Goal: Information Seeking & Learning: Learn about a topic

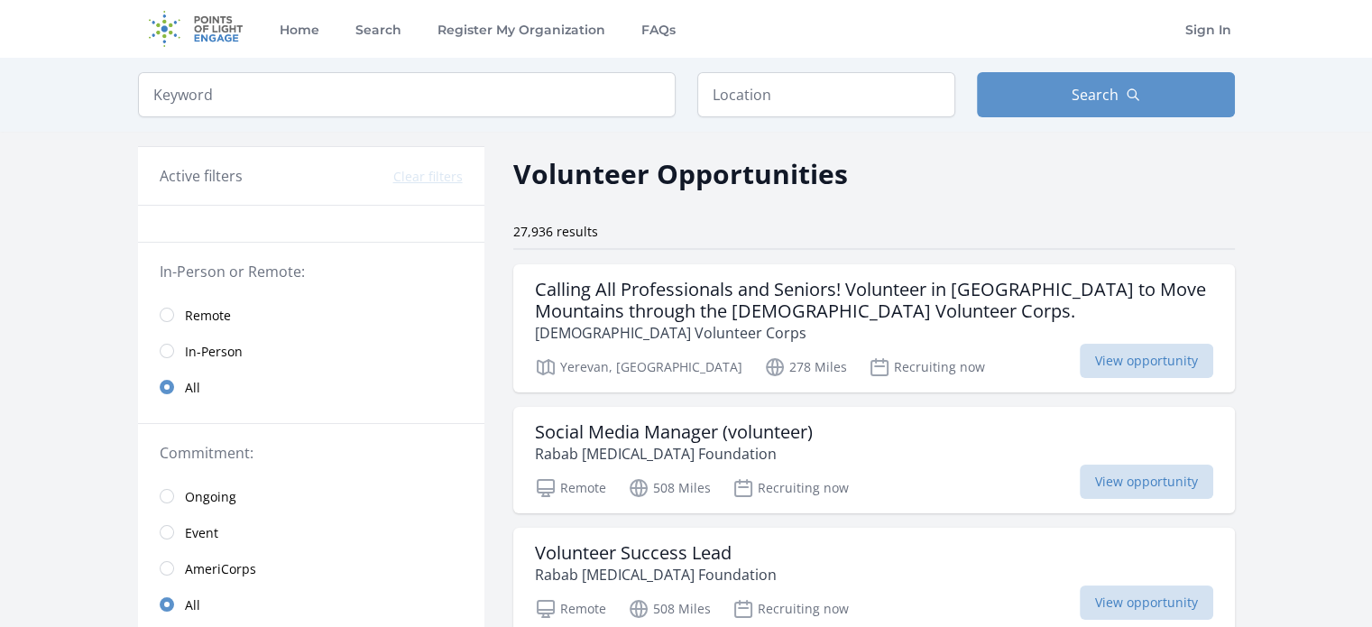
click at [213, 304] on span "Remote" at bounding box center [208, 315] width 46 height 22
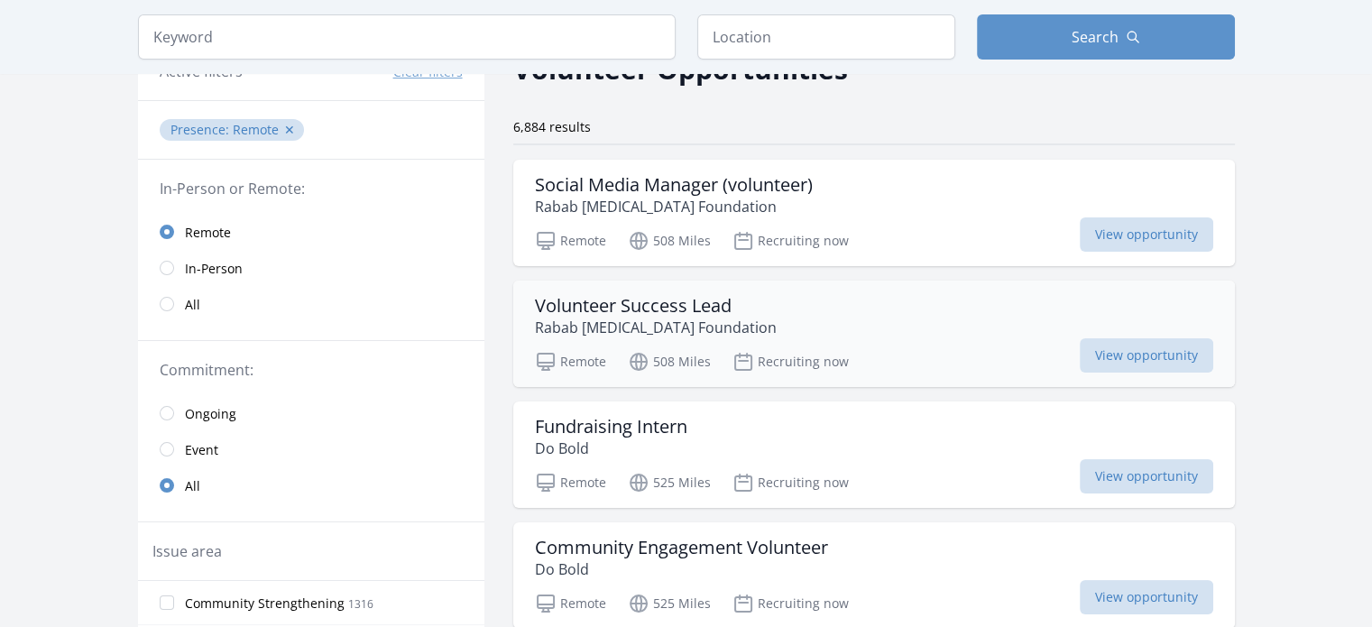
scroll to position [104, 0]
click at [745, 312] on div "Volunteer Success Lead Rabab Cancer Foundation" at bounding box center [874, 317] width 678 height 43
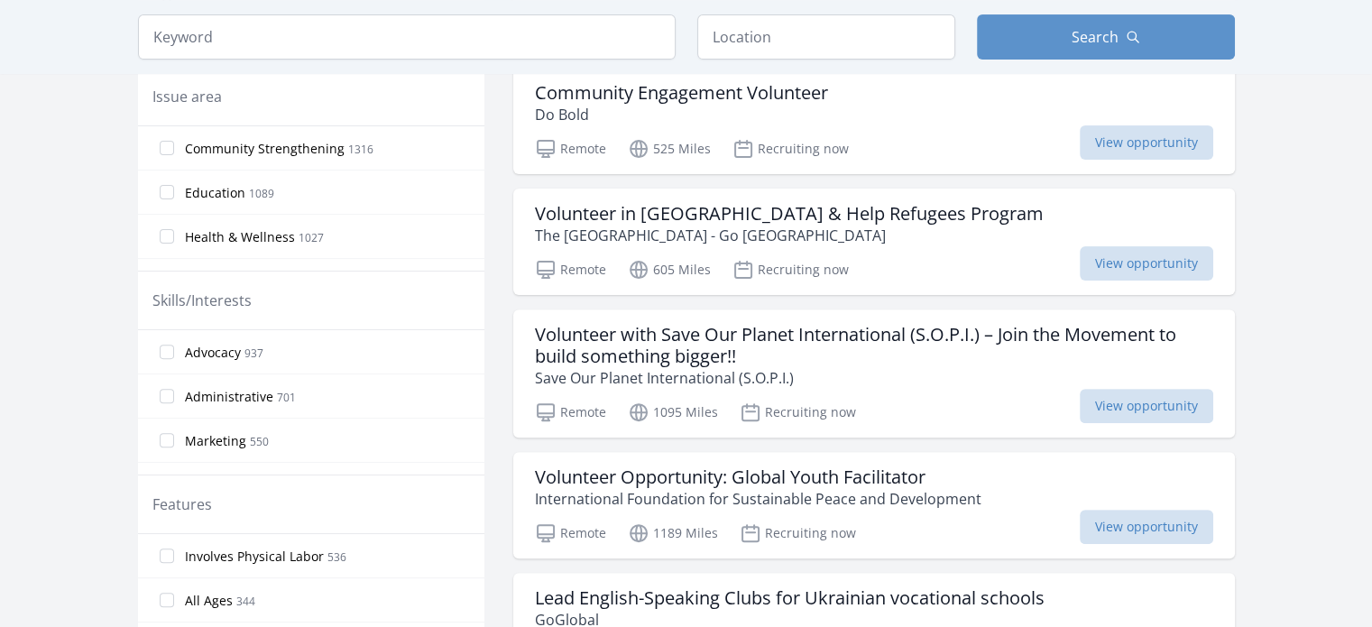
scroll to position [567, 0]
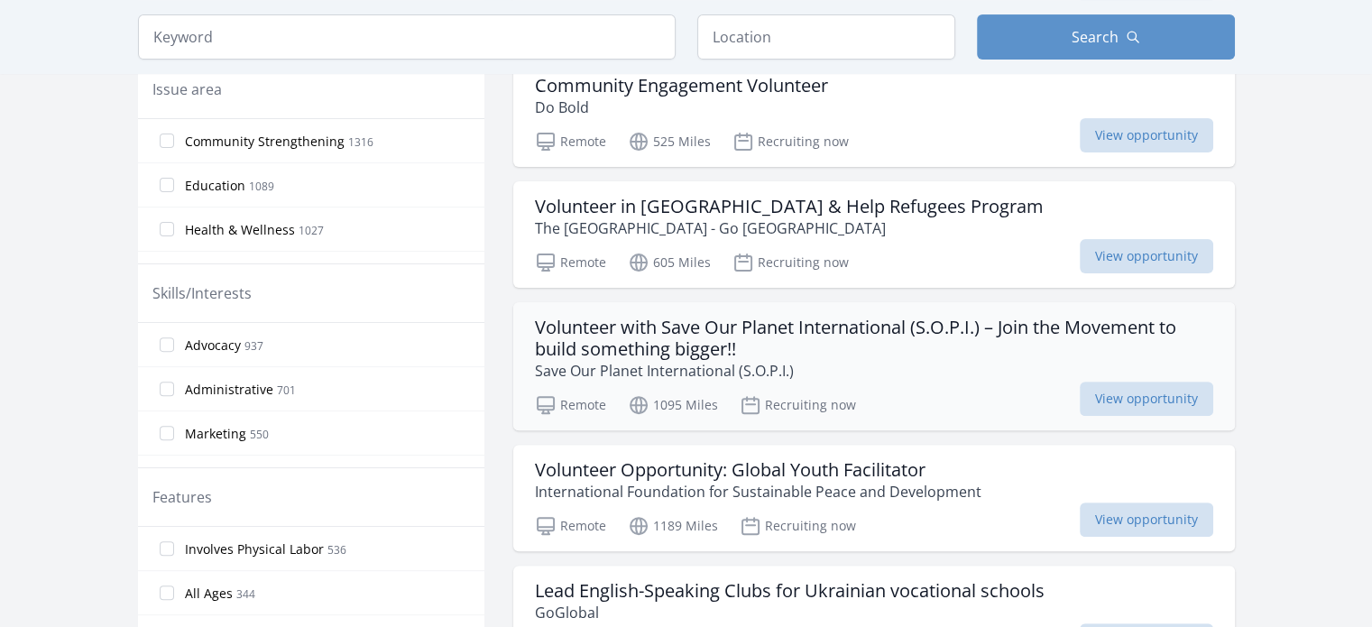
click at [796, 335] on h3 "Volunteer with Save Our Planet International (S.O.P.I.) – Join the Movement to …" at bounding box center [874, 338] width 678 height 43
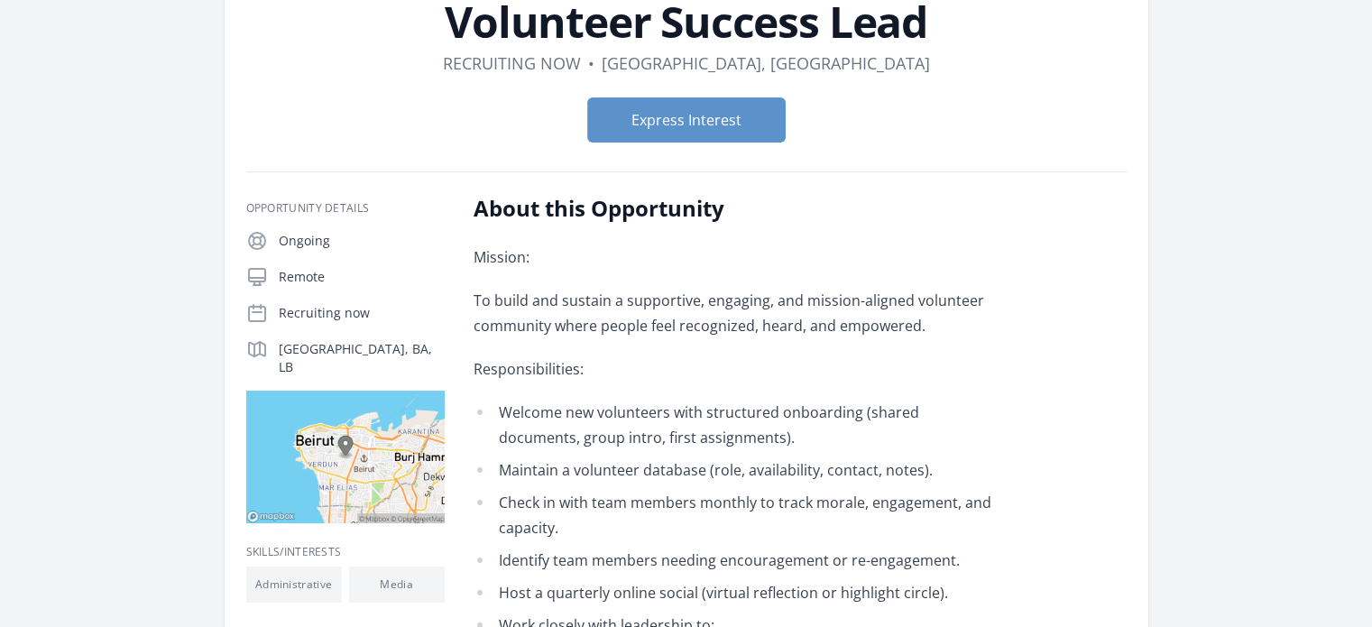
scroll to position [139, 0]
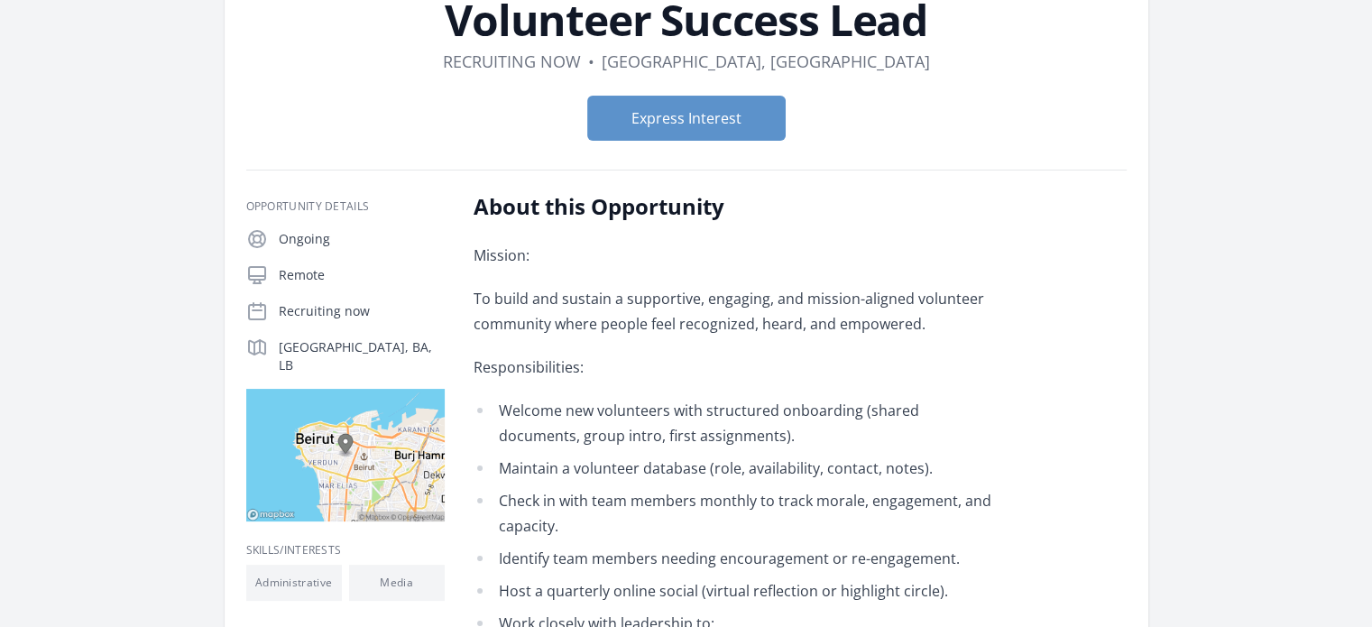
click at [631, 429] on li "Welcome new volunteers with structured onboarding (shared documents, group intr…" at bounding box center [738, 423] width 528 height 51
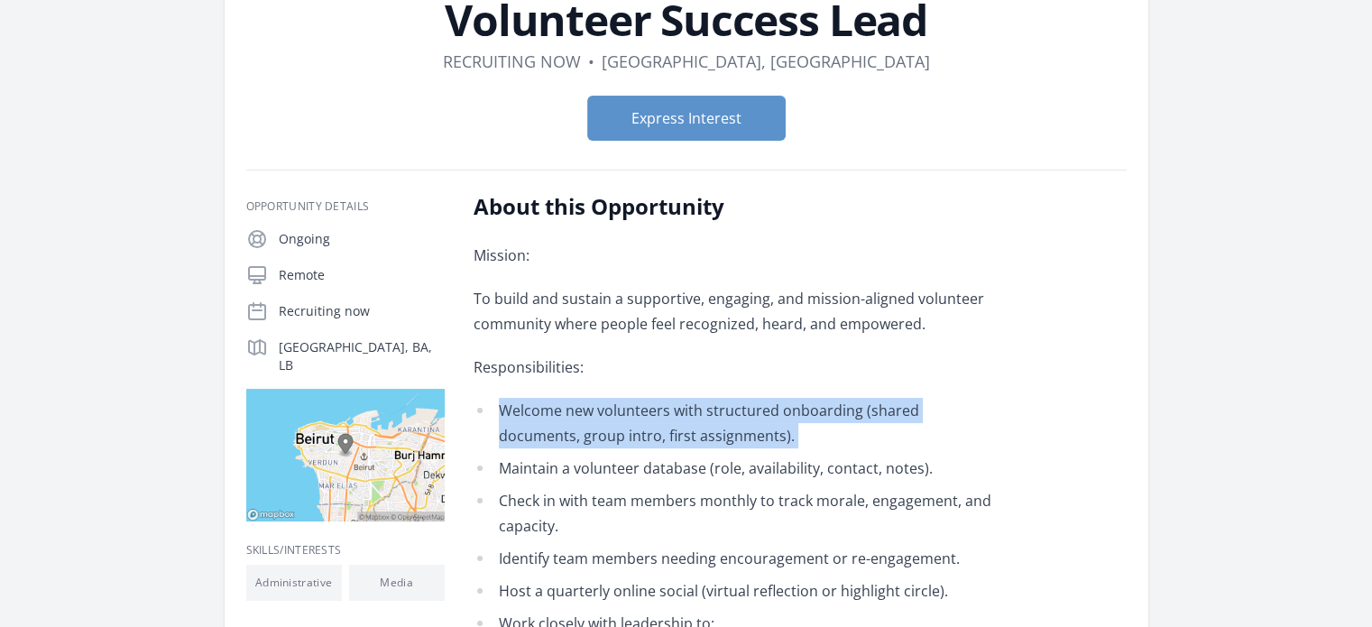
click at [631, 429] on li "Welcome new volunteers with structured onboarding (shared documents, group intr…" at bounding box center [738, 423] width 528 height 51
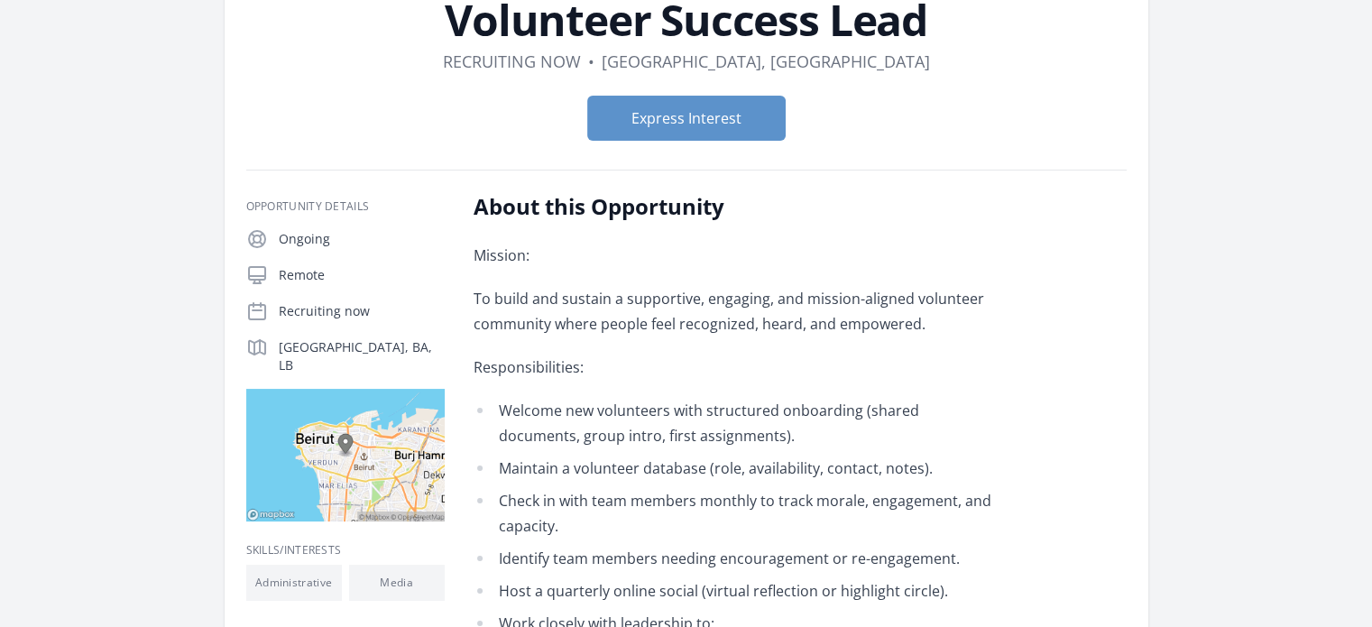
click at [650, 471] on li "Maintain a volunteer database (role, availability, contact, notes)." at bounding box center [738, 468] width 528 height 25
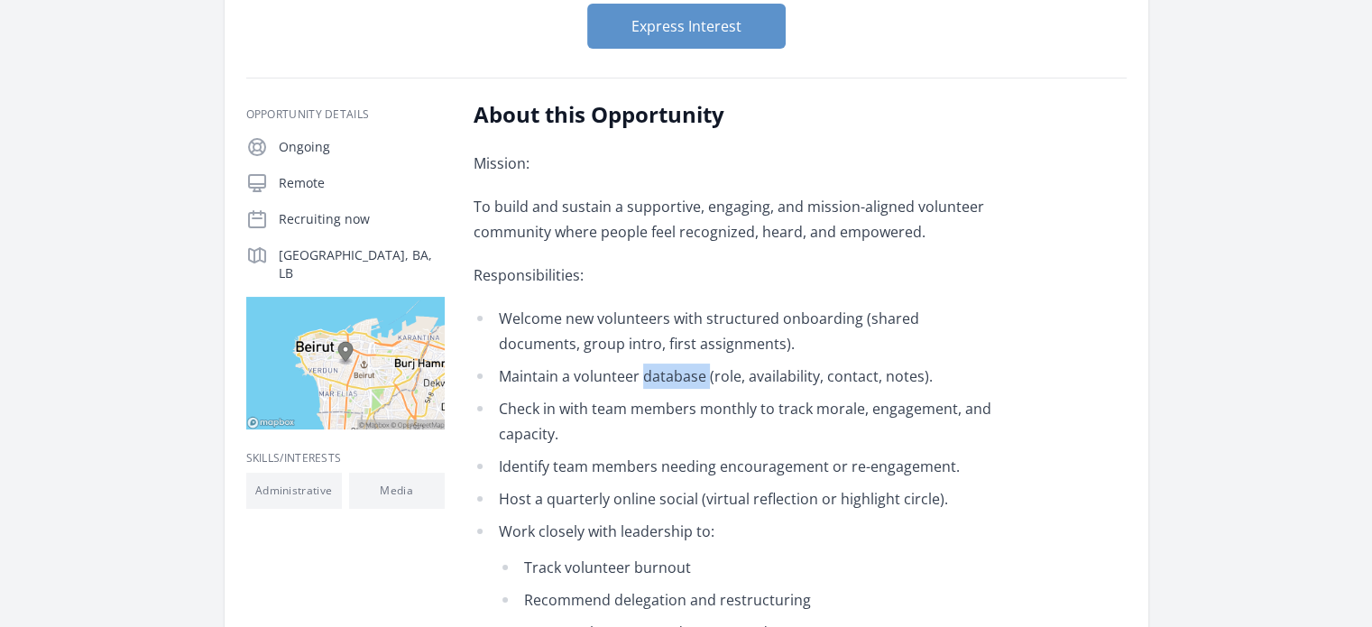
scroll to position [235, 0]
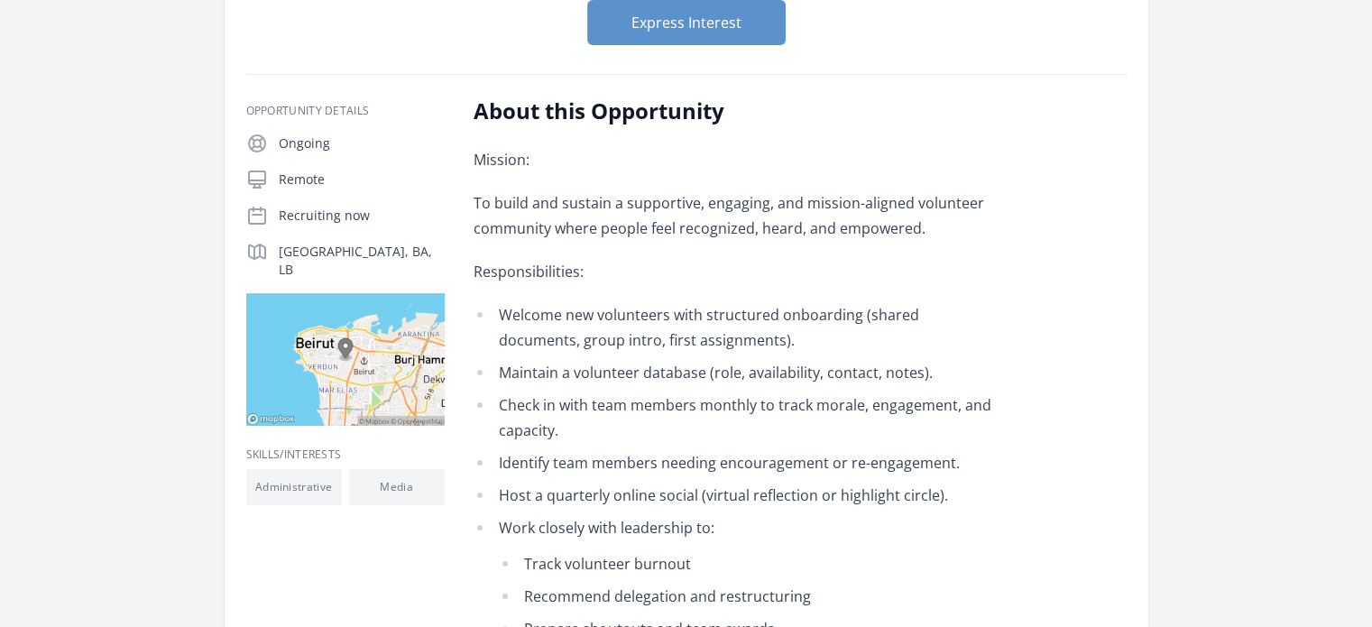
click at [674, 404] on li "Check in with team members monthly to track morale, engagement, and capacity." at bounding box center [738, 417] width 528 height 51
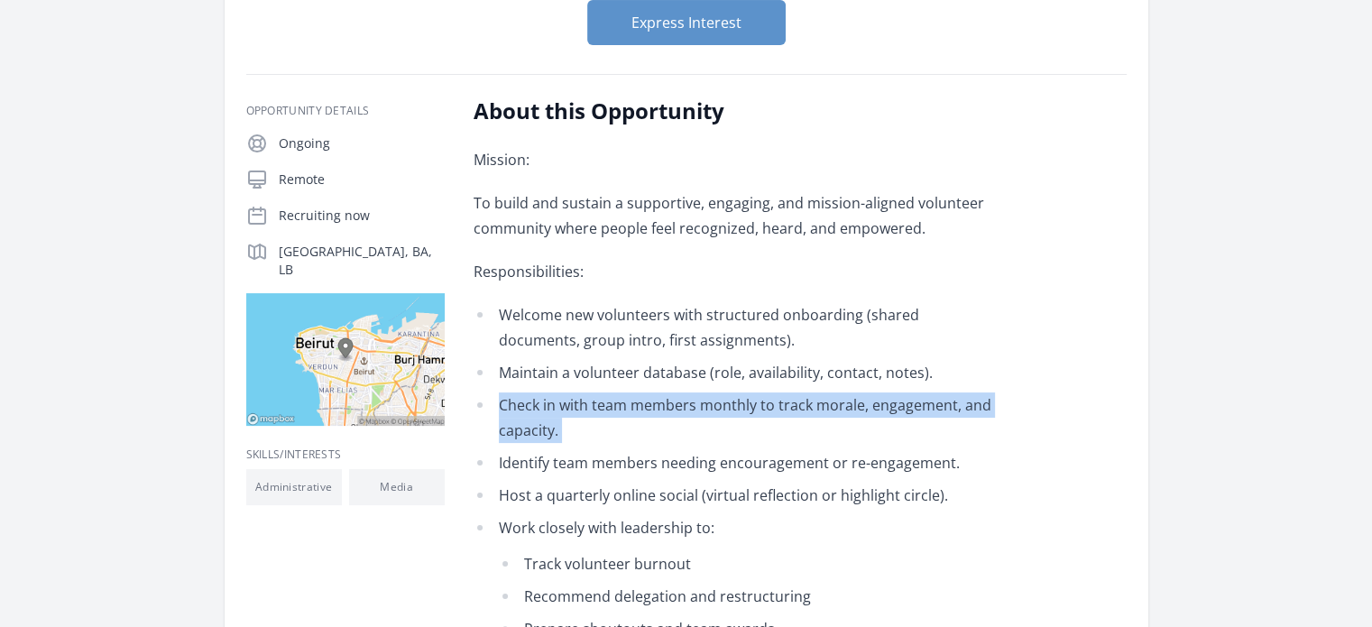
click at [674, 404] on li "Check in with team members monthly to track morale, engagement, and capacity." at bounding box center [738, 417] width 528 height 51
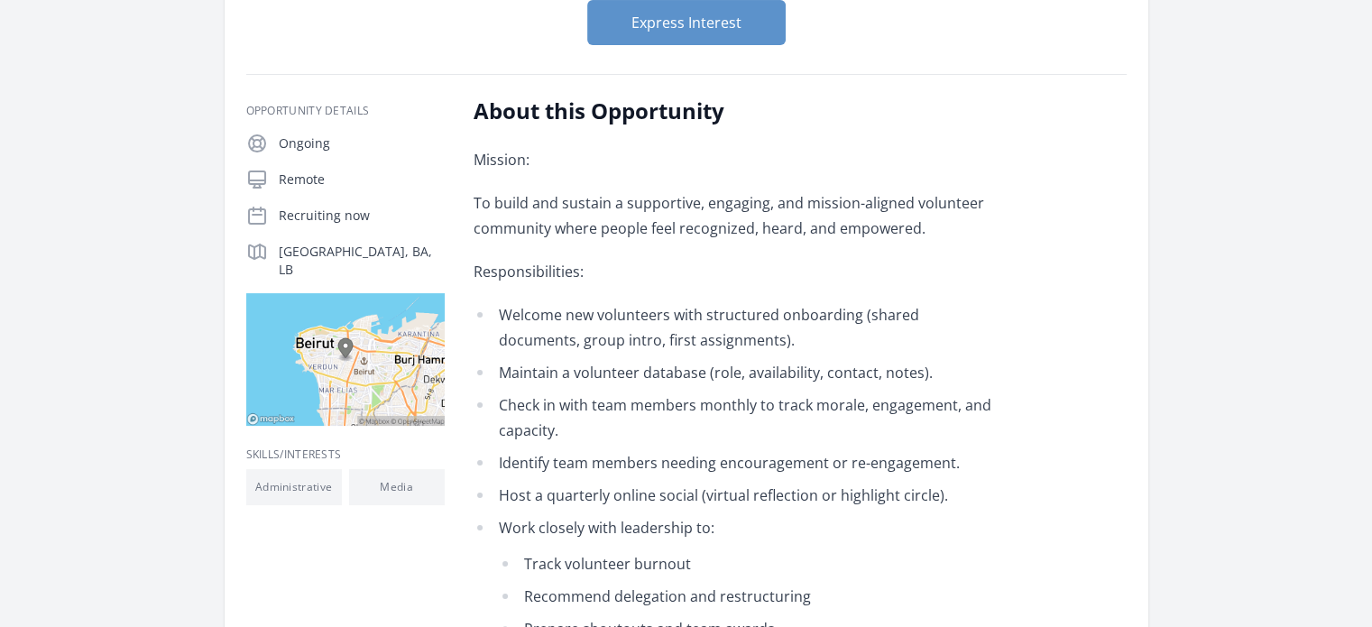
click at [641, 460] on li "Identify team members needing encouragement or re-engagement." at bounding box center [738, 462] width 528 height 25
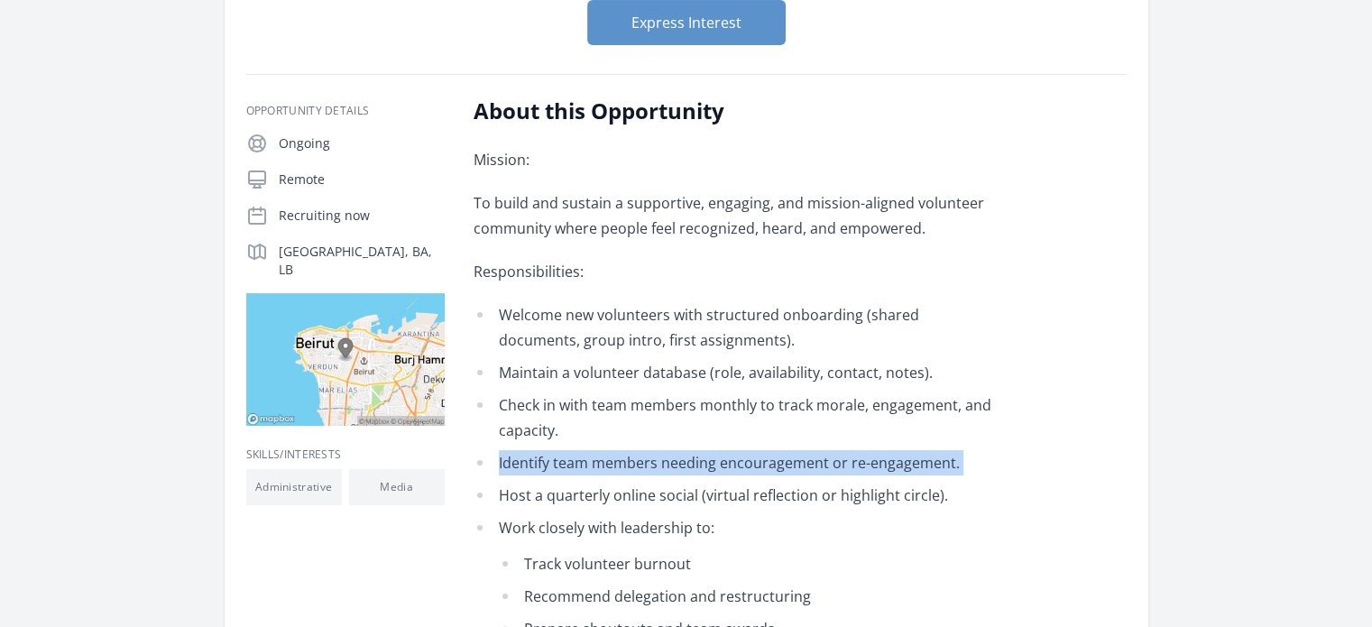
click at [641, 460] on li "Identify team members needing encouragement or re-engagement." at bounding box center [738, 462] width 528 height 25
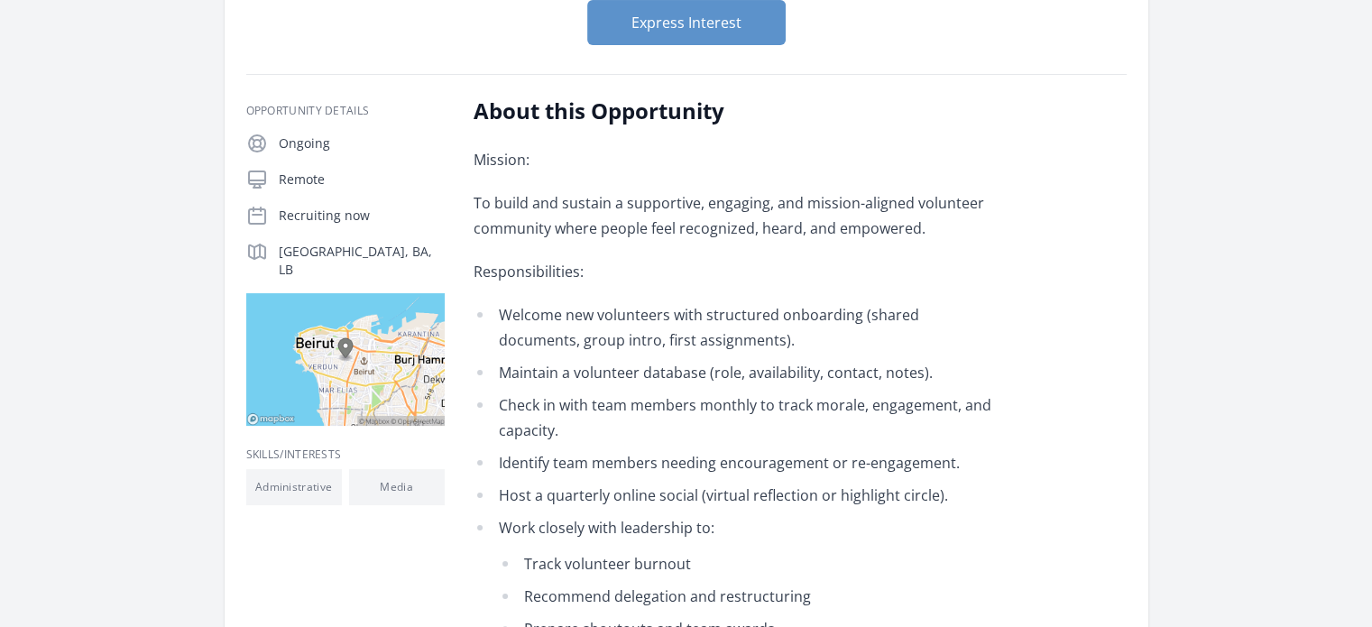
click at [630, 501] on li "Host a quarterly online social (virtual reflection or highlight circle)." at bounding box center [738, 495] width 528 height 25
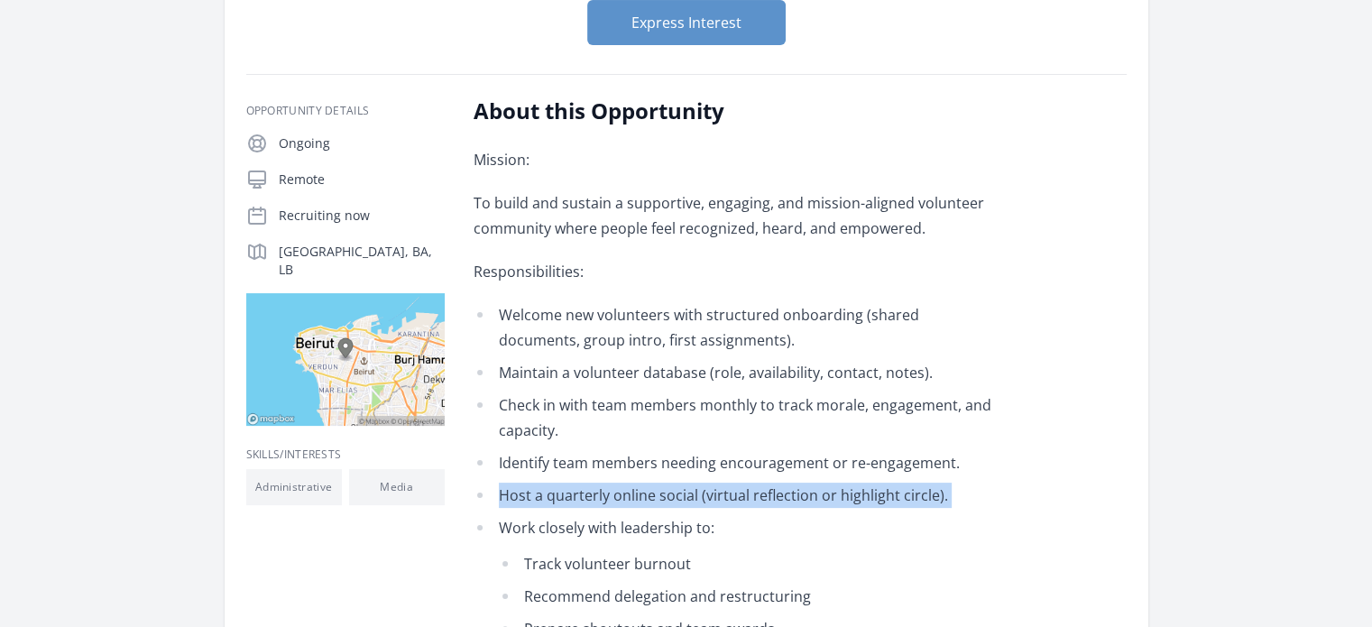
click at [630, 501] on li "Host a quarterly online social (virtual reflection or highlight circle)." at bounding box center [738, 495] width 528 height 25
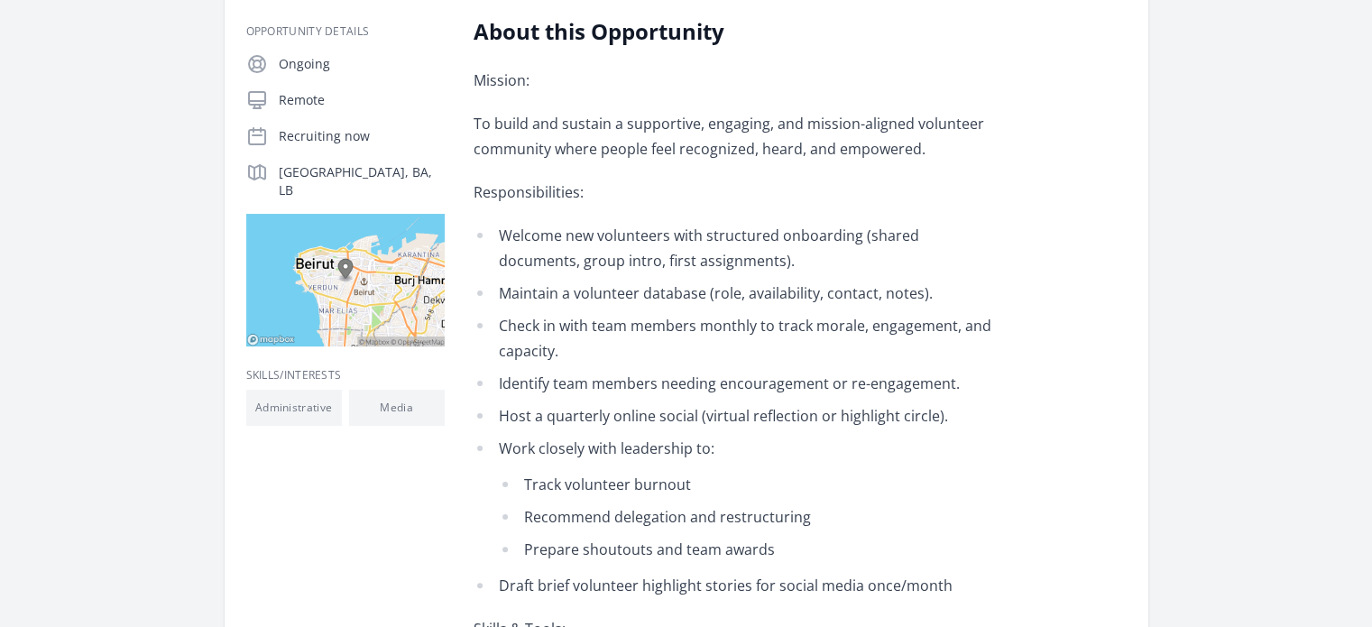
scroll to position [317, 0]
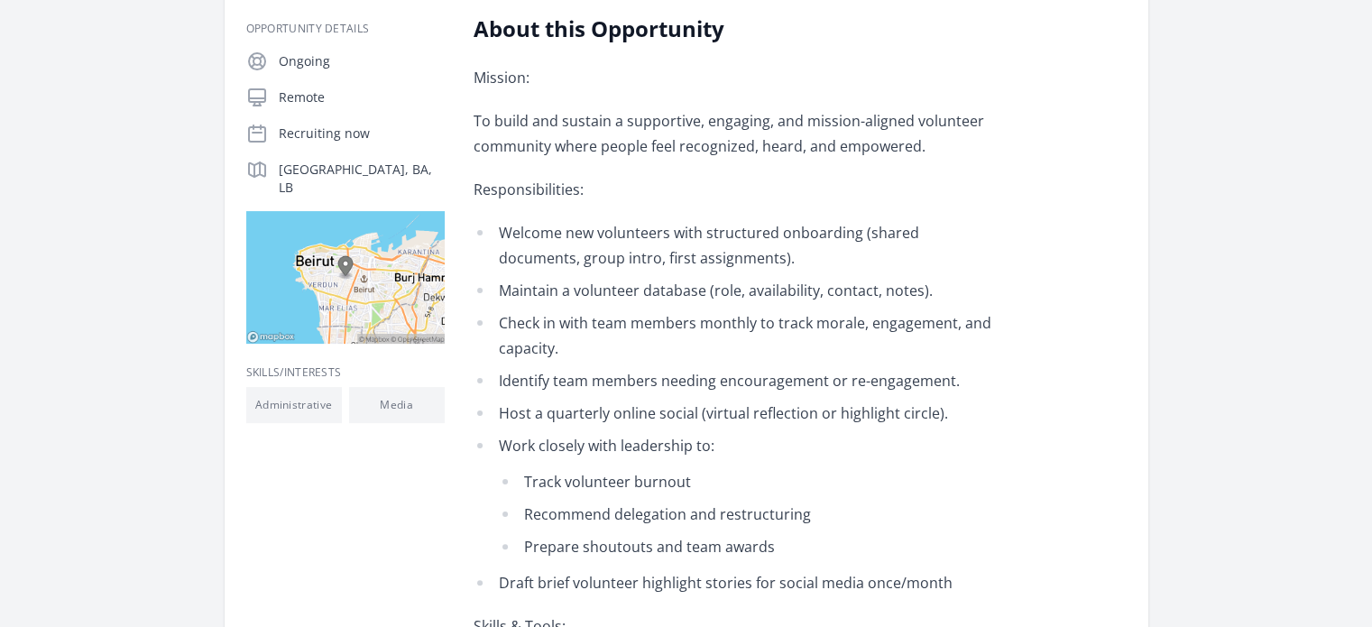
click at [621, 439] on li "Work closely with leadership to: Track volunteer burnout Recommend delegation a…" at bounding box center [738, 496] width 528 height 126
click at [620, 464] on li "Work closely with leadership to: Track volunteer burnout Recommend delegation a…" at bounding box center [738, 496] width 528 height 126
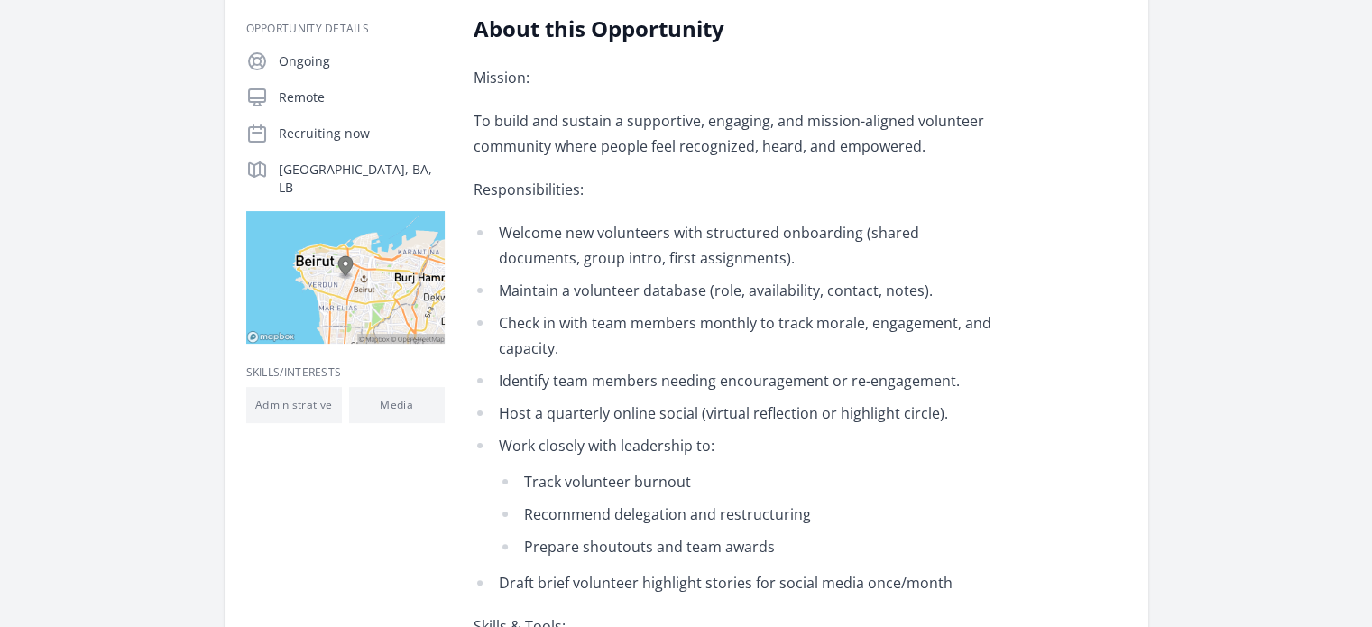
click at [628, 528] on ul "Track volunteer burnout Recommend delegation and restructuring Prepare shoutout…" at bounding box center [750, 514] width 503 height 90
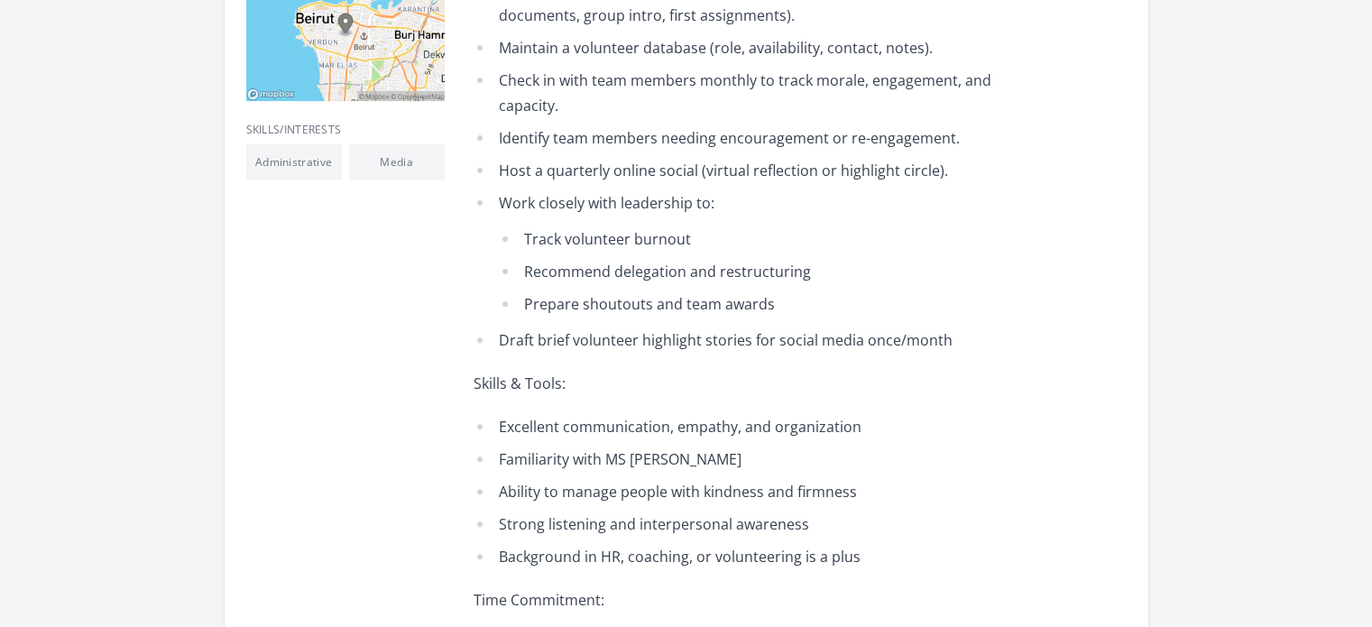
scroll to position [786, 0]
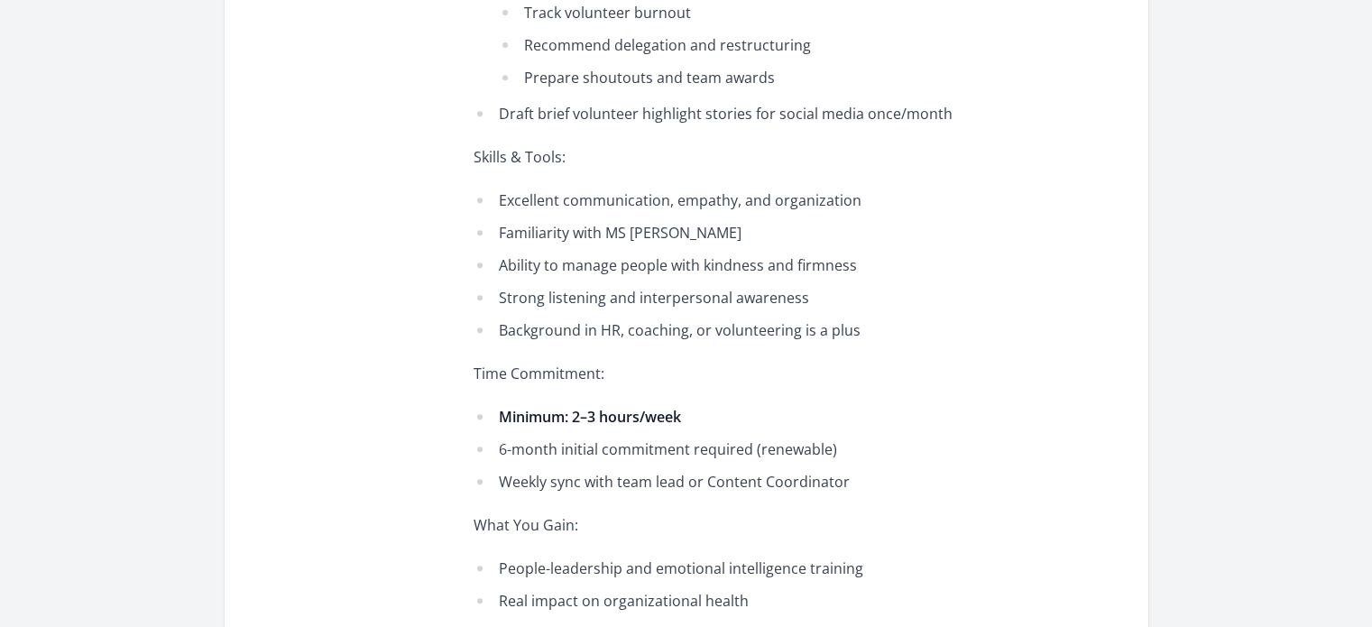
click at [585, 419] on strong "Minimum: 2–3 hours/week" at bounding box center [590, 417] width 182 height 20
click at [611, 461] on li "6-month initial commitment required (renewable)" at bounding box center [738, 449] width 528 height 25
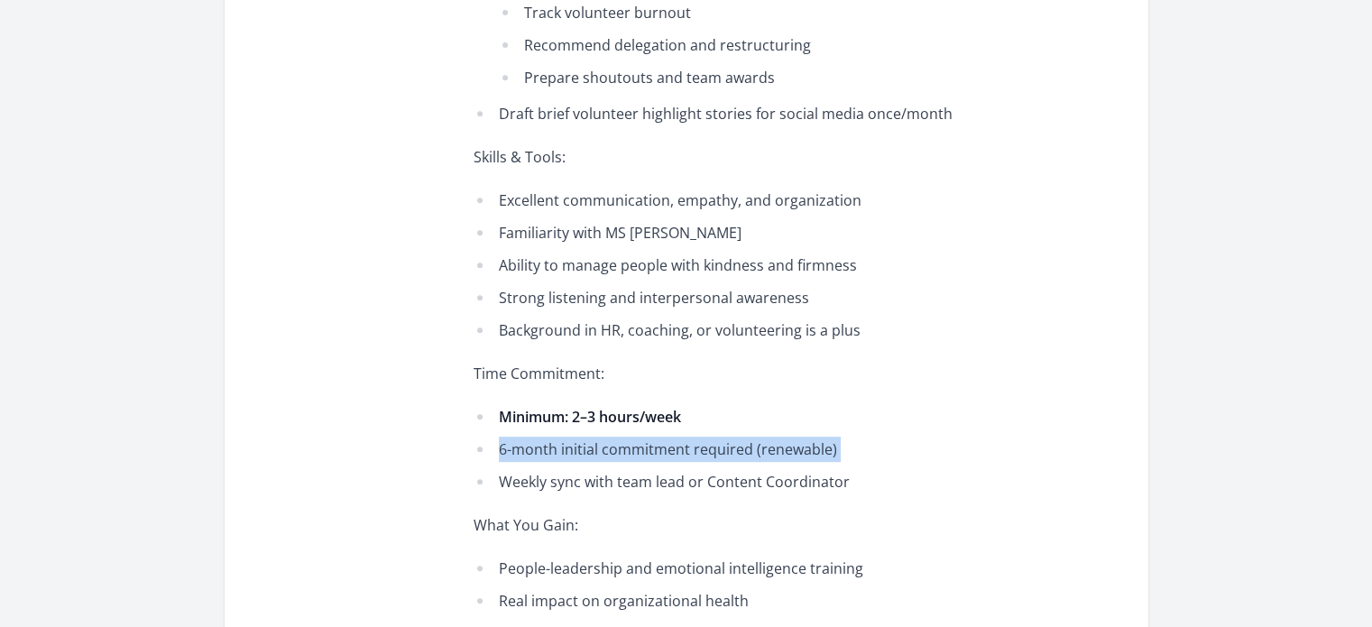
click at [611, 461] on li "6-month initial commitment required (renewable)" at bounding box center [738, 449] width 528 height 25
click at [643, 457] on li "6-month initial commitment required (renewable)" at bounding box center [738, 449] width 528 height 25
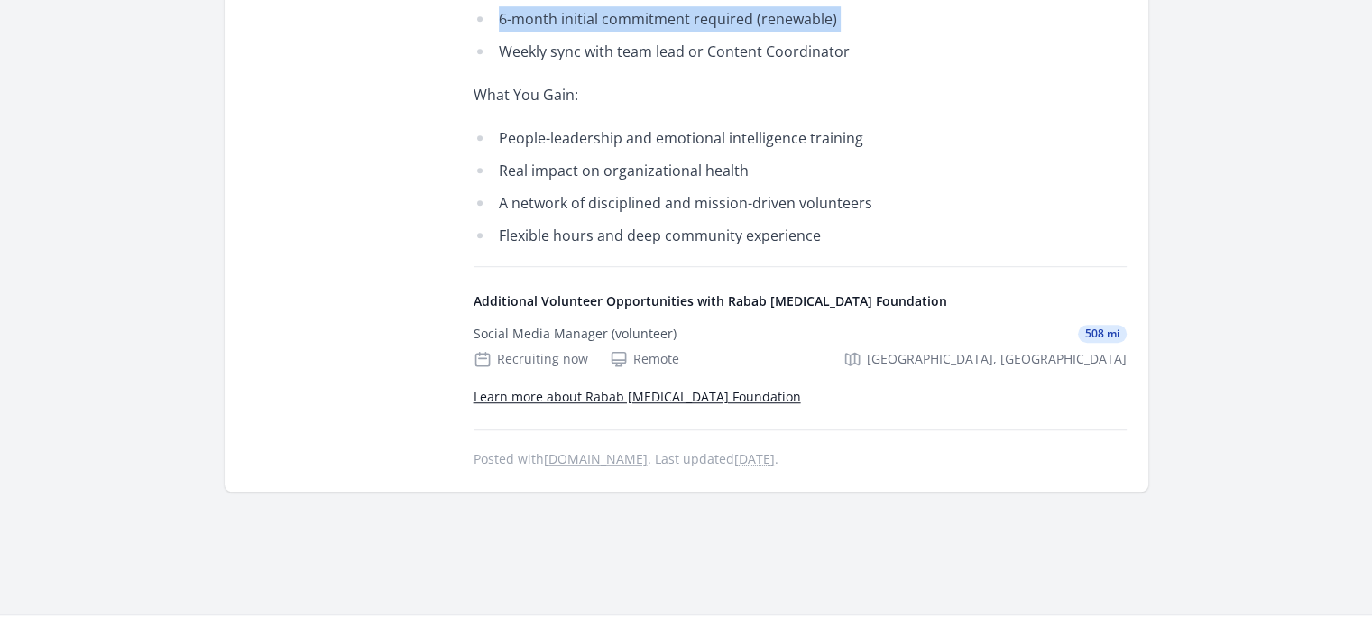
scroll to position [1216, 0]
click at [617, 398] on link "Learn more about Rabab Cancer Foundation" at bounding box center [637, 396] width 327 height 17
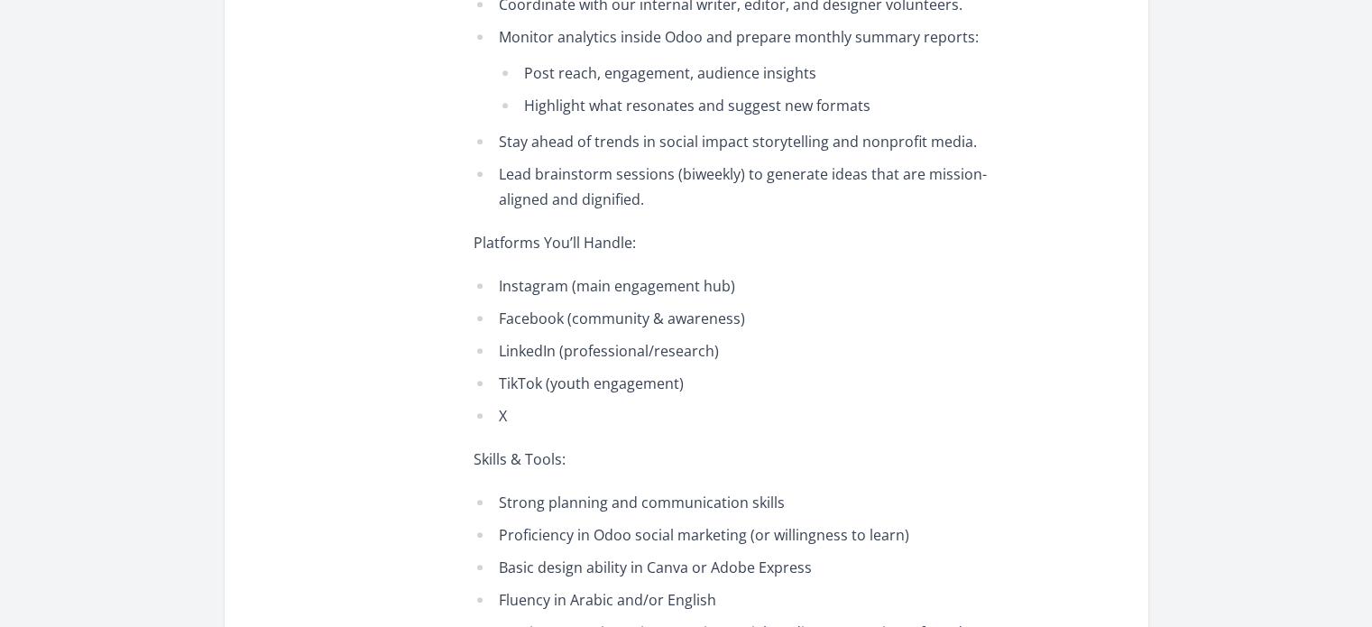
scroll to position [882, 0]
click at [559, 492] on li "Strong planning and communication skills" at bounding box center [738, 500] width 528 height 25
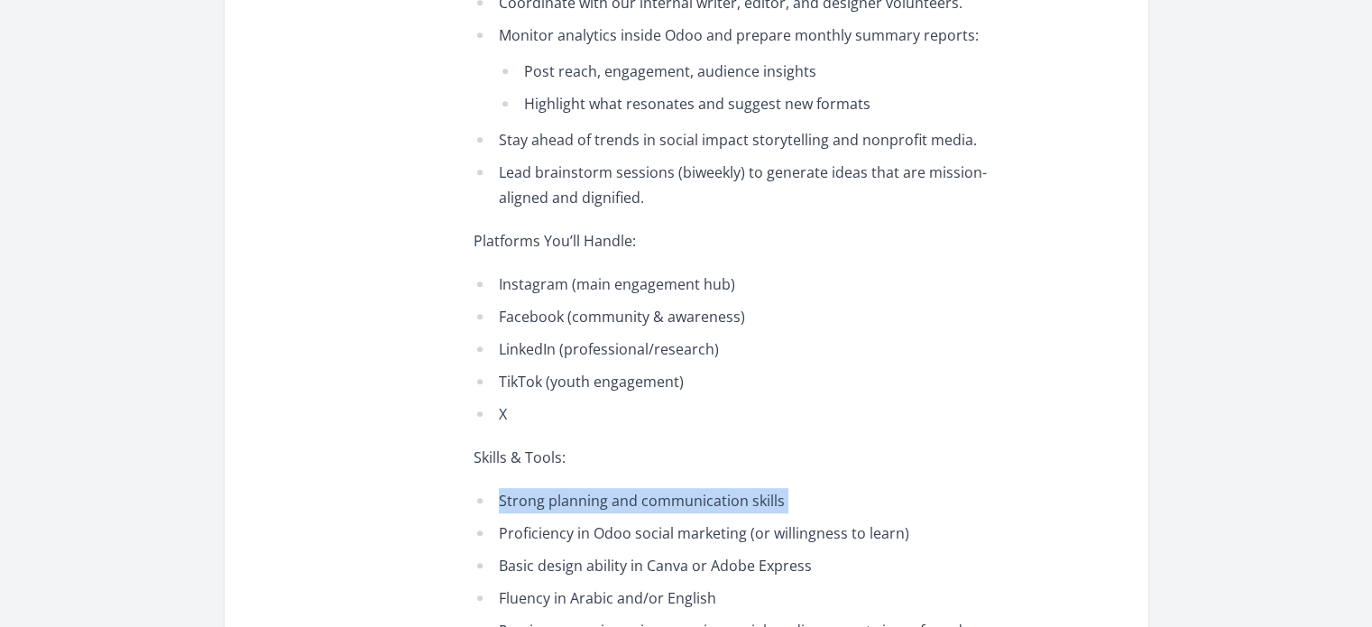
click at [559, 492] on li "Strong planning and communication skills" at bounding box center [738, 500] width 528 height 25
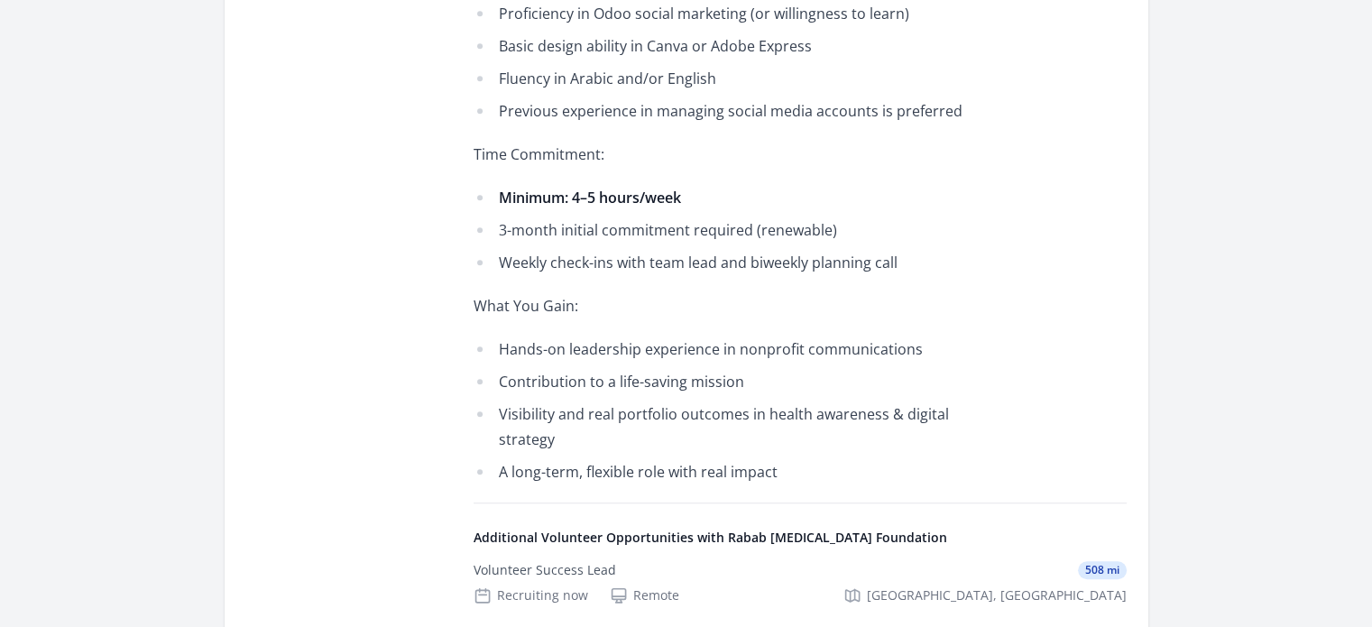
scroll to position [1403, 0]
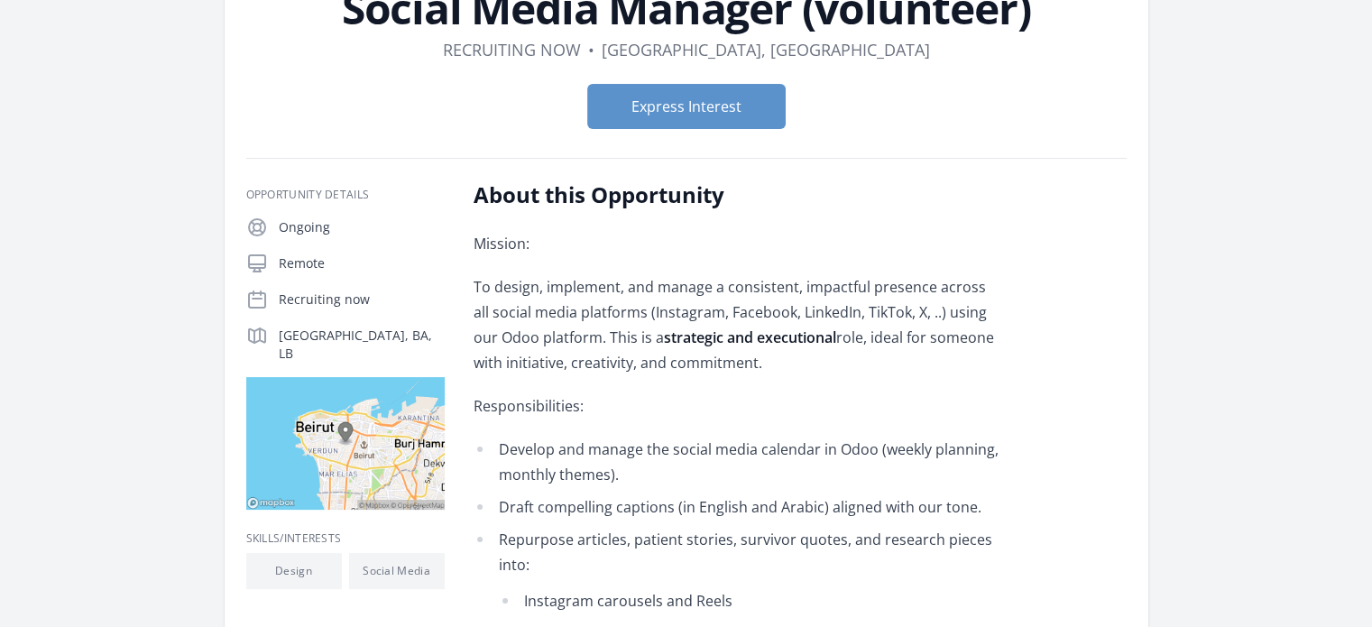
scroll to position [152, 0]
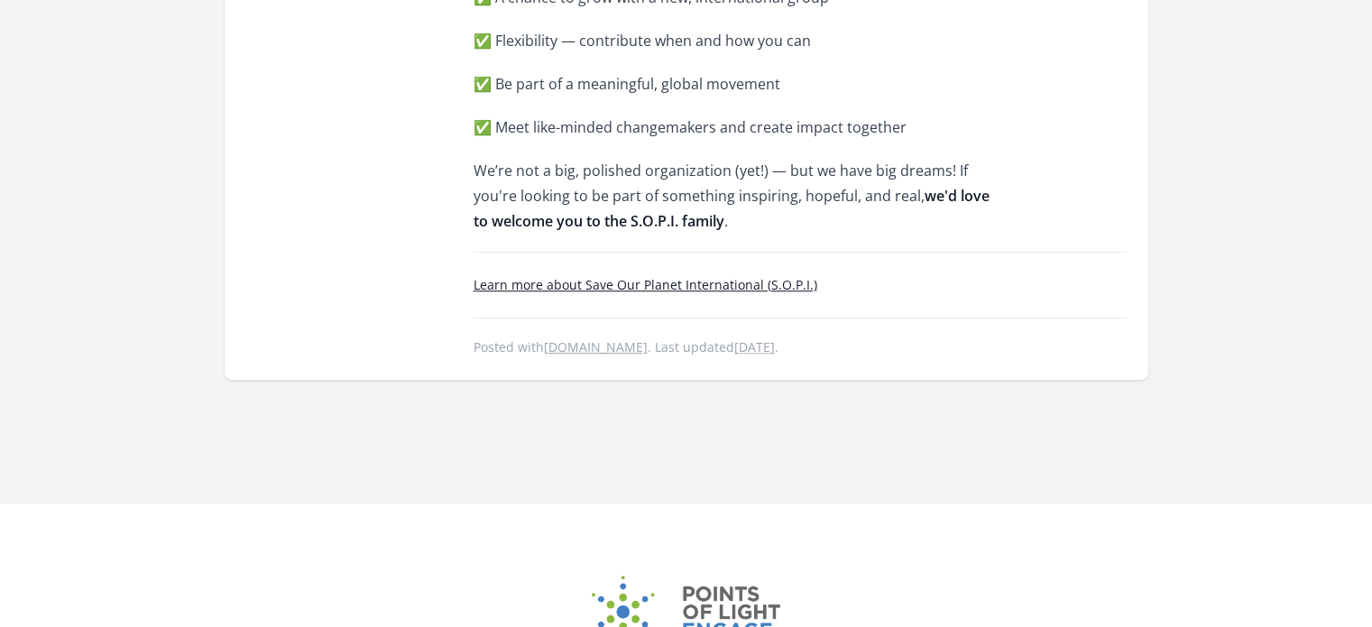
scroll to position [1228, 0]
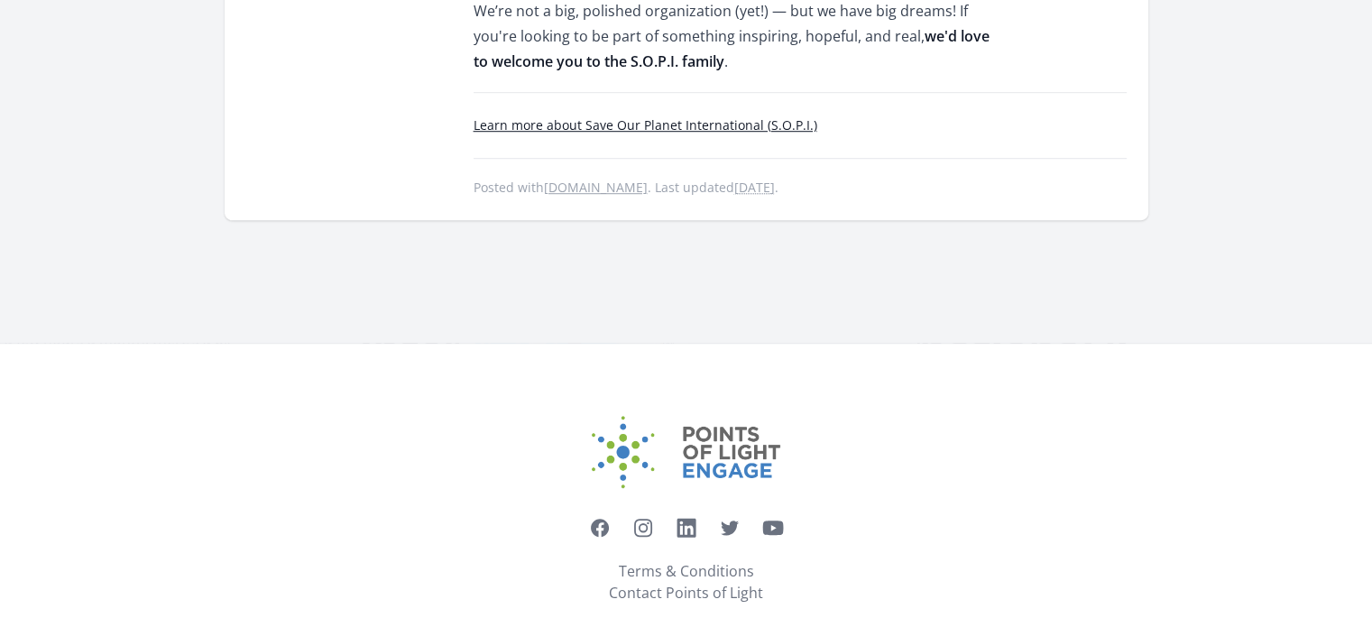
click at [745, 116] on link "Learn more about Save Our Planet International (S.O.P.I.)" at bounding box center [646, 124] width 344 height 17
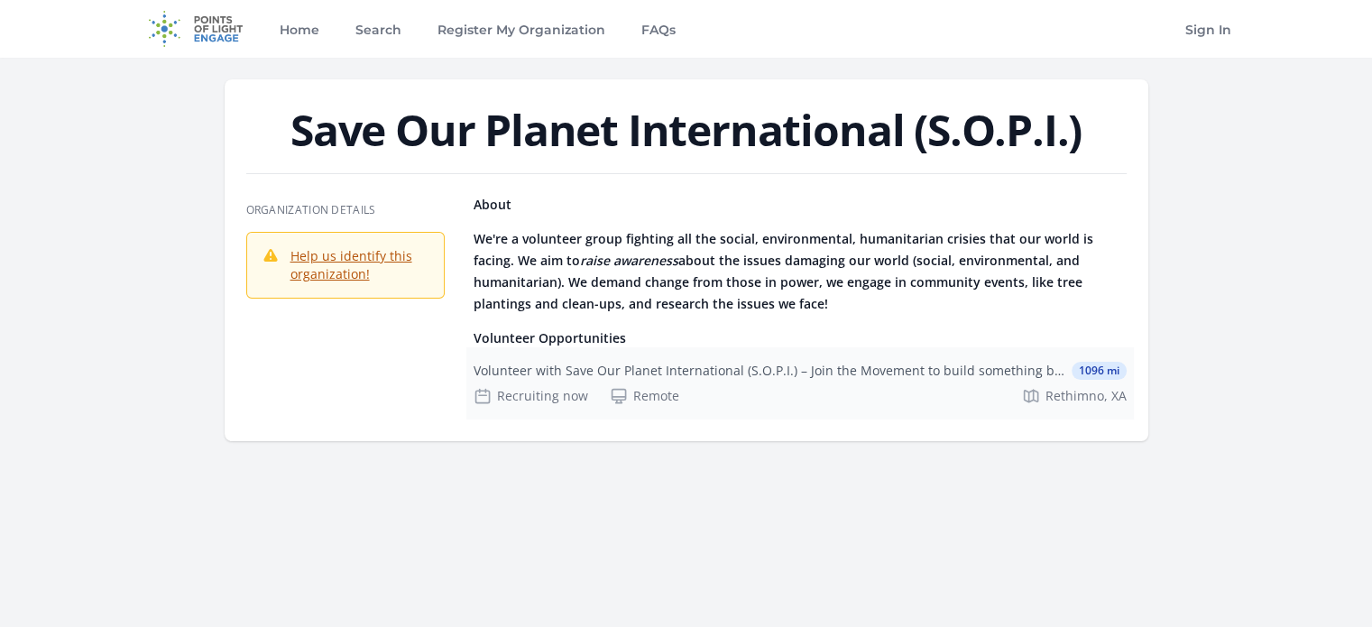
click at [669, 393] on div "Remote" at bounding box center [644, 396] width 69 height 18
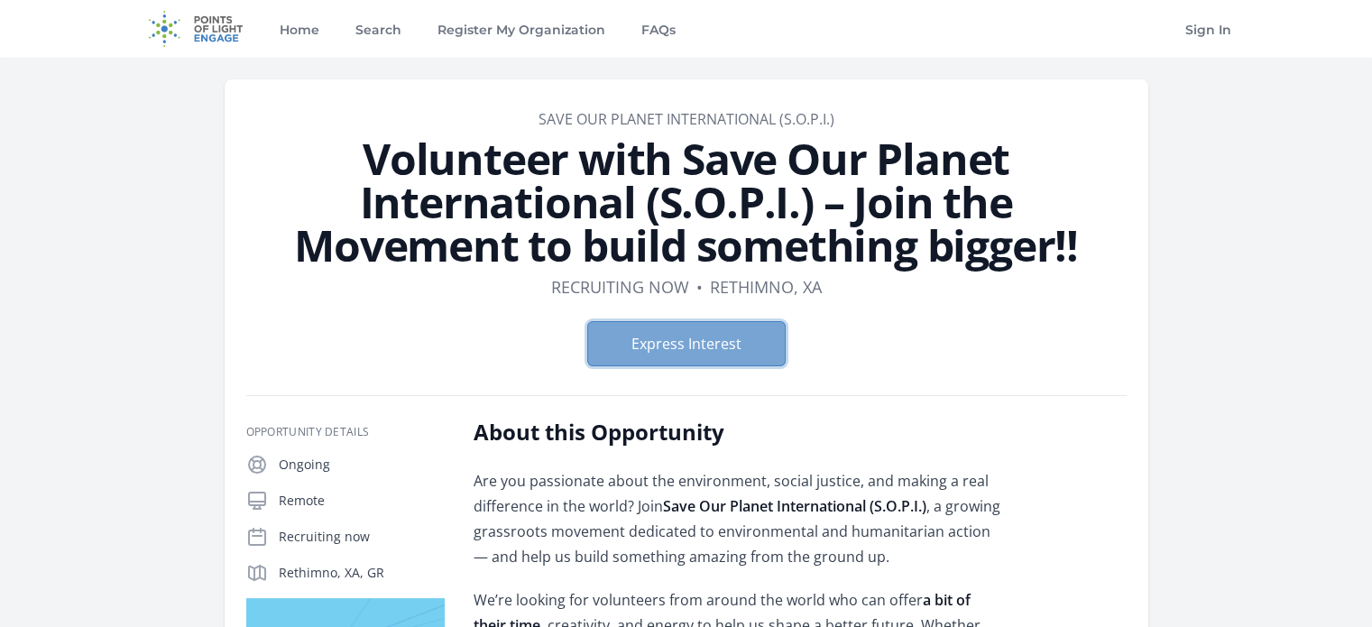
click at [708, 346] on button "Express Interest" at bounding box center [686, 343] width 198 height 45
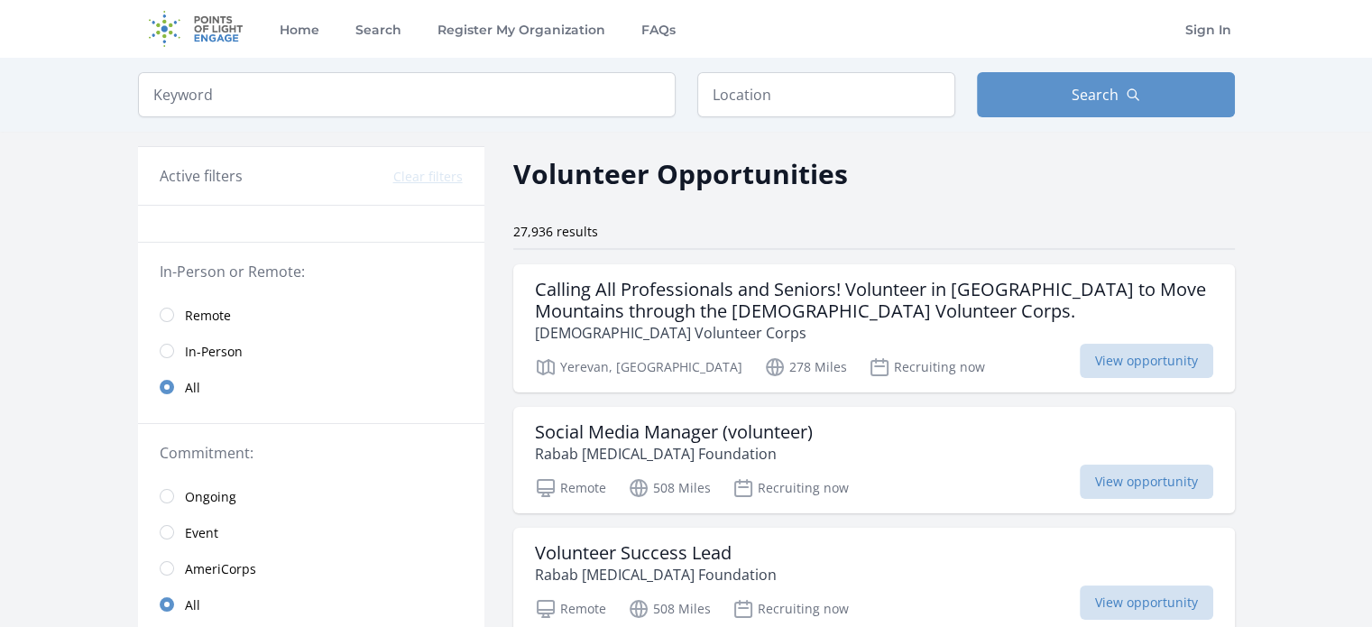
click at [185, 313] on span "Remote" at bounding box center [208, 316] width 46 height 18
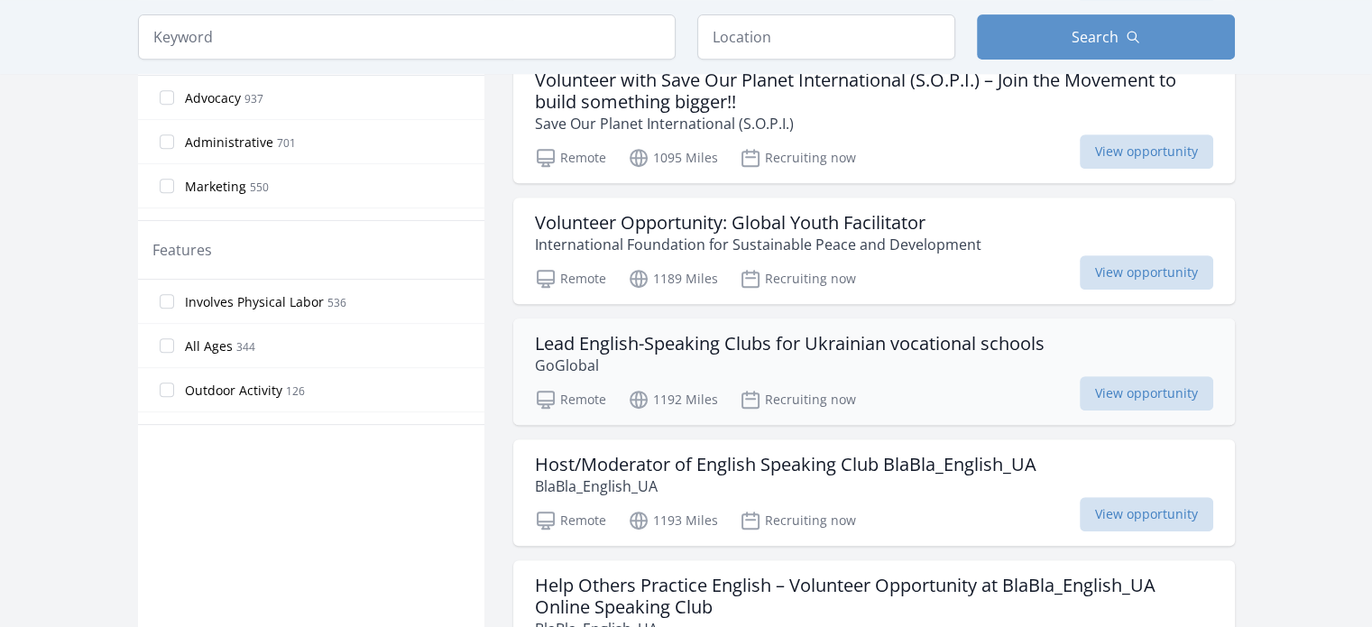
scroll to position [817, 0]
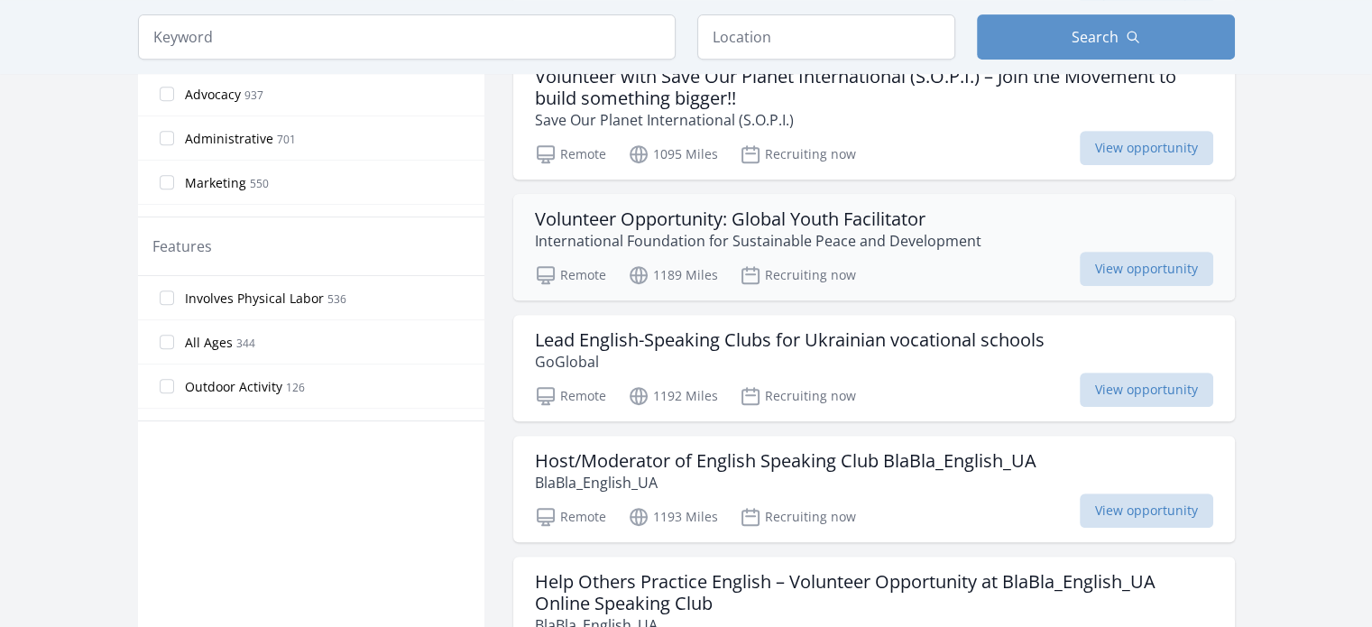
click at [826, 208] on h3 "Volunteer Opportunity: Global Youth Facilitator" at bounding box center [758, 219] width 447 height 22
click at [899, 330] on h3 "Lead English-Speaking Clubs for Ukrainian vocational schools" at bounding box center [790, 340] width 510 height 22
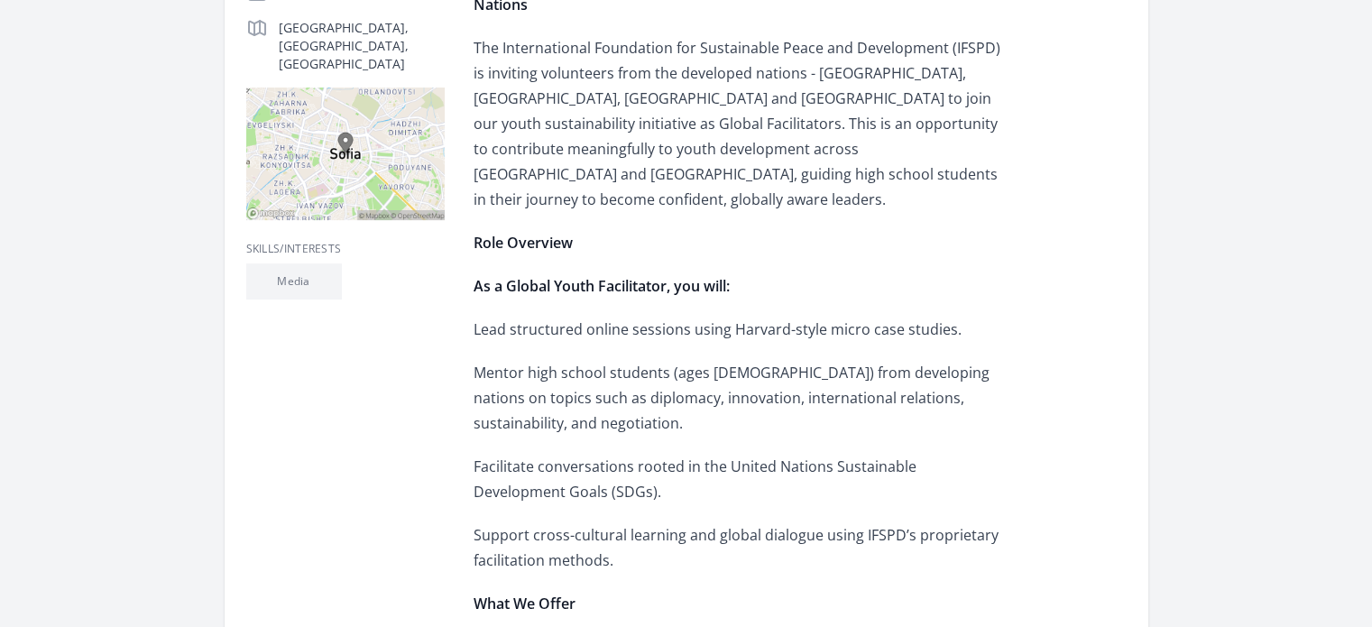
scroll to position [512, 0]
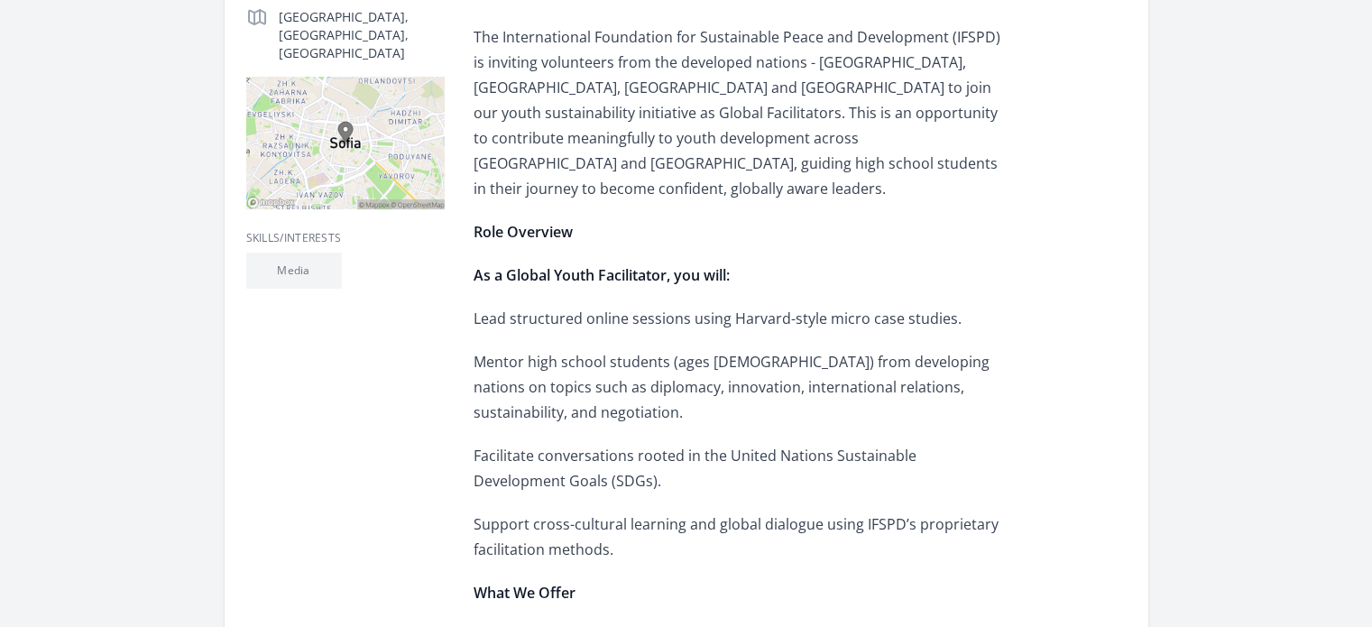
click at [749, 118] on p "The International Foundation for Sustainable Peace and Development (IFSPD) is i…" at bounding box center [738, 112] width 528 height 177
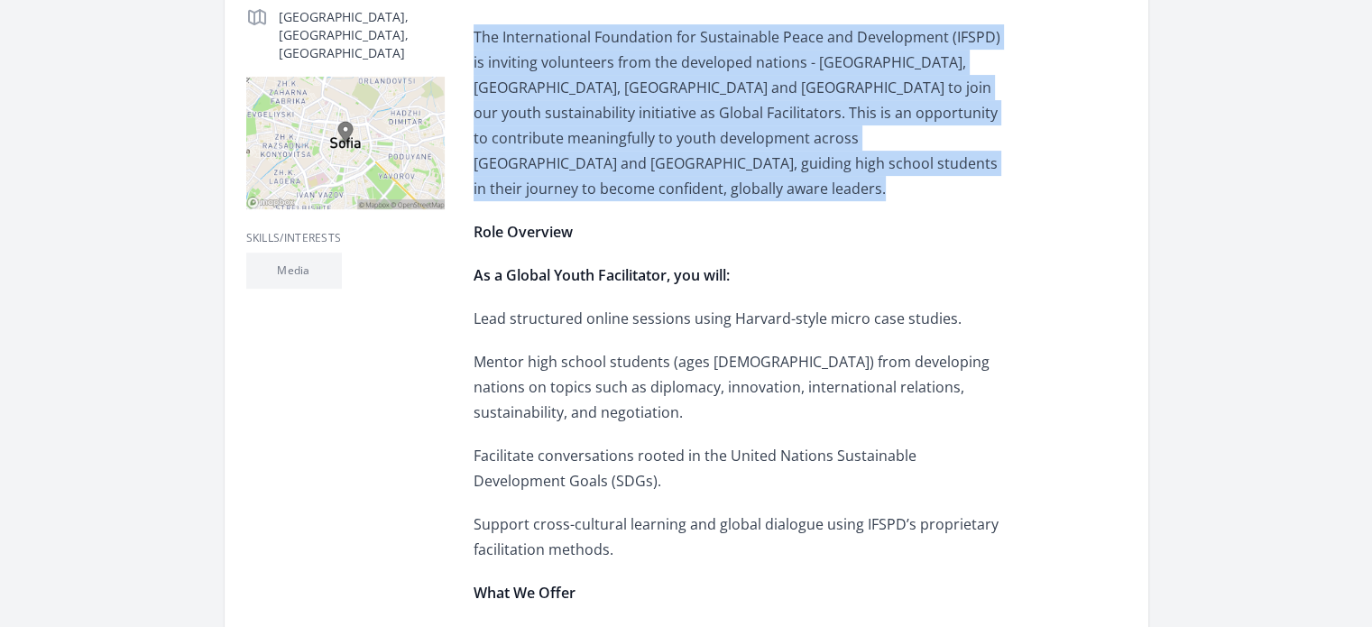
click at [749, 118] on p "The International Foundation for Sustainable Peace and Development (IFSPD) is i…" at bounding box center [738, 112] width 528 height 177
click at [675, 145] on p "The International Foundation for Sustainable Peace and Development (IFSPD) is i…" at bounding box center [738, 112] width 528 height 177
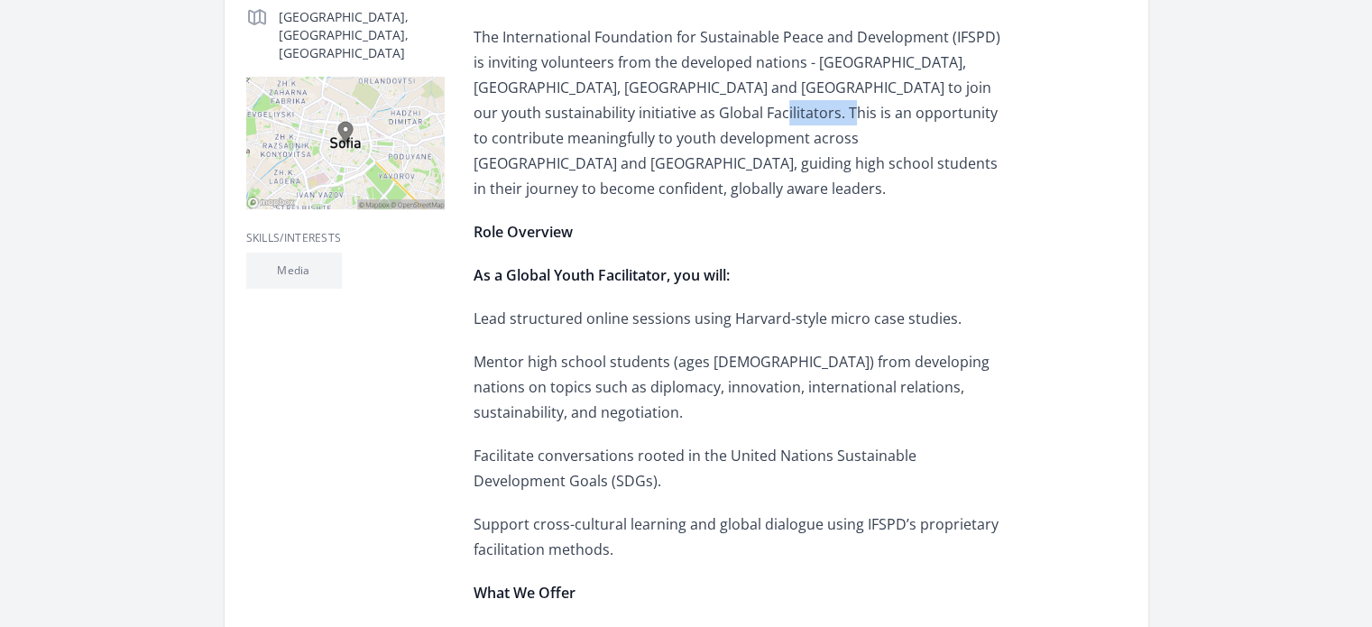
click at [675, 145] on p "The International Foundation for Sustainable Peace and Development (IFSPD) is i…" at bounding box center [738, 112] width 528 height 177
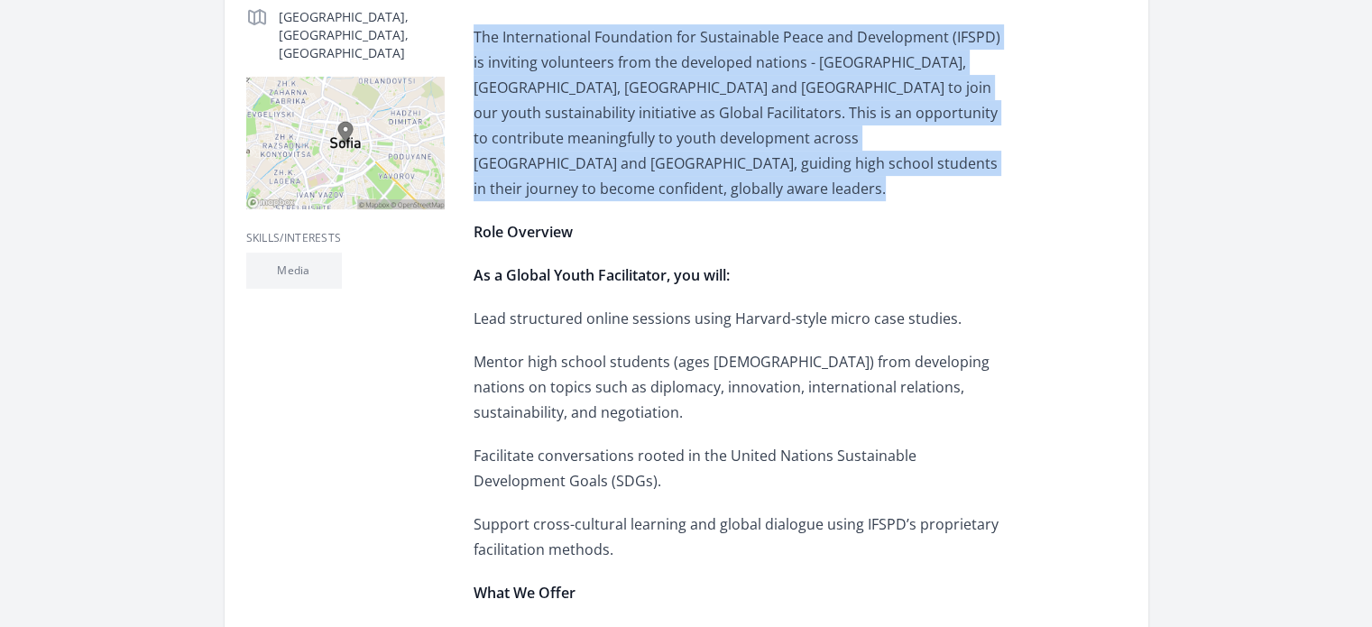
click at [675, 145] on p "The International Foundation for Sustainable Peace and Development (IFSPD) is i…" at bounding box center [738, 112] width 528 height 177
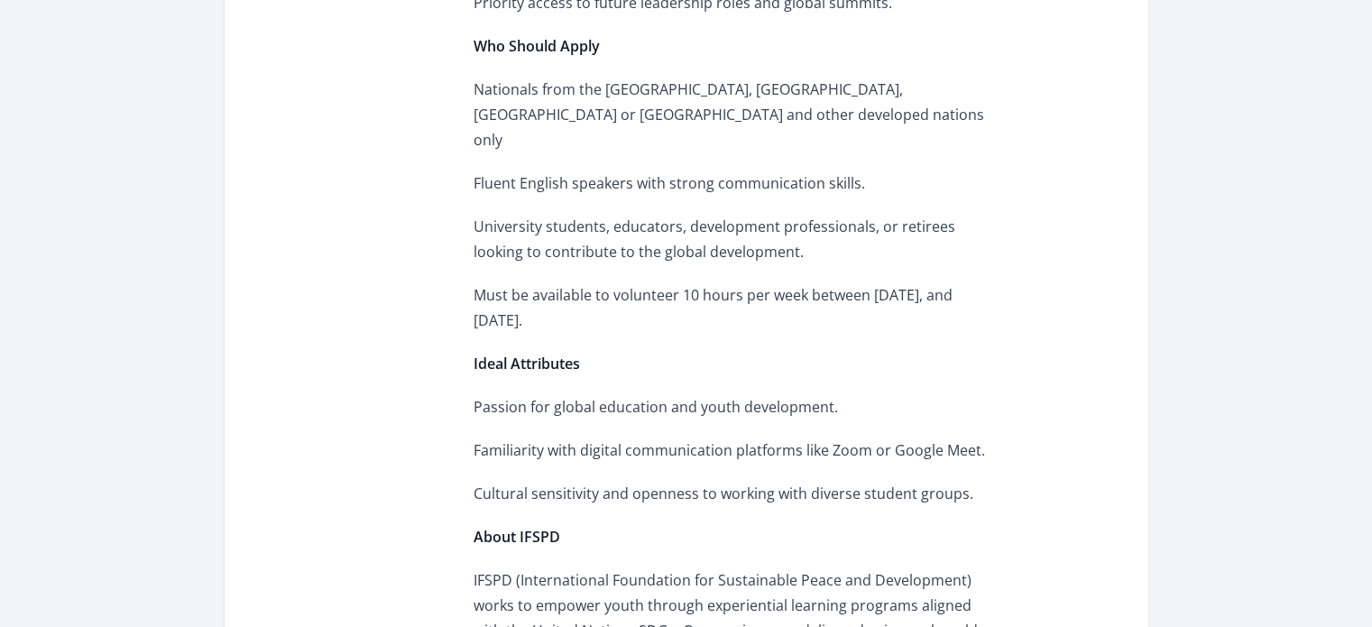
scroll to position [1241, 0]
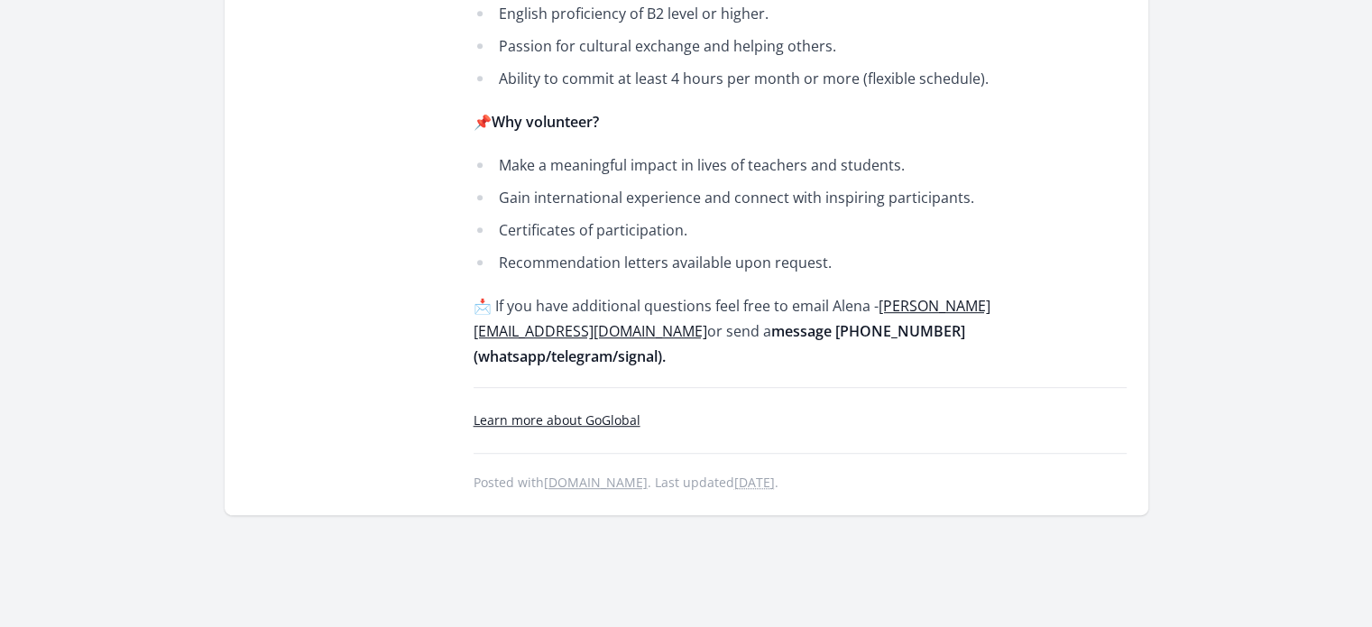
scroll to position [977, 0]
click at [580, 152] on li "Make a meaningful impact in lives of teachers and students." at bounding box center [738, 164] width 528 height 25
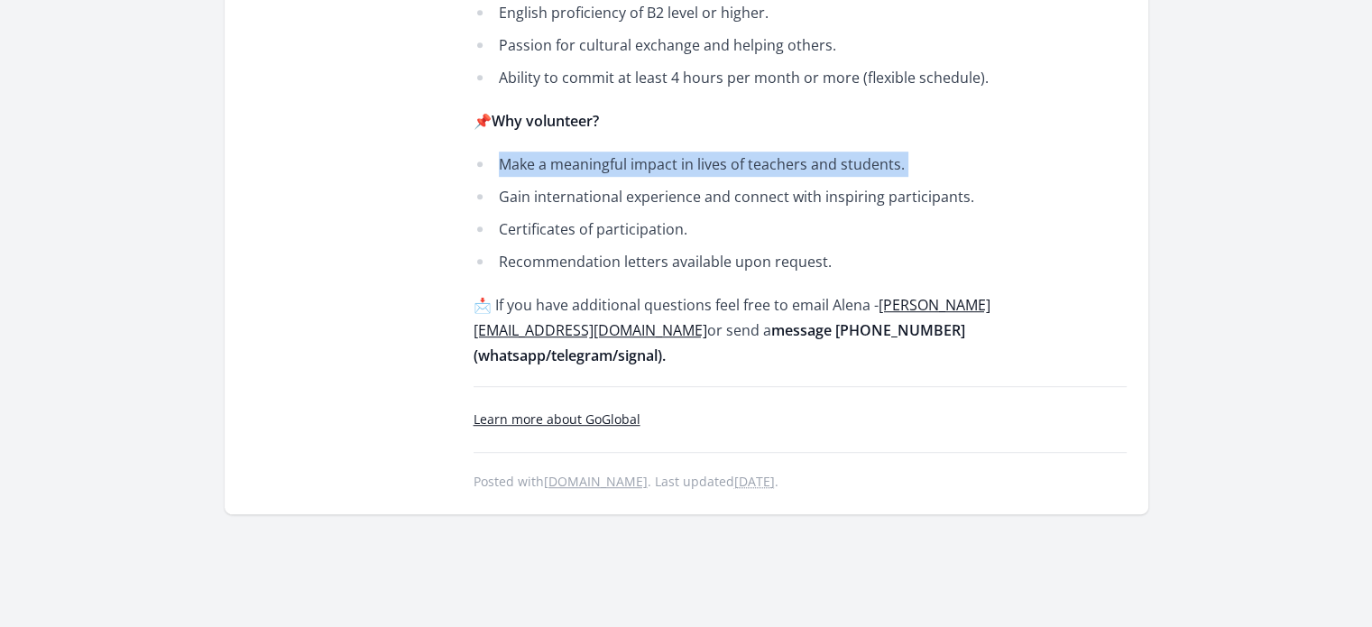
click at [580, 152] on li "Make a meaningful impact in lives of teachers and students." at bounding box center [738, 164] width 528 height 25
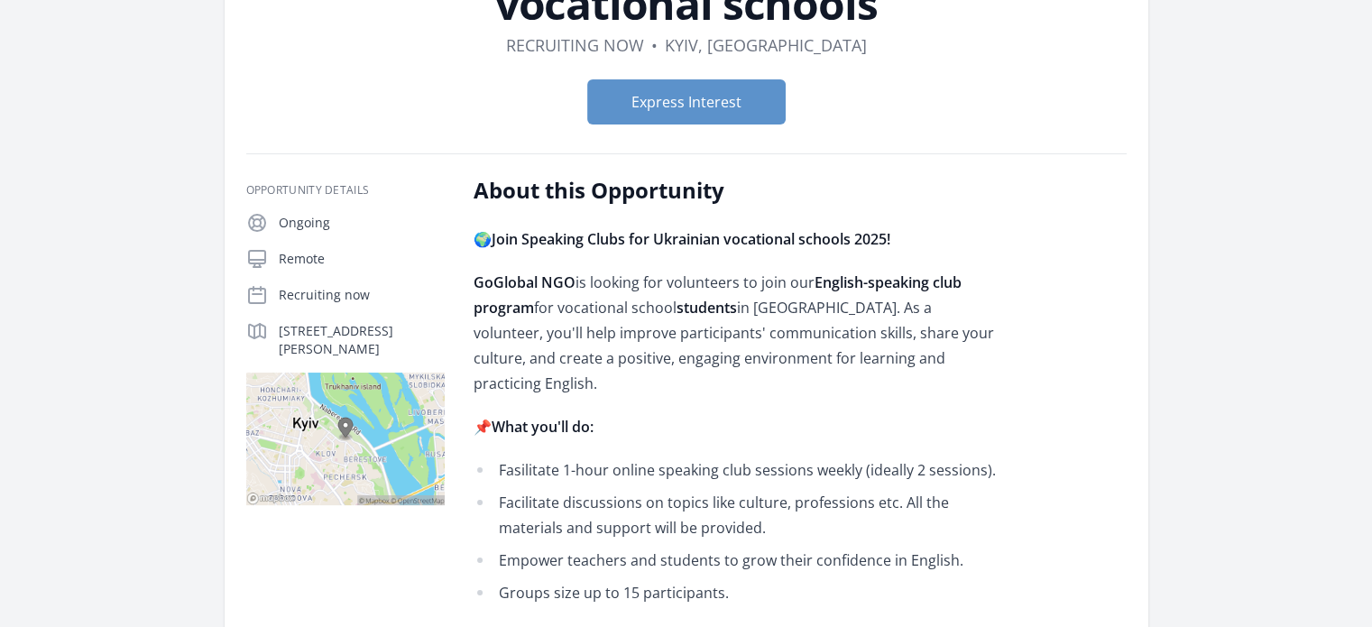
scroll to position [180, 0]
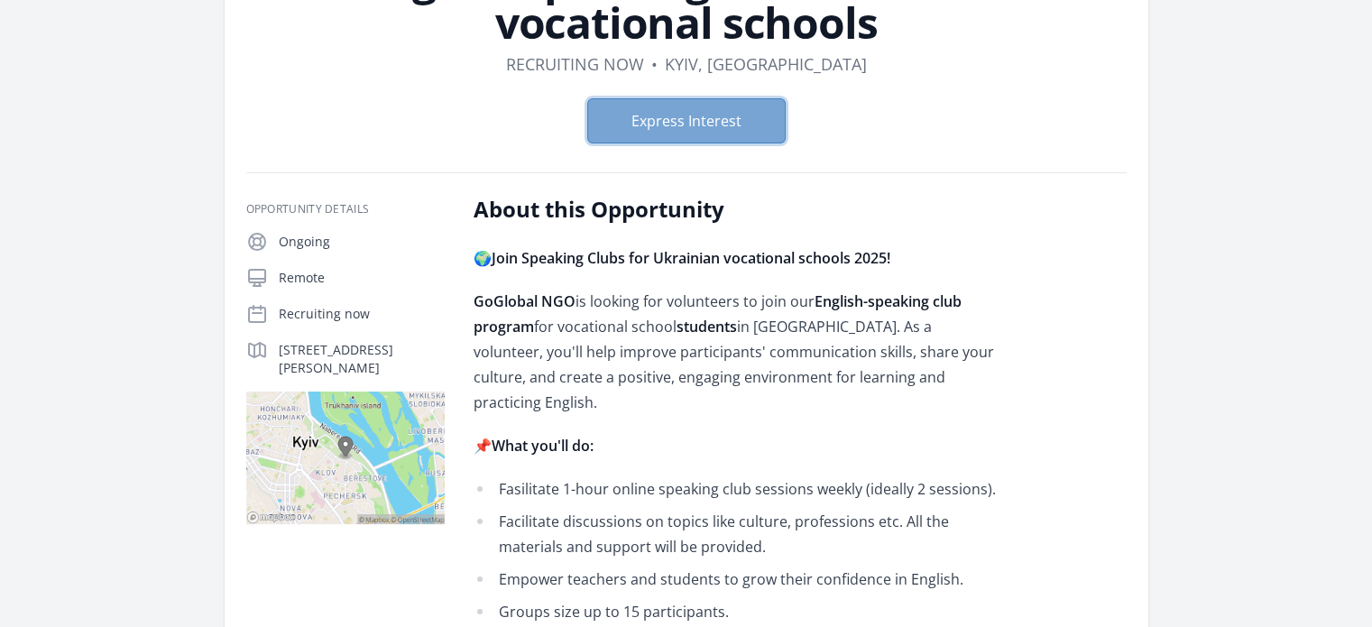
click at [670, 115] on button "Express Interest" at bounding box center [686, 120] width 198 height 45
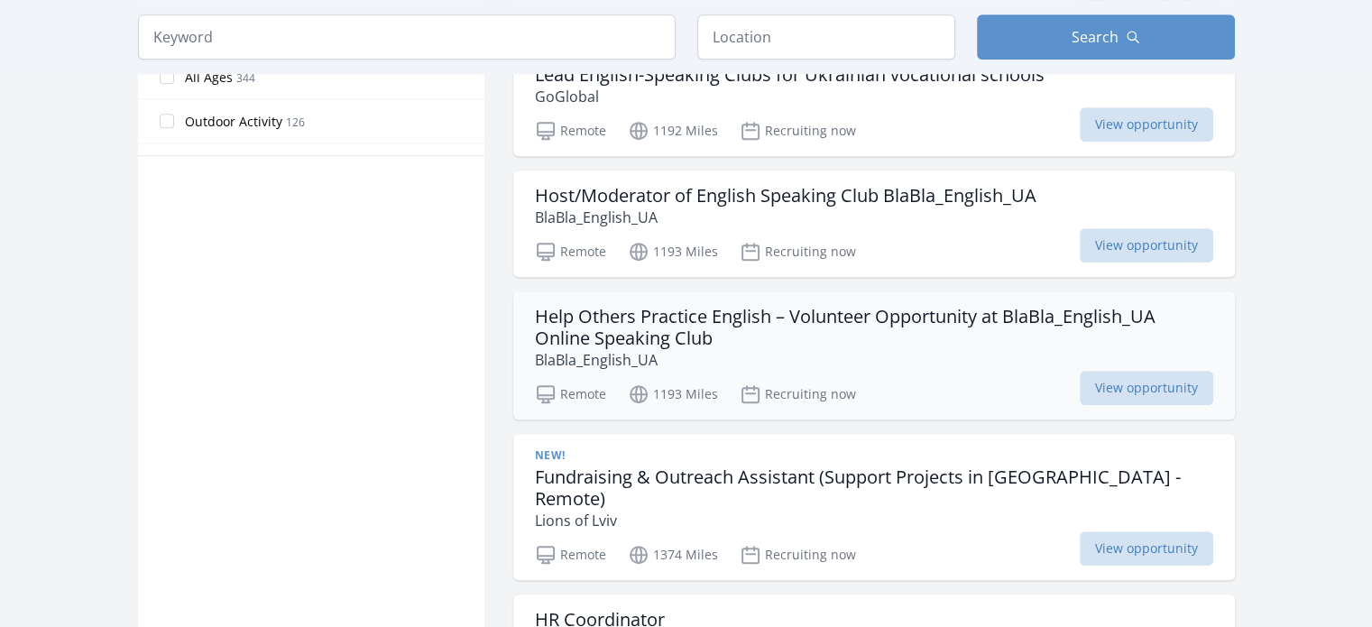
scroll to position [1096, 0]
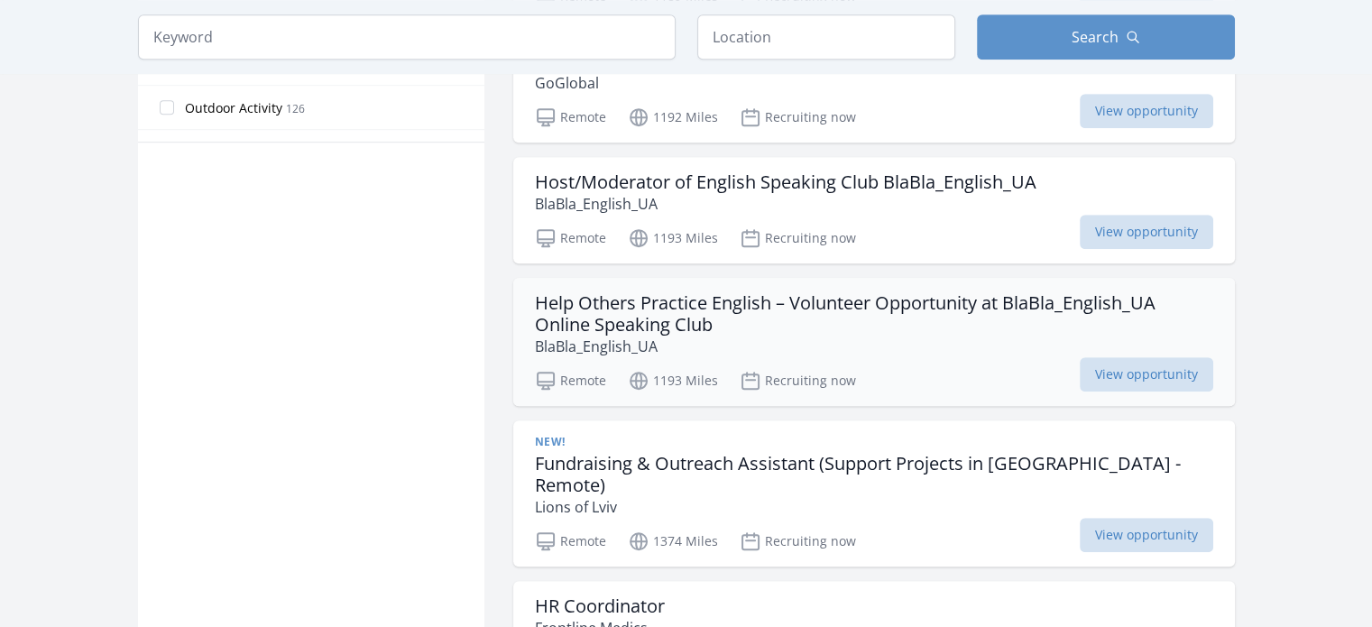
click at [744, 336] on p "BlaBla_English_UA" at bounding box center [874, 347] width 678 height 22
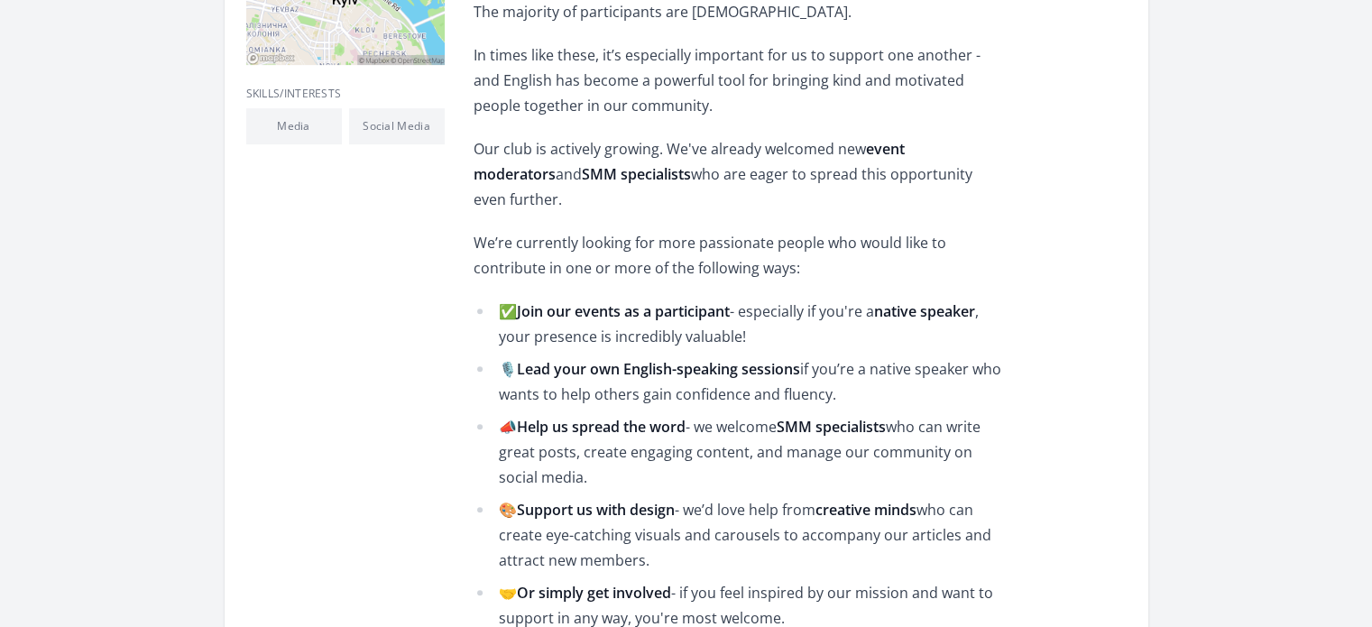
scroll to position [700, 0]
click at [614, 309] on li "✅ Join our events as a participant - especially if you're a native speaker , yo…" at bounding box center [738, 324] width 528 height 51
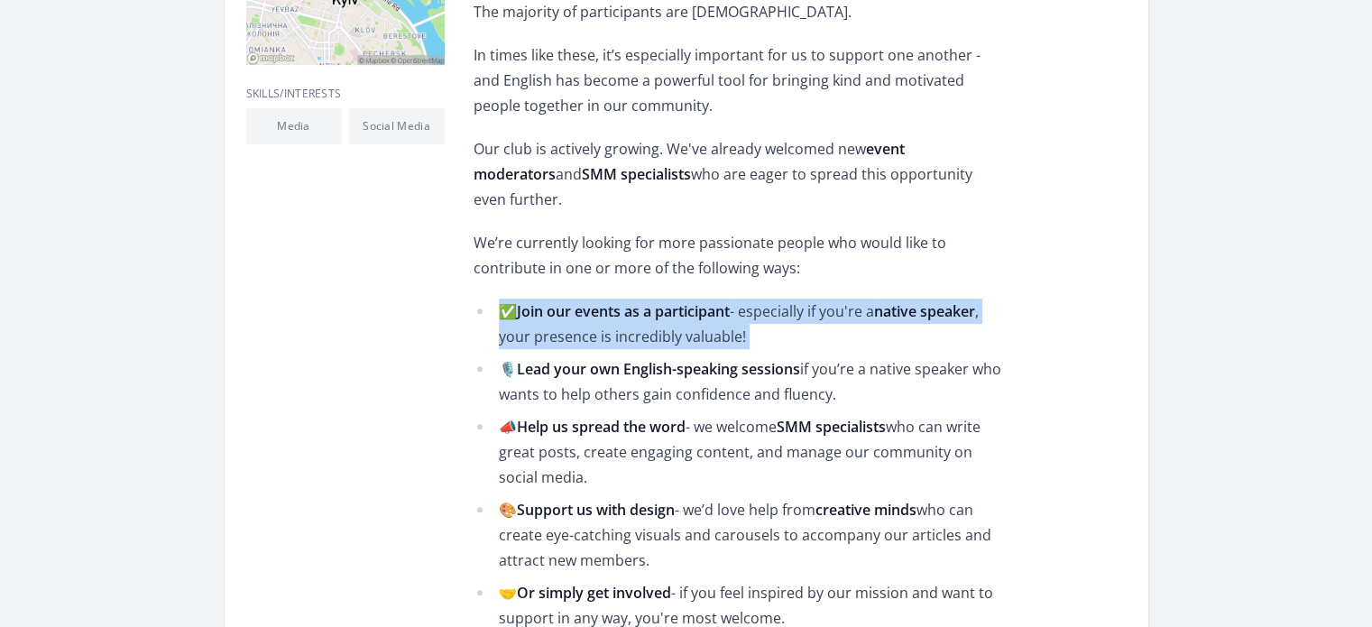
click at [614, 309] on li "✅ Join our events as a participant - especially if you're a native speaker , yo…" at bounding box center [738, 324] width 528 height 51
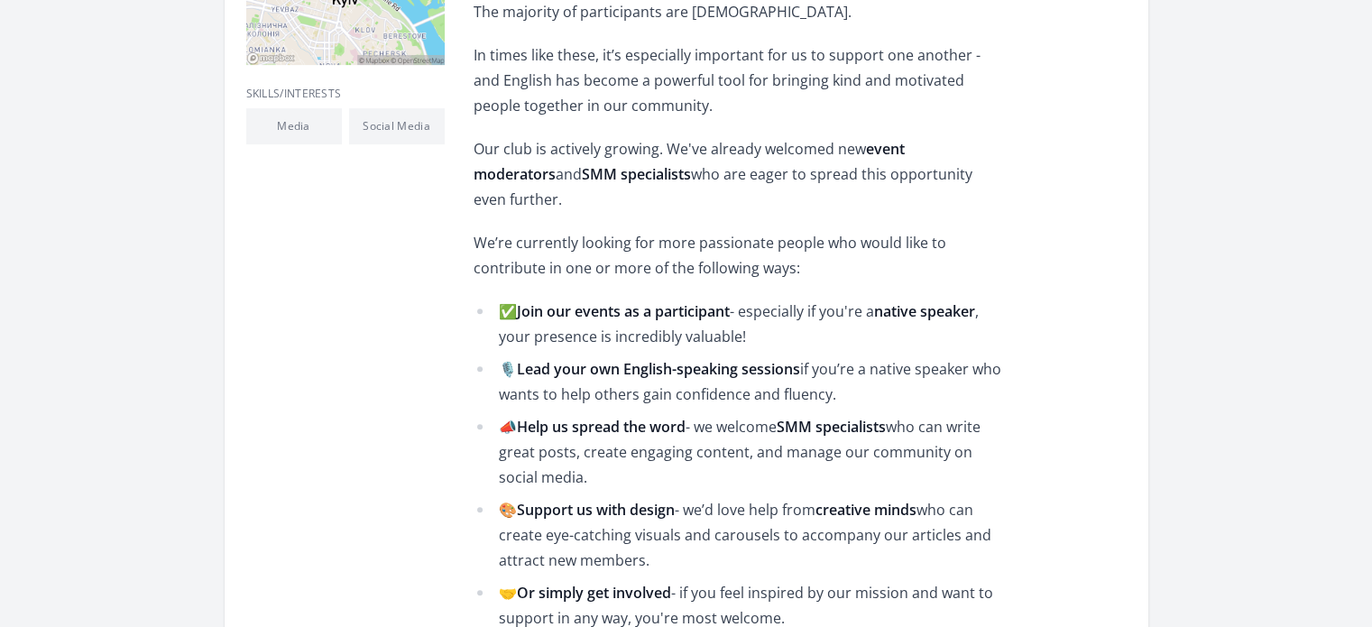
click at [642, 380] on li "🎙️ Lead your own English-speaking sessions if you’re a native speaker who wants…" at bounding box center [738, 381] width 528 height 51
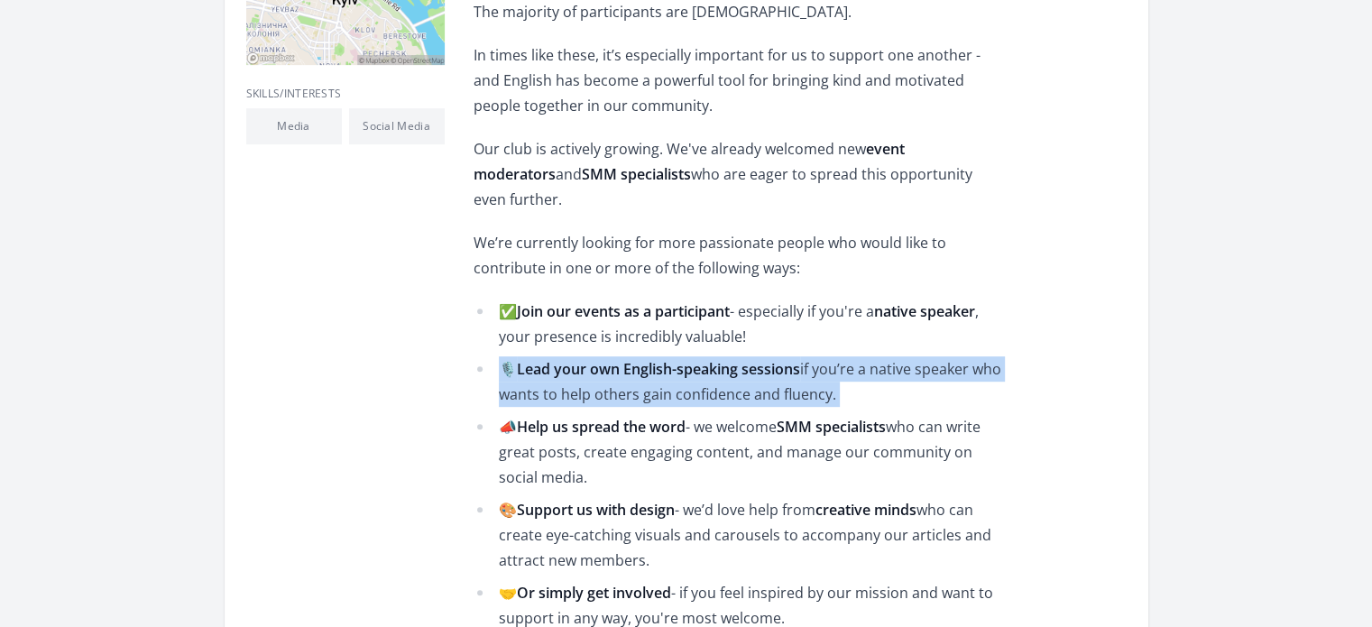
click at [642, 380] on li "🎙️ Lead your own English-speaking sessions if you’re a native speaker who wants…" at bounding box center [738, 381] width 528 height 51
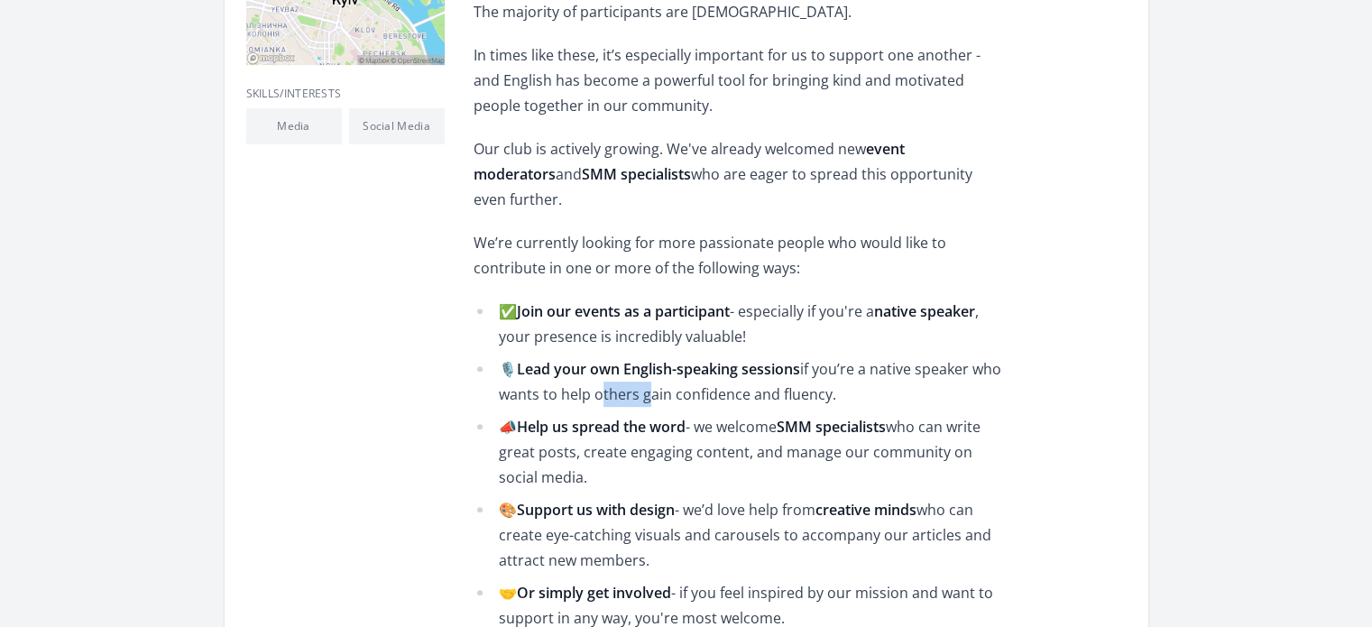
click at [642, 380] on li "🎙️ Lead your own English-speaking sessions if you’re a native speaker who wants…" at bounding box center [738, 381] width 528 height 51
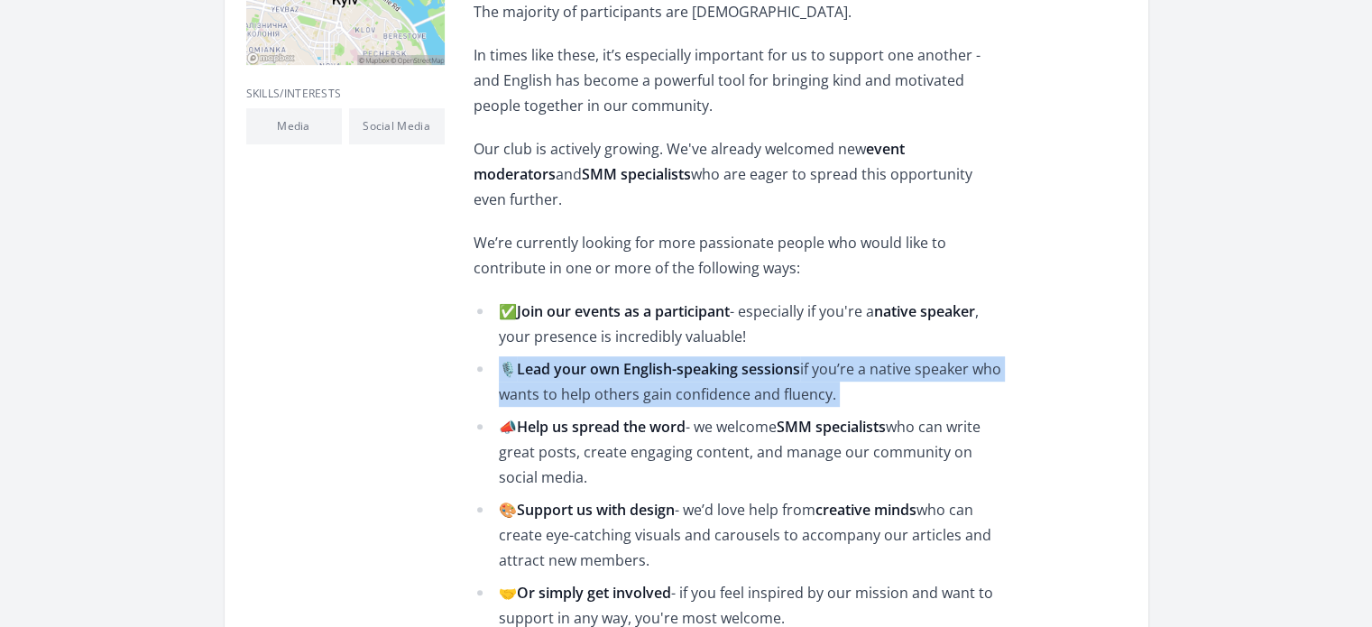
click at [642, 380] on li "🎙️ Lead your own English-speaking sessions if you’re a native speaker who wants…" at bounding box center [738, 381] width 528 height 51
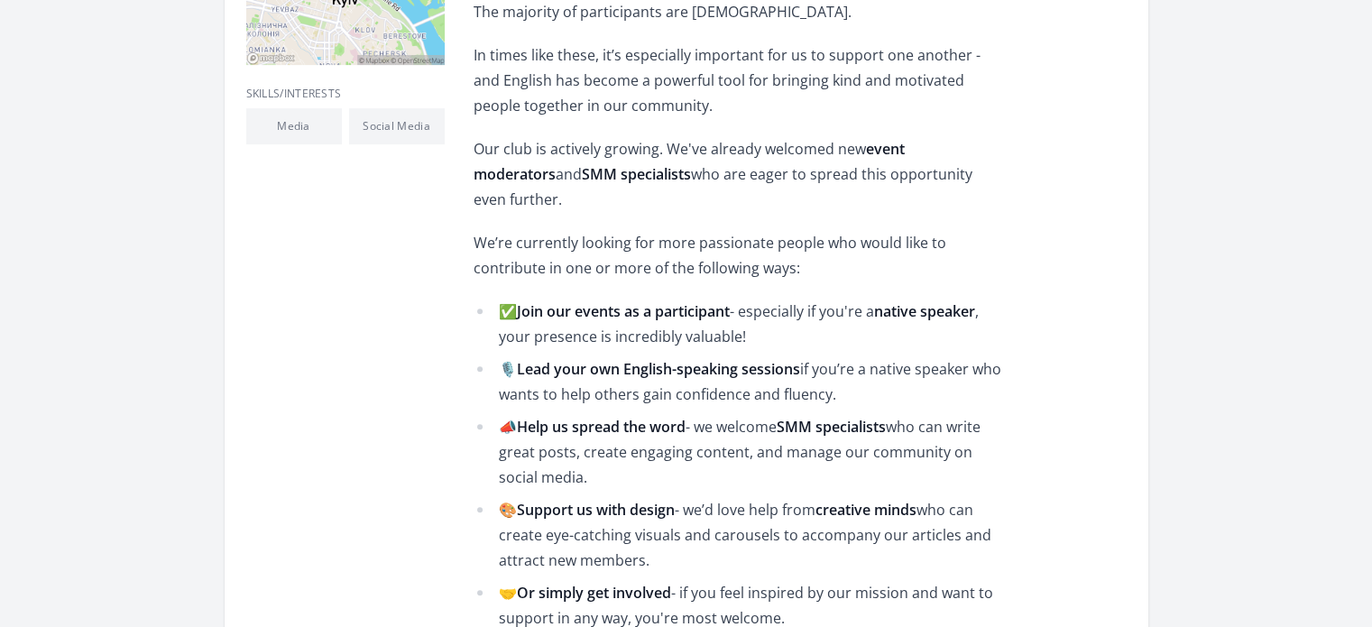
click at [747, 414] on li "📣 Help us spread the word - we welcome SMM specialists who can write great post…" at bounding box center [738, 452] width 528 height 76
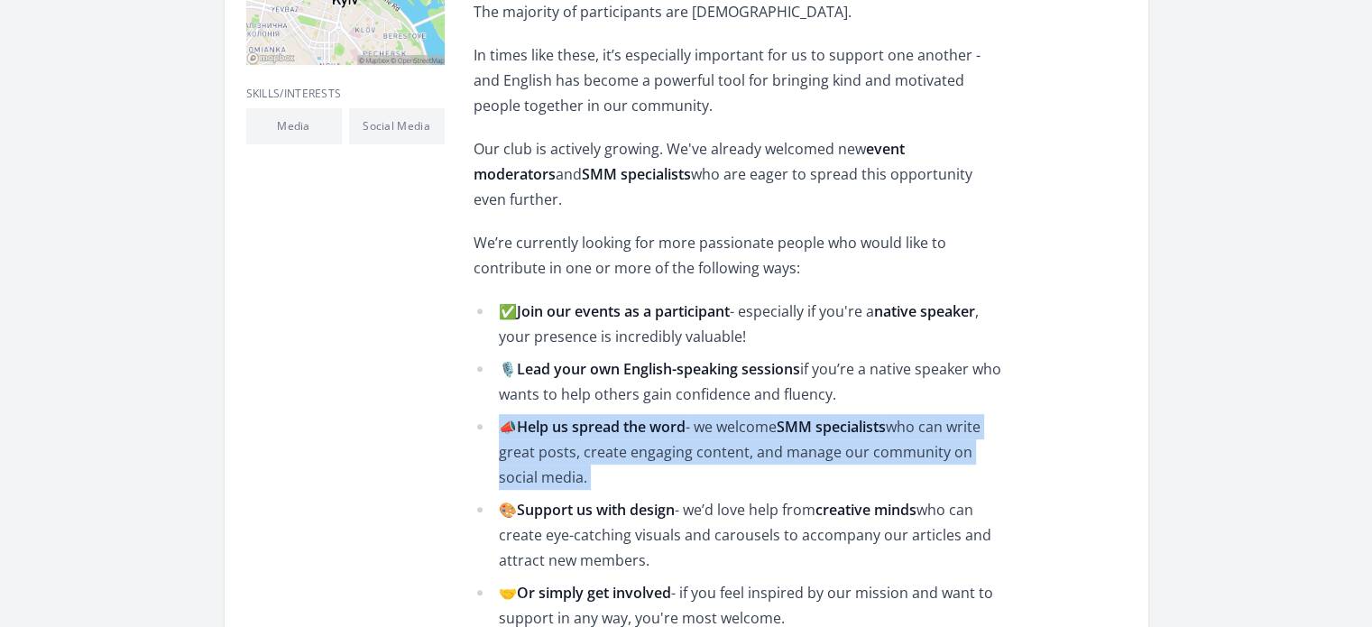
click at [747, 414] on li "📣 Help us spread the word - we welcome SMM specialists who can write great post…" at bounding box center [738, 452] width 528 height 76
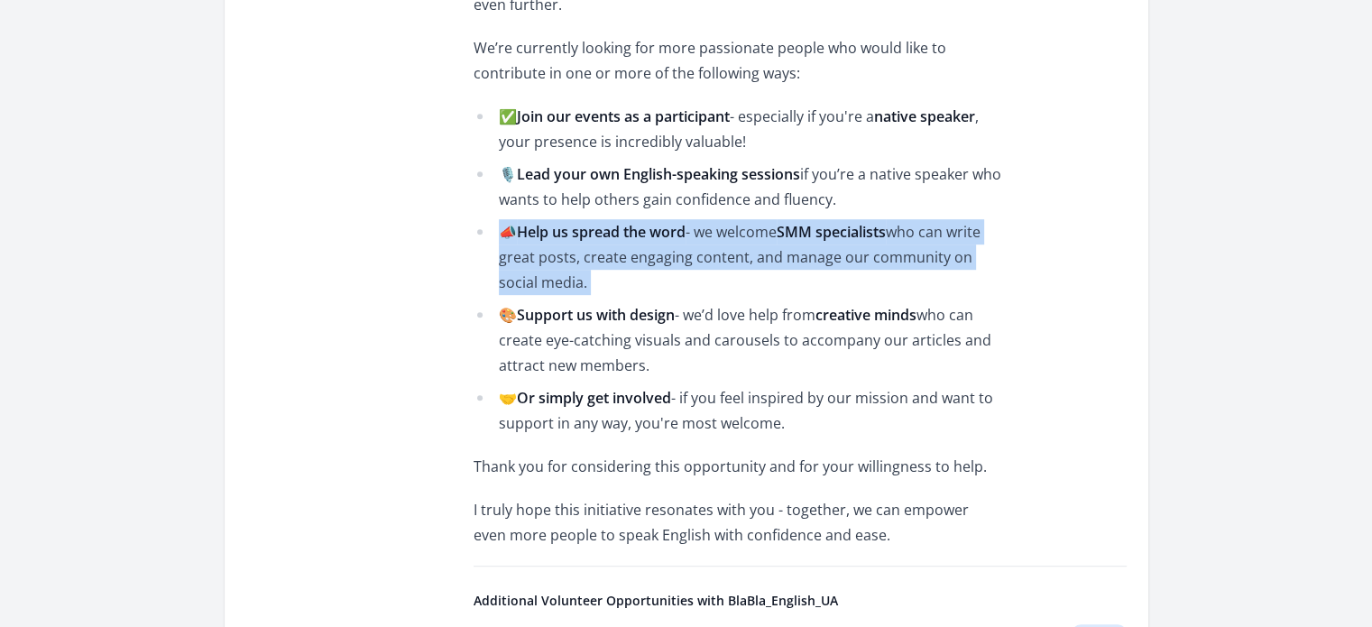
scroll to position [899, 0]
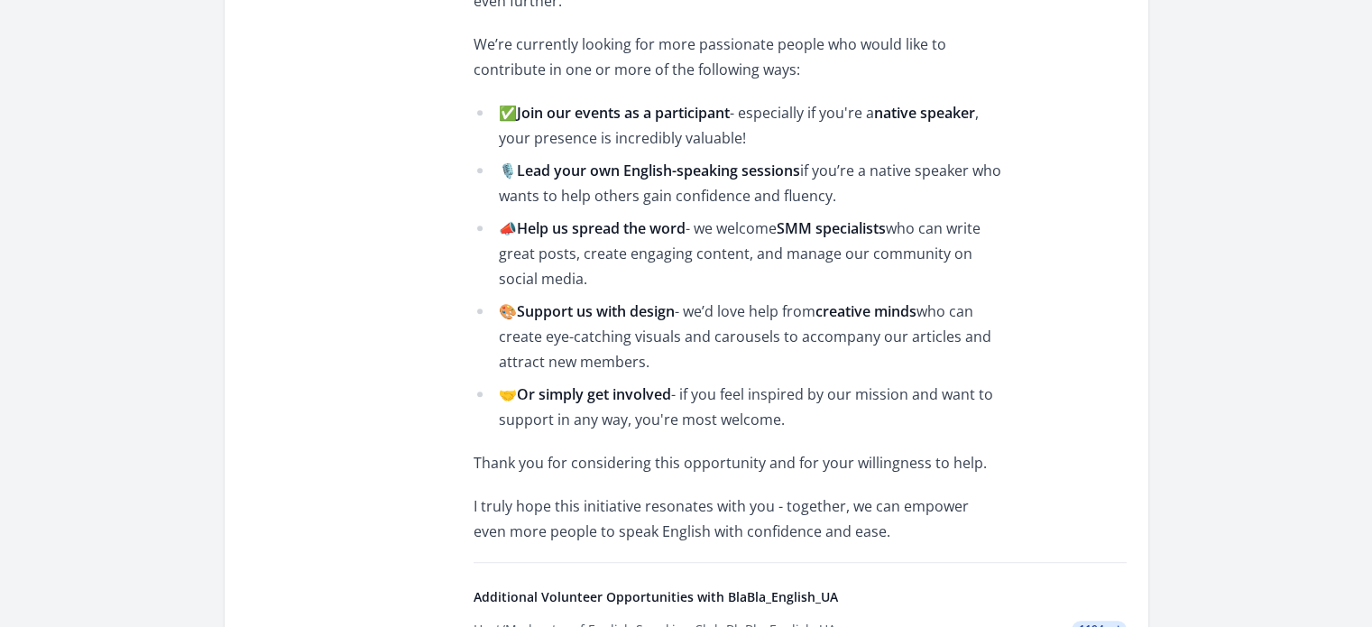
click at [761, 308] on li "🎨 Support us with design - we’d love help from creative minds who can create ey…" at bounding box center [738, 337] width 528 height 76
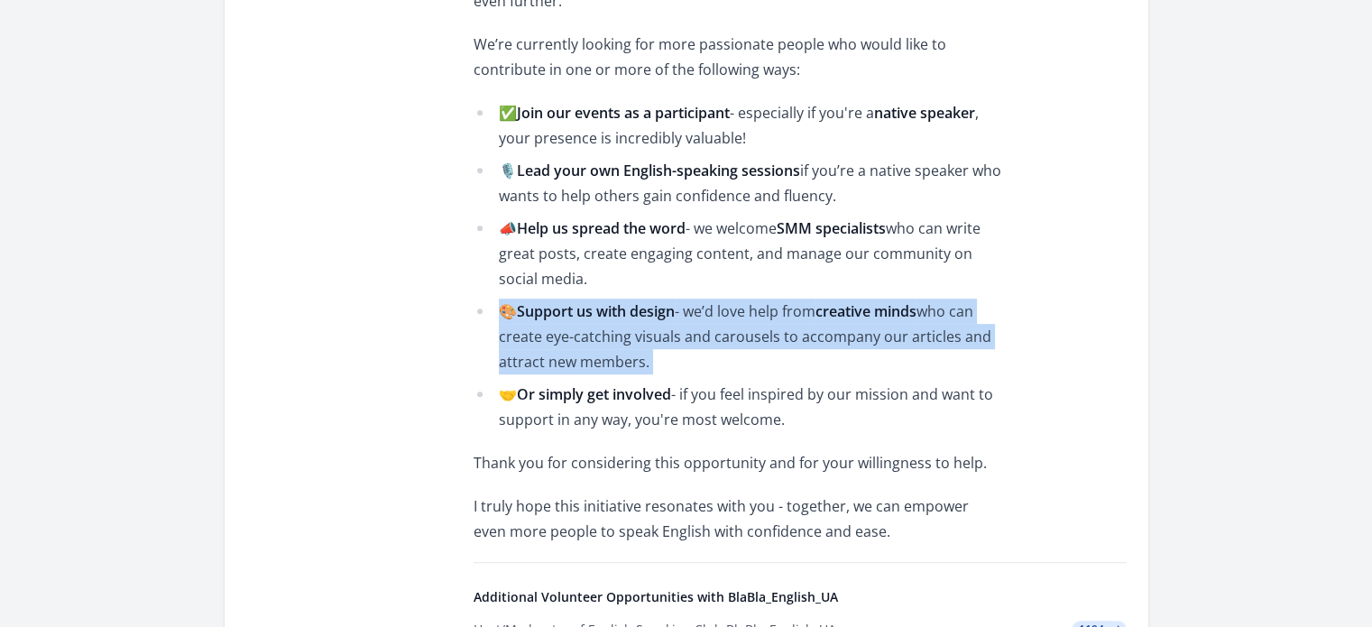
click at [761, 308] on li "🎨 Support us with design - we’d love help from creative minds who can create ey…" at bounding box center [738, 337] width 528 height 76
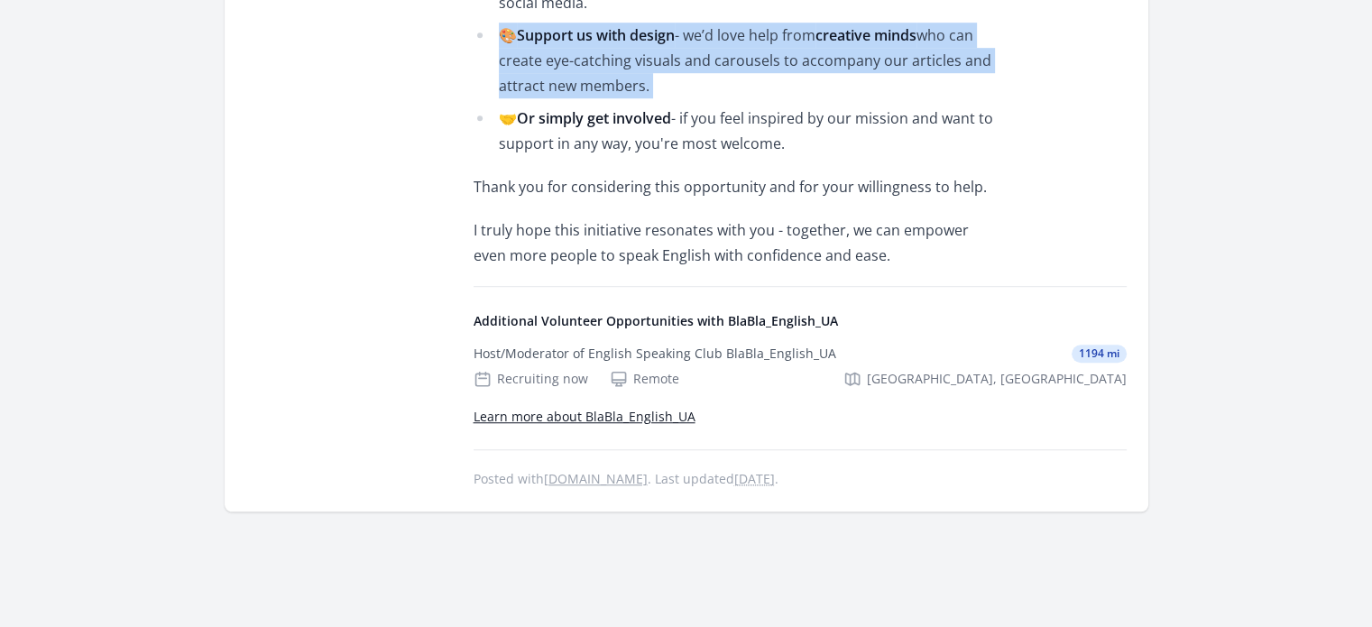
scroll to position [1176, 0]
click at [666, 406] on link "Learn more about BlaBla_English_UA" at bounding box center [585, 414] width 222 height 17
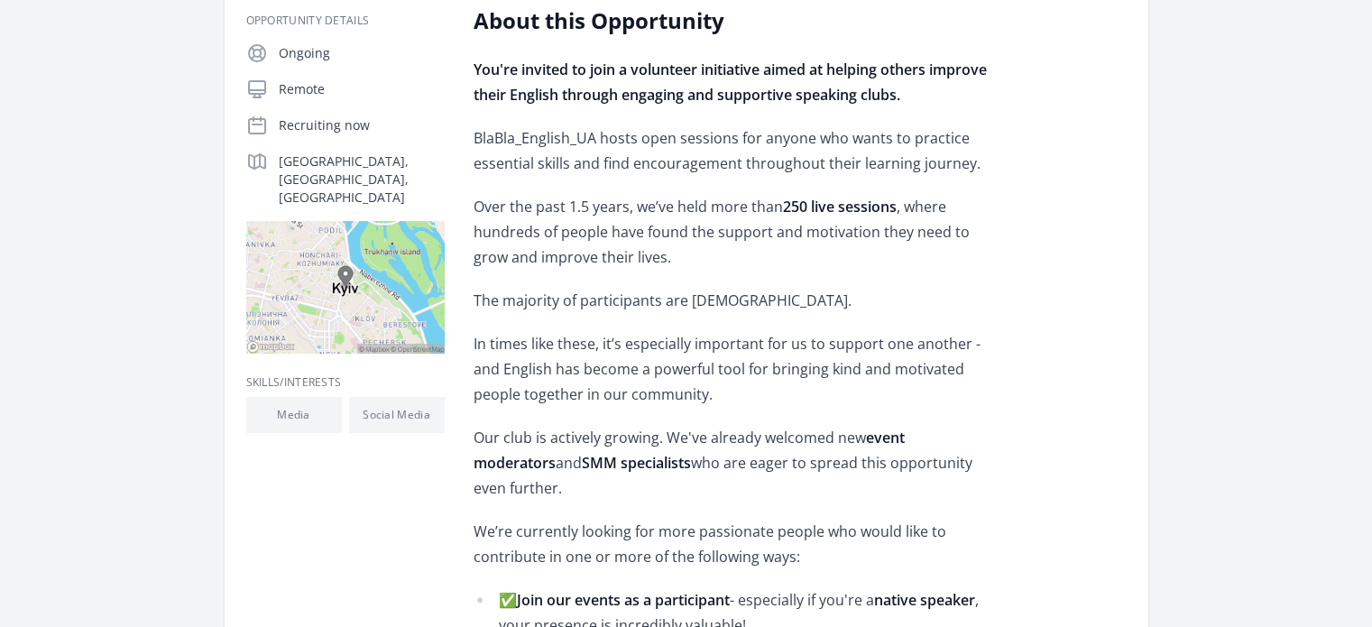
scroll to position [0, 0]
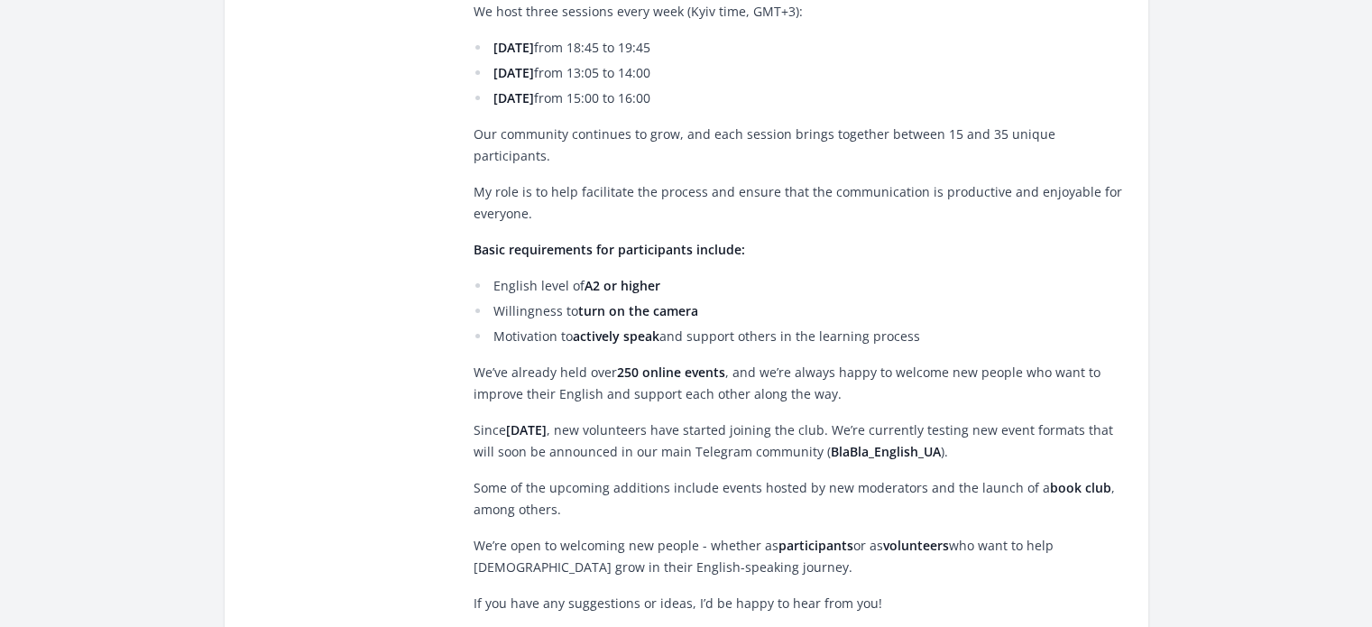
scroll to position [392, 0]
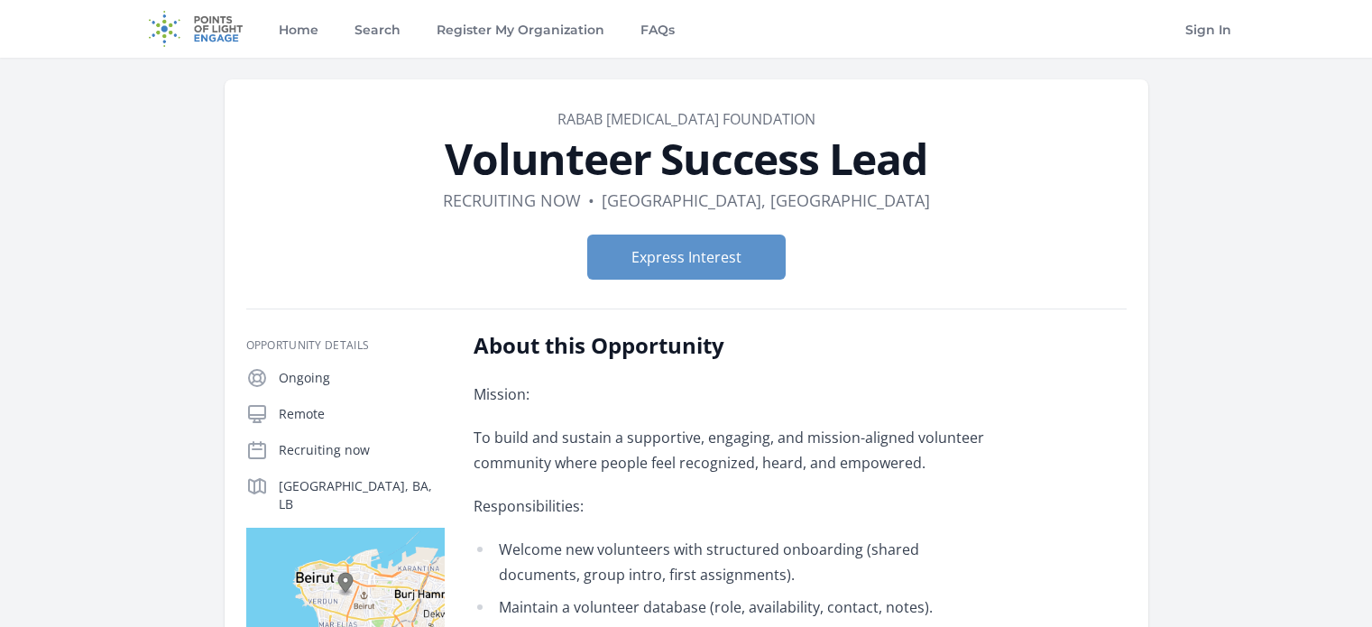
scroll to position [1216, 0]
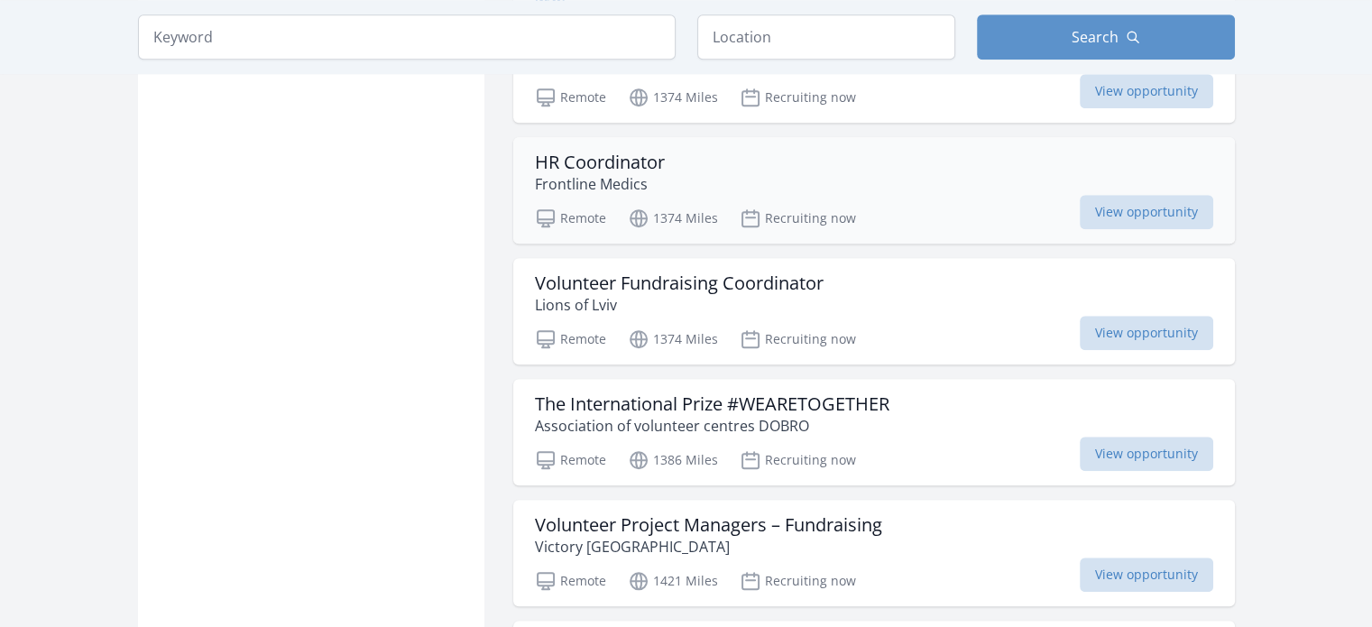
scroll to position [1542, 0]
click at [753, 158] on div "HR Coordinator Frontline Medics" at bounding box center [874, 171] width 678 height 43
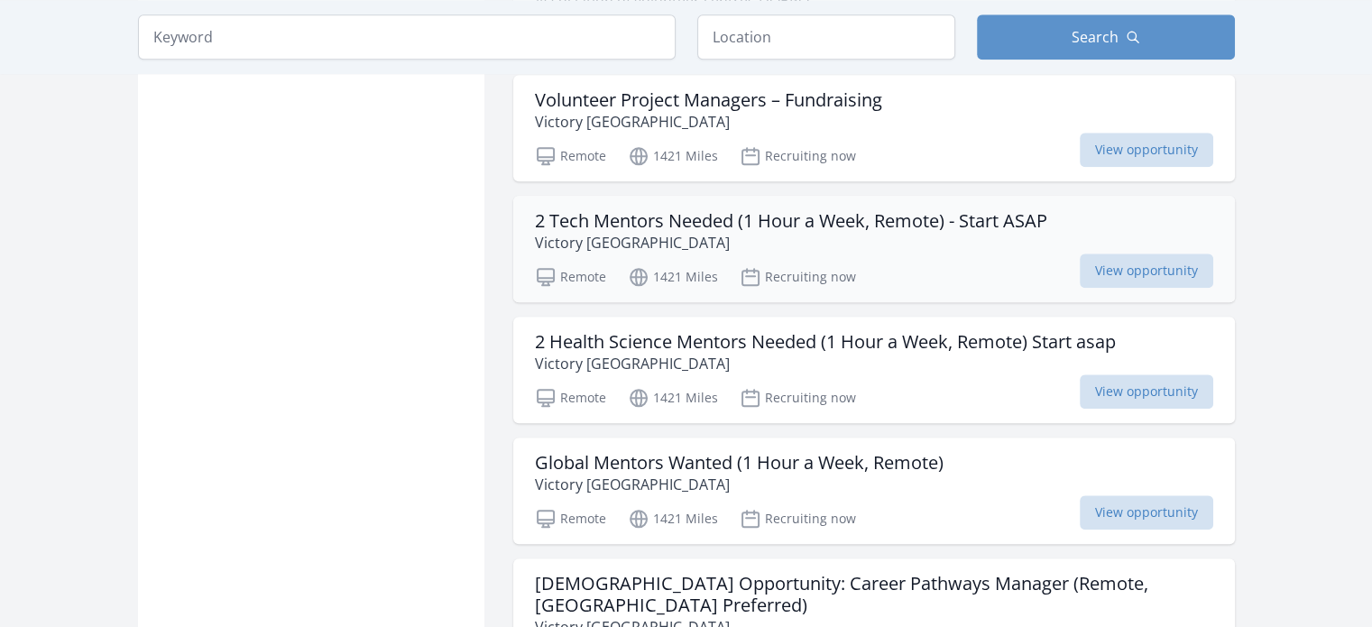
scroll to position [1967, 0]
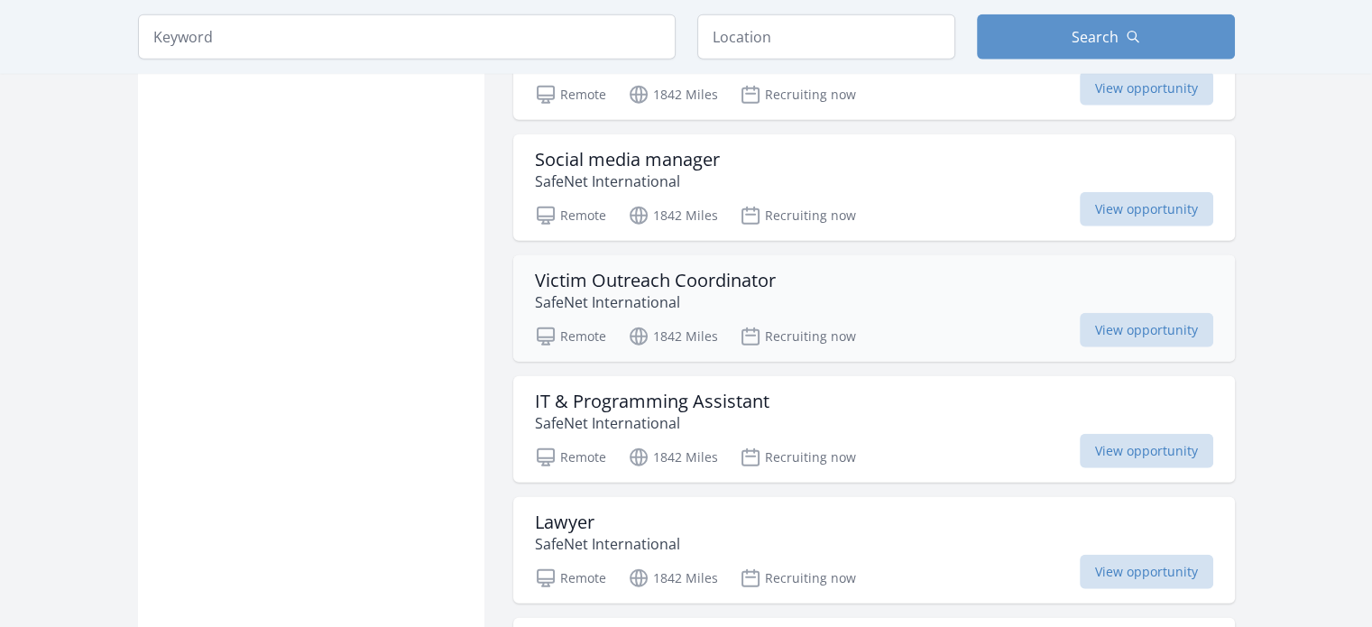
scroll to position [4911, 0]
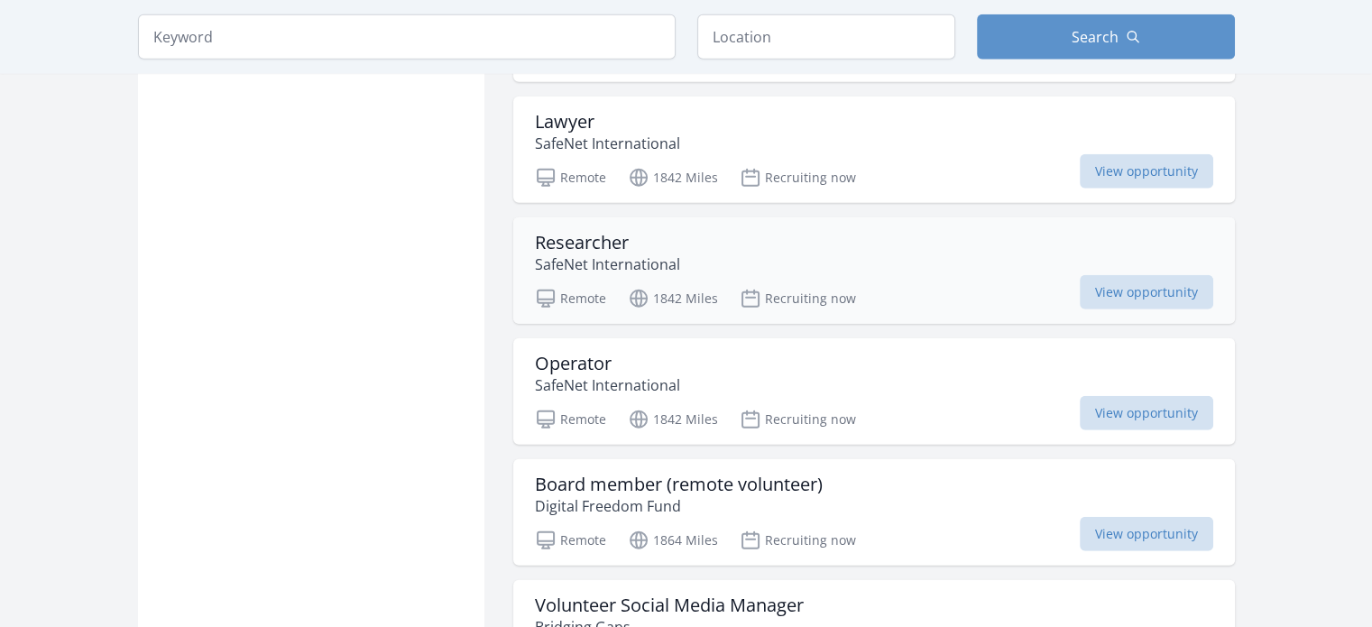
click at [715, 232] on div "Researcher SafeNet International" at bounding box center [874, 253] width 678 height 43
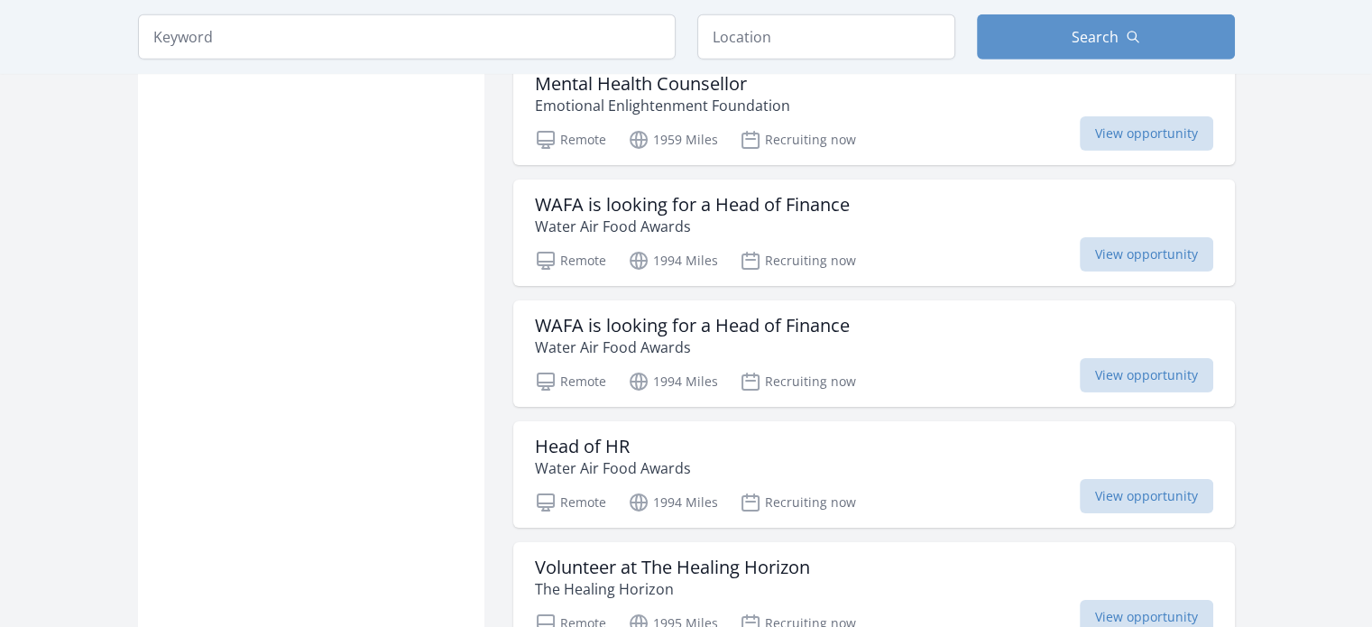
scroll to position [5925, 0]
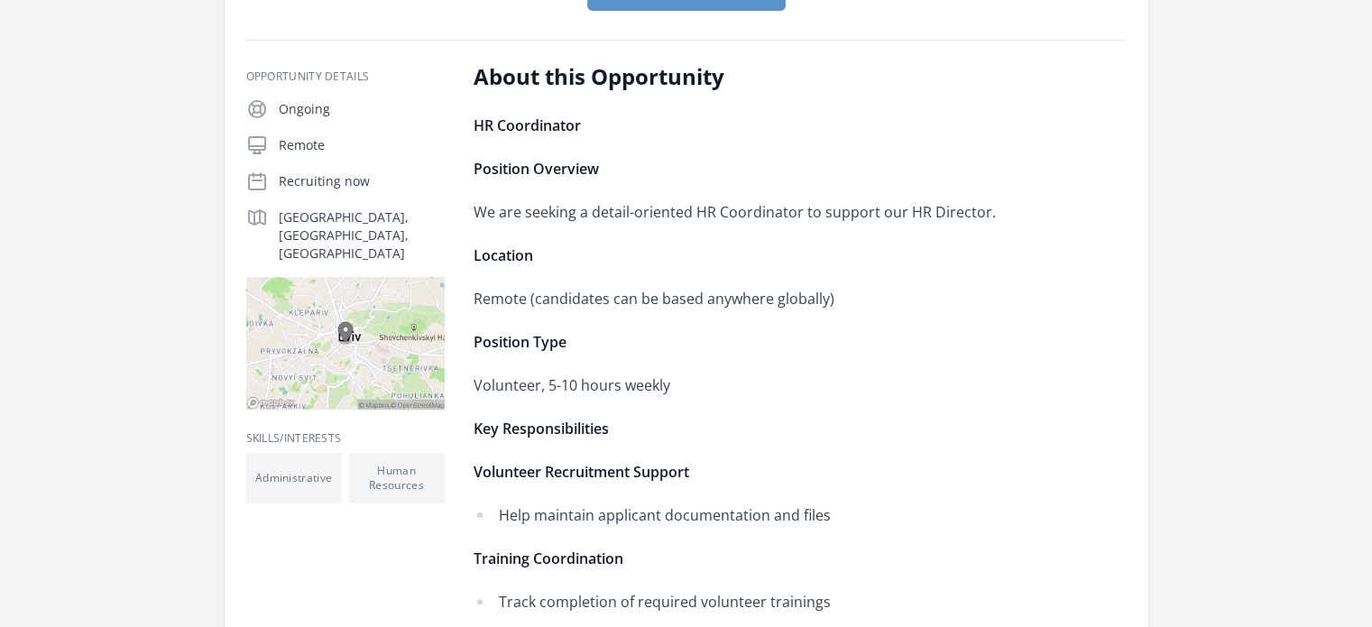
scroll to position [273, 0]
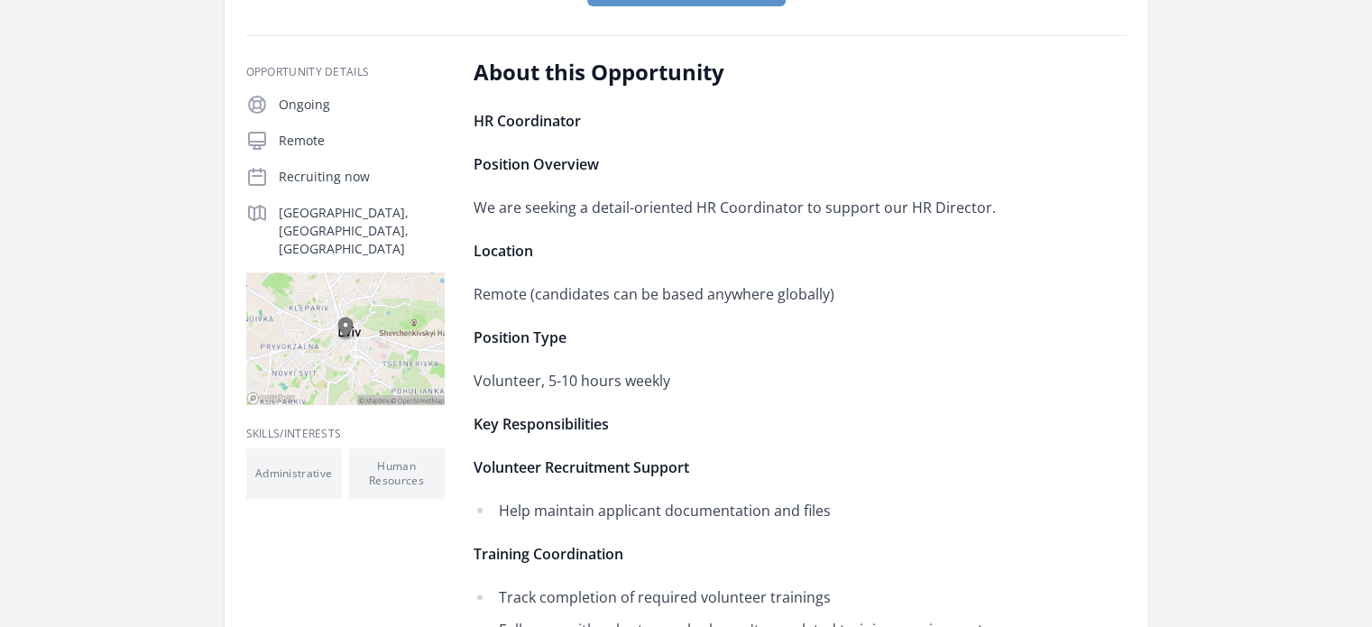
click at [623, 391] on p "Volunteer, 5-10 hours weekly" at bounding box center [738, 380] width 528 height 25
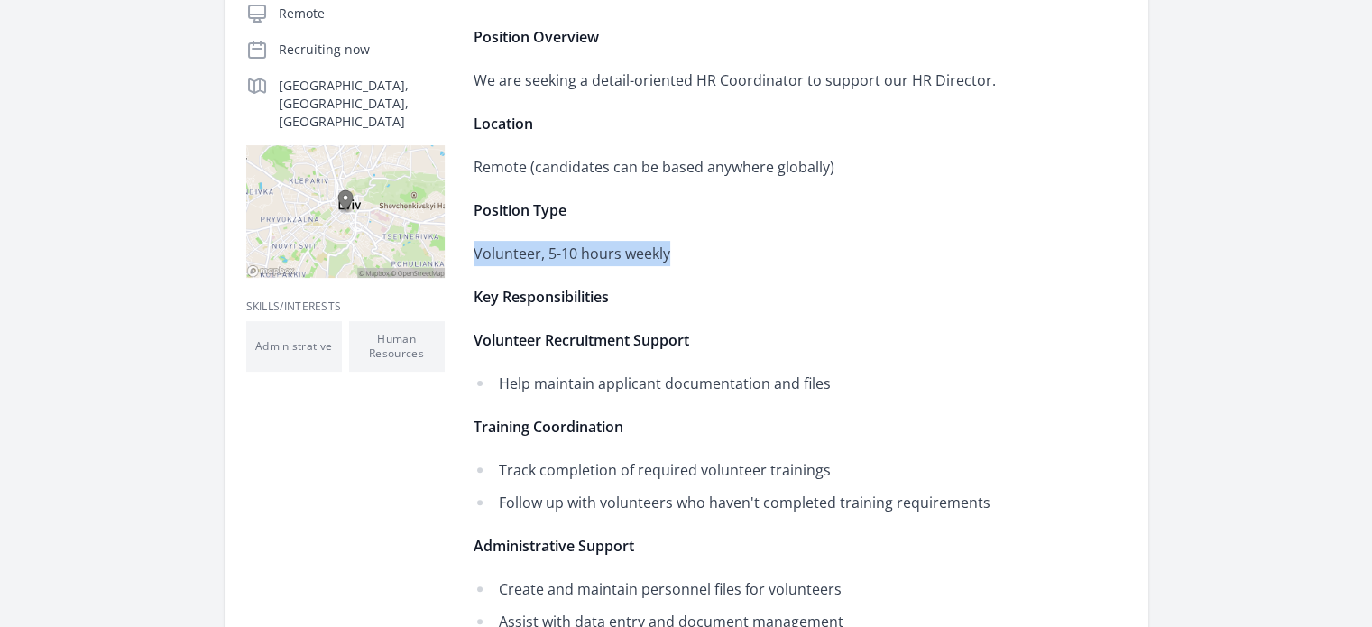
scroll to position [425, 0]
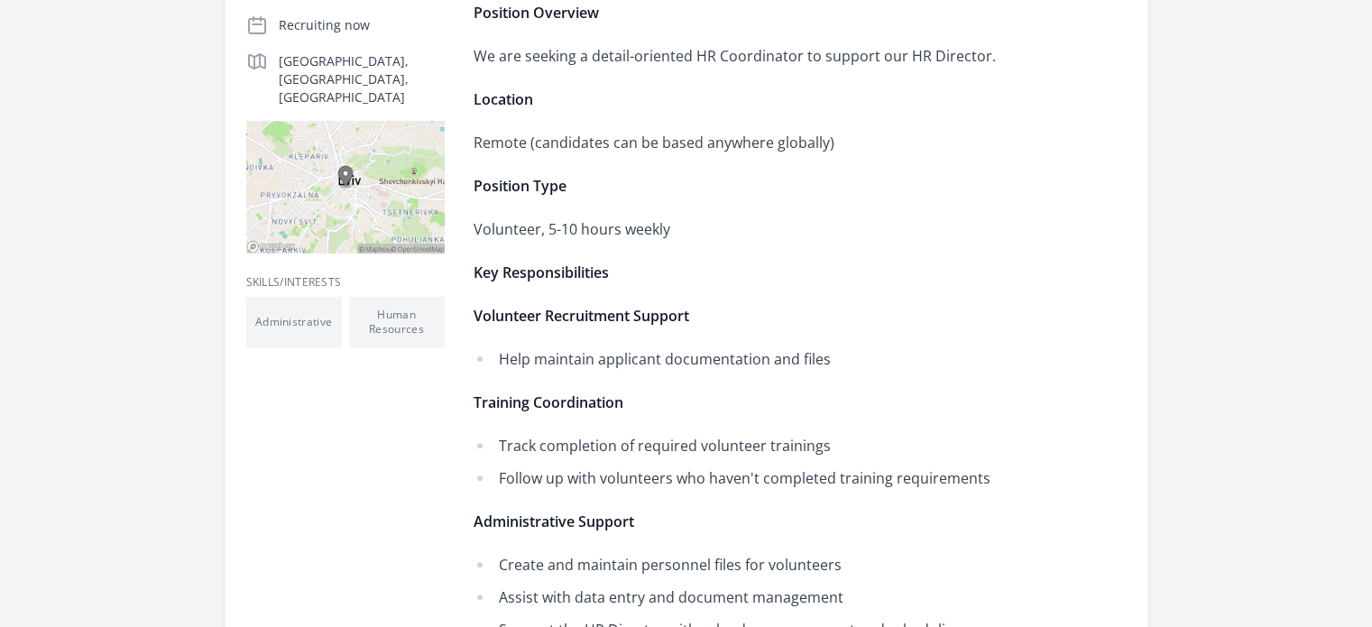
click at [615, 347] on li "Help maintain applicant documentation and files" at bounding box center [738, 358] width 528 height 25
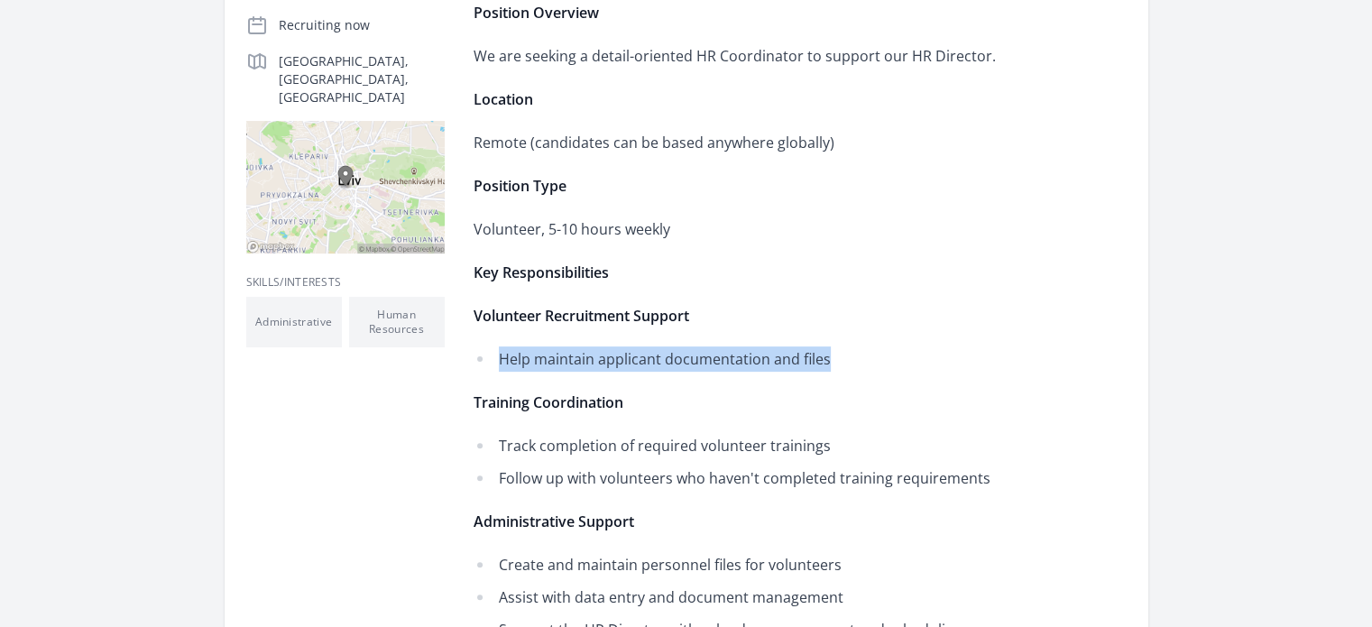
click at [615, 347] on li "Help maintain applicant documentation and files" at bounding box center [738, 358] width 528 height 25
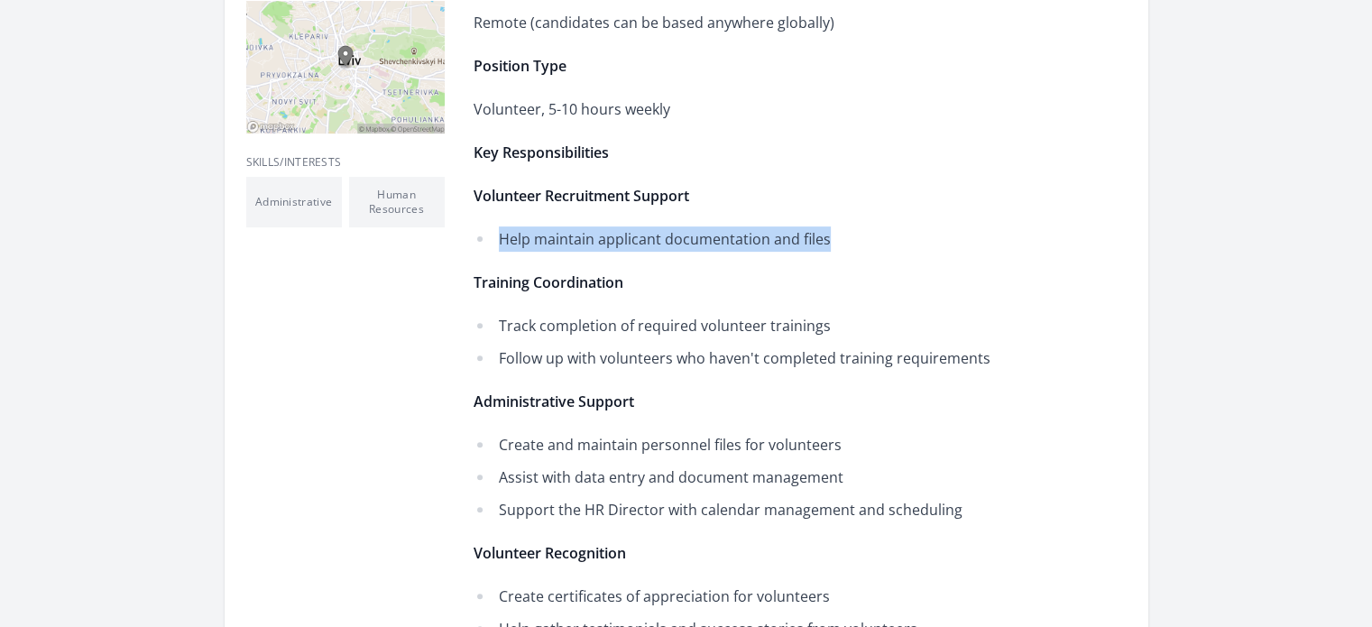
scroll to position [548, 0]
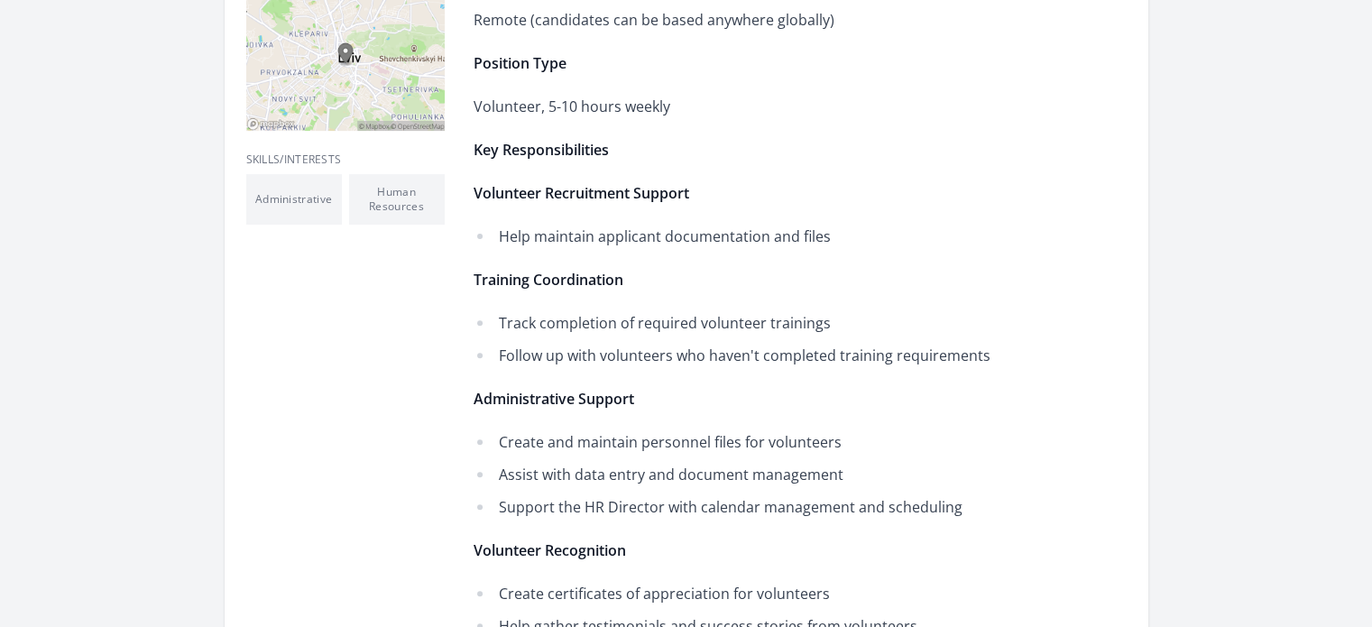
click at [606, 327] on li "Track completion of required volunteer trainings" at bounding box center [738, 322] width 528 height 25
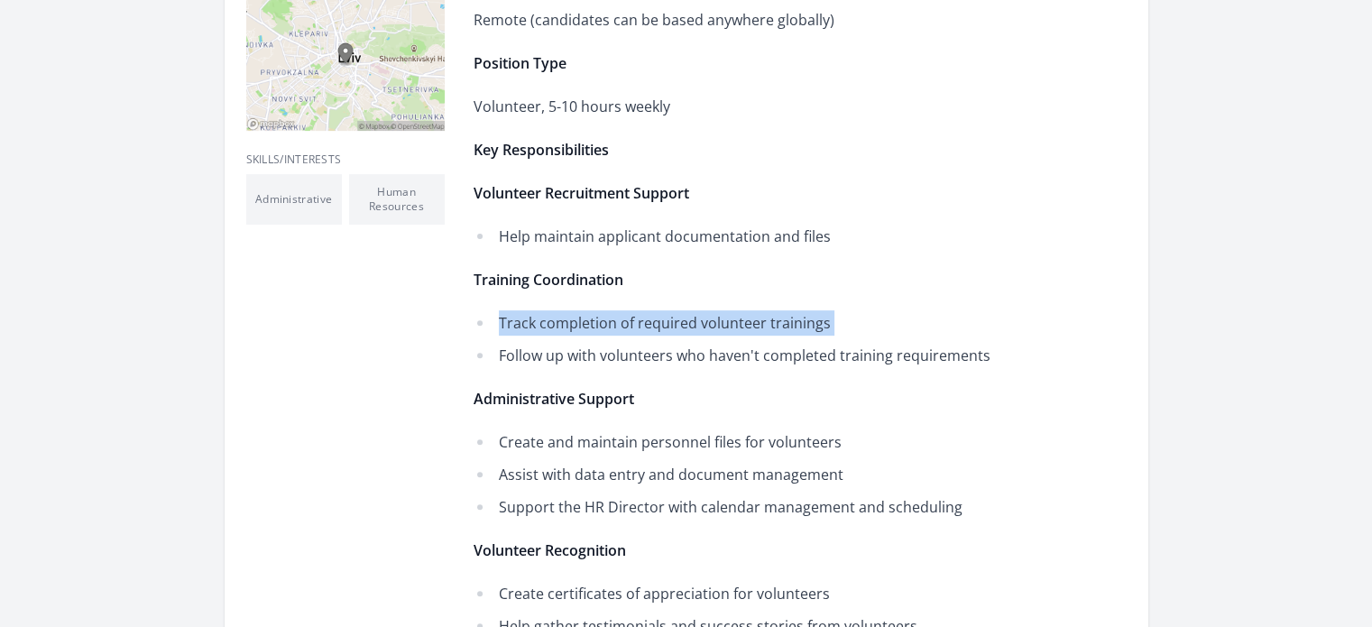
click at [606, 327] on li "Track completion of required volunteer trainings" at bounding box center [738, 322] width 528 height 25
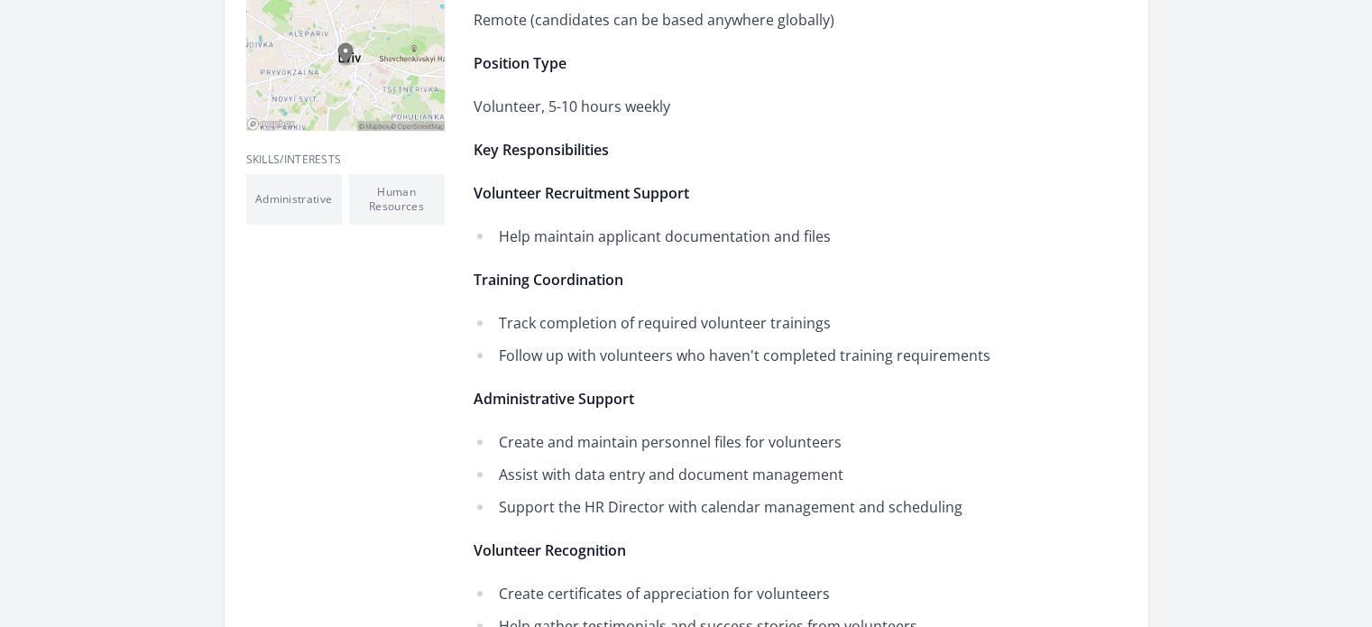
click at [644, 360] on li "Follow up with volunteers who haven't completed training requirements" at bounding box center [738, 355] width 528 height 25
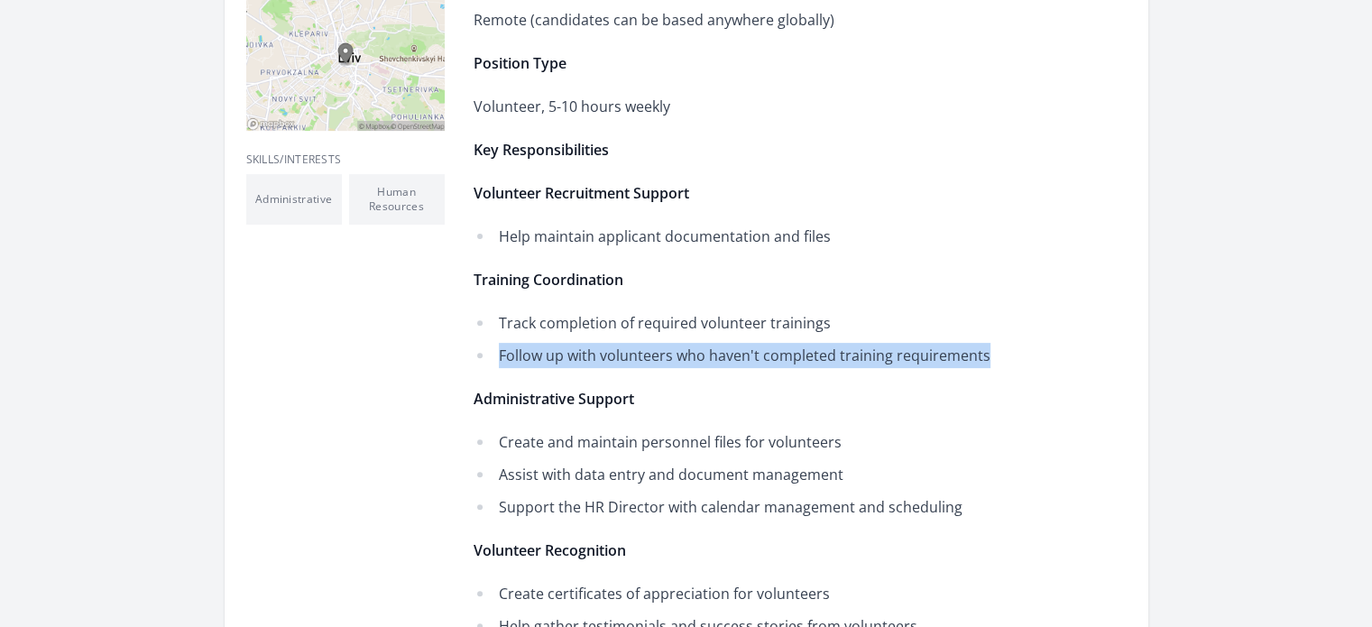
click at [644, 360] on li "Follow up with volunteers who haven't completed training requirements" at bounding box center [738, 355] width 528 height 25
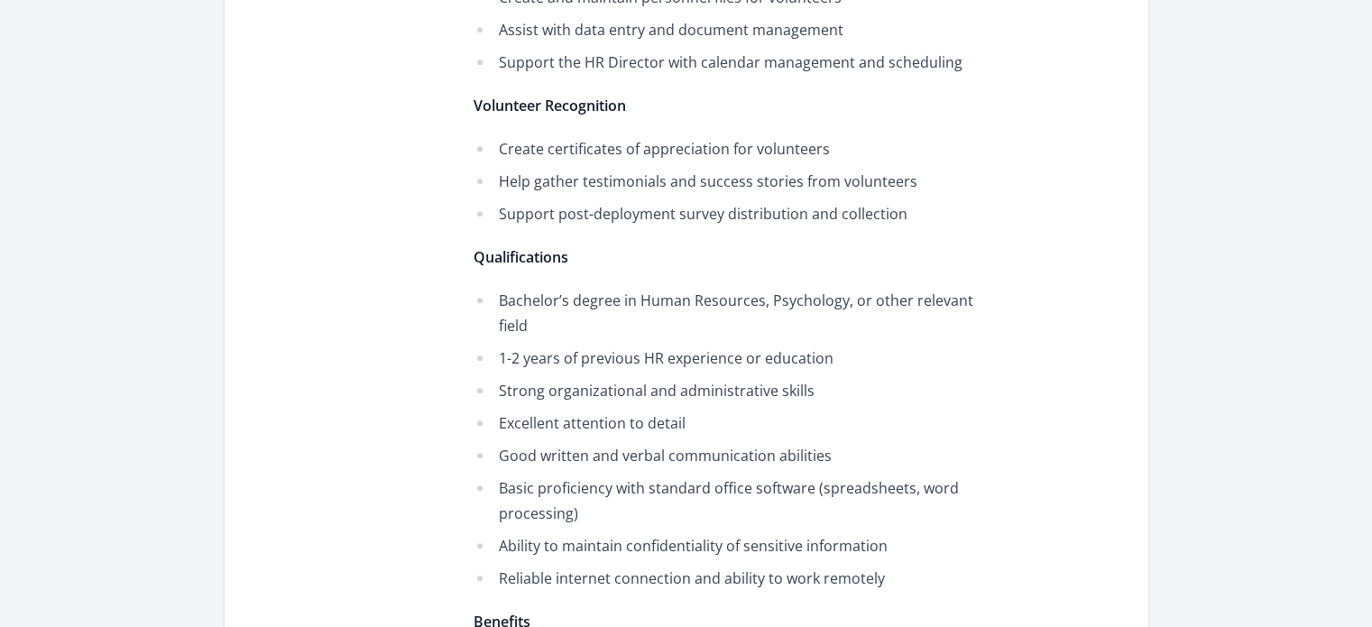
scroll to position [1000, 0]
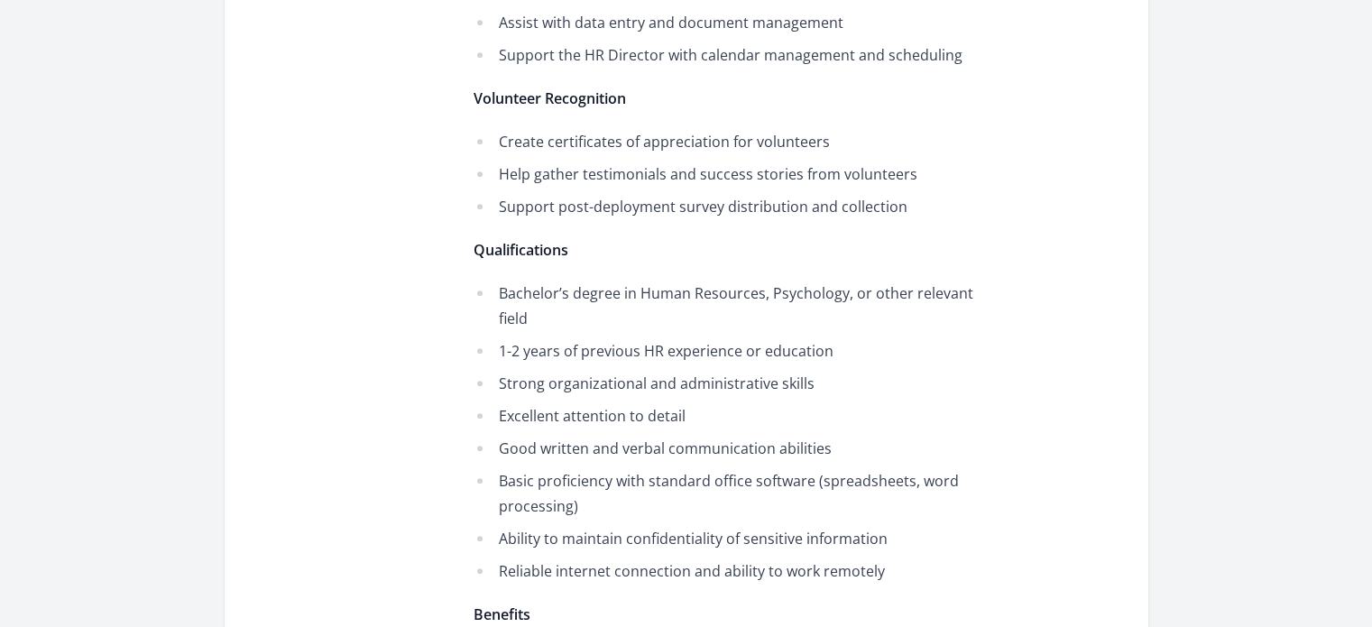
click at [650, 294] on li "Bachelor’s degree in Human Resources, Psychology, or other relevant field" at bounding box center [738, 306] width 528 height 51
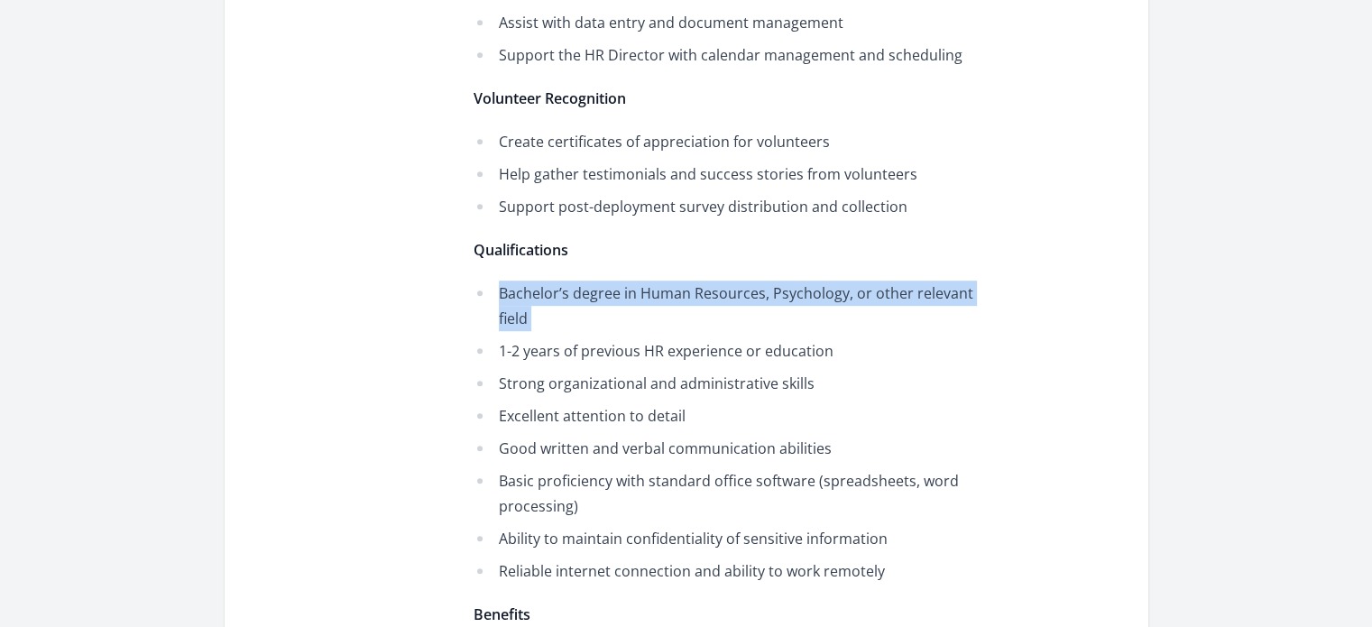
click at [650, 294] on li "Bachelor’s degree in Human Resources, Psychology, or other relevant field" at bounding box center [738, 306] width 528 height 51
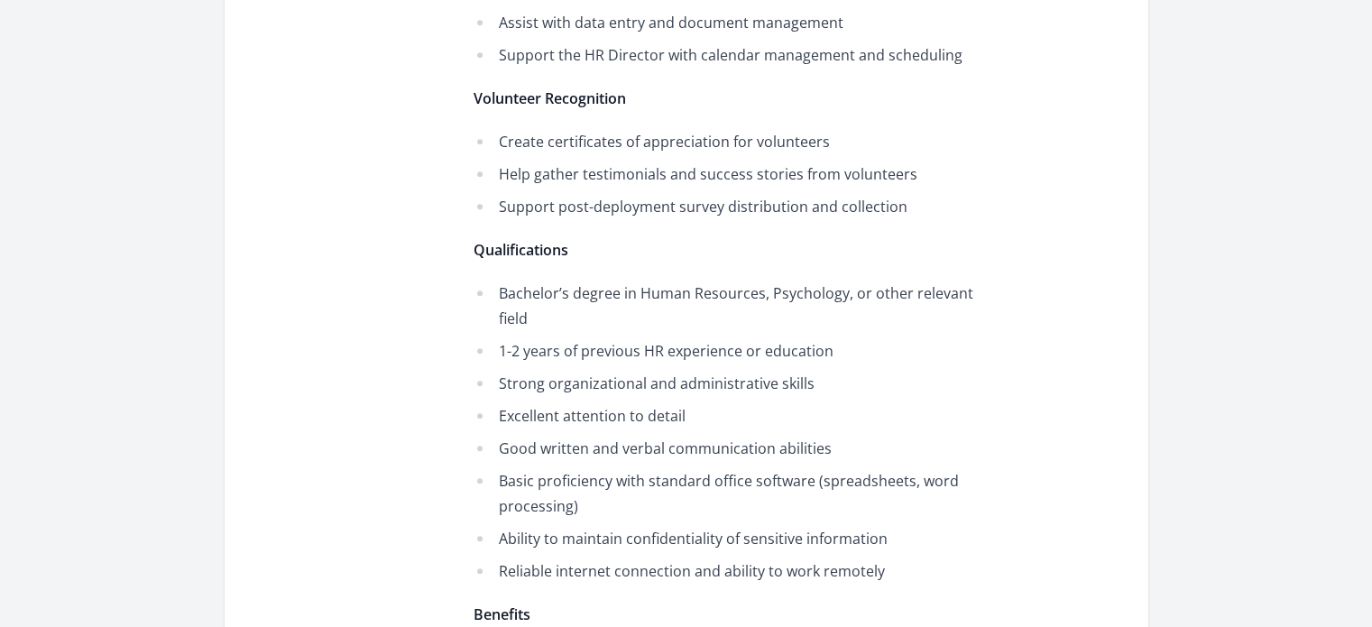
click at [650, 294] on li "Bachelor’s degree in Human Resources, Psychology, or other relevant field" at bounding box center [738, 306] width 528 height 51
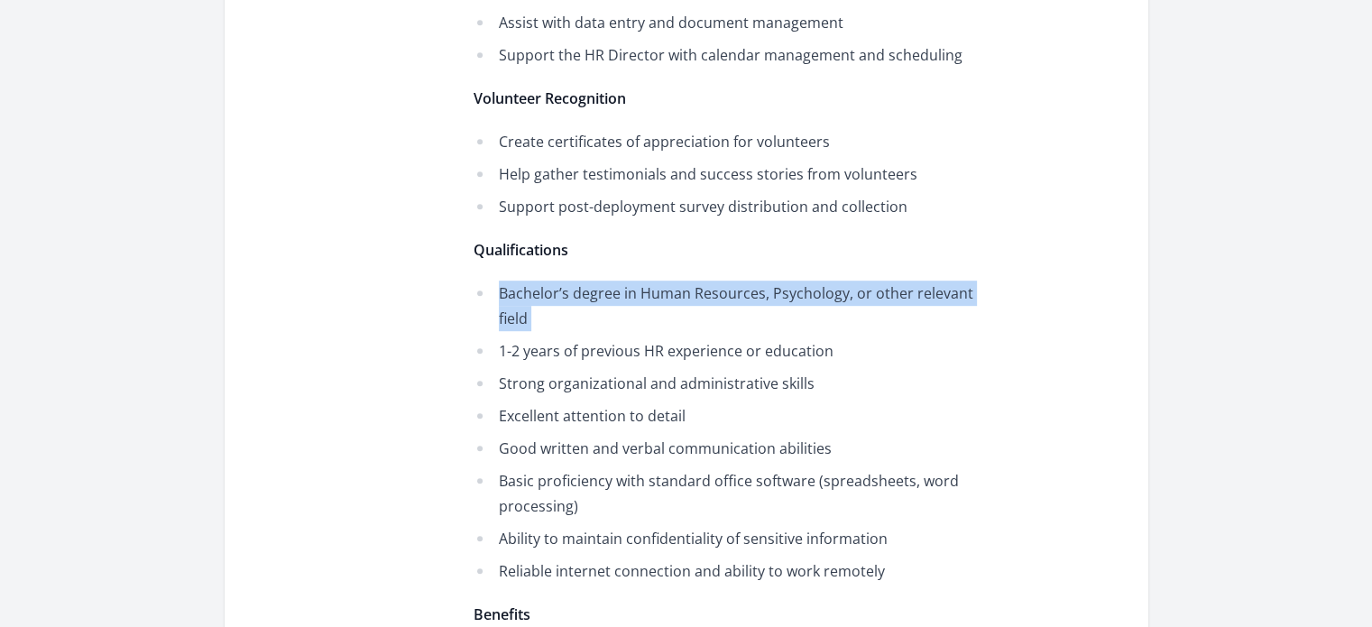
click at [650, 294] on li "Bachelor’s degree in Human Resources, Psychology, or other relevant field" at bounding box center [738, 306] width 528 height 51
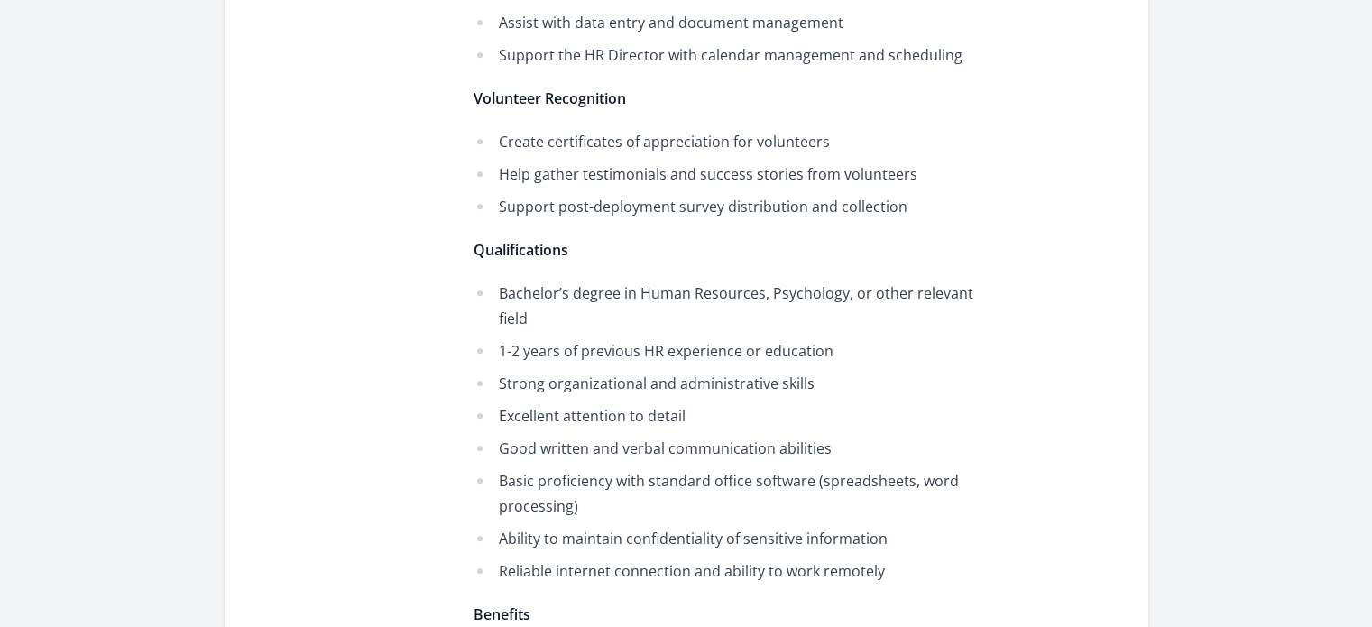
click at [638, 338] on li "1-2 years of previous HR experience or education" at bounding box center [738, 350] width 528 height 25
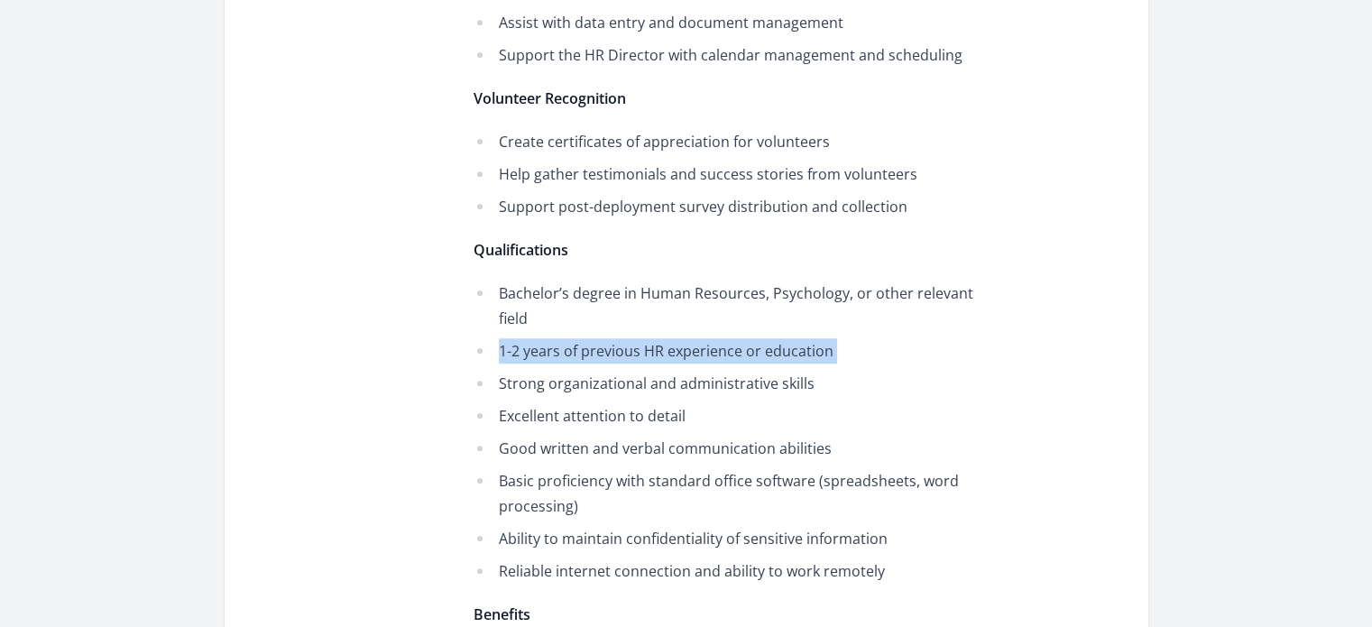
click at [638, 338] on li "1-2 years of previous HR experience or education" at bounding box center [738, 350] width 528 height 25
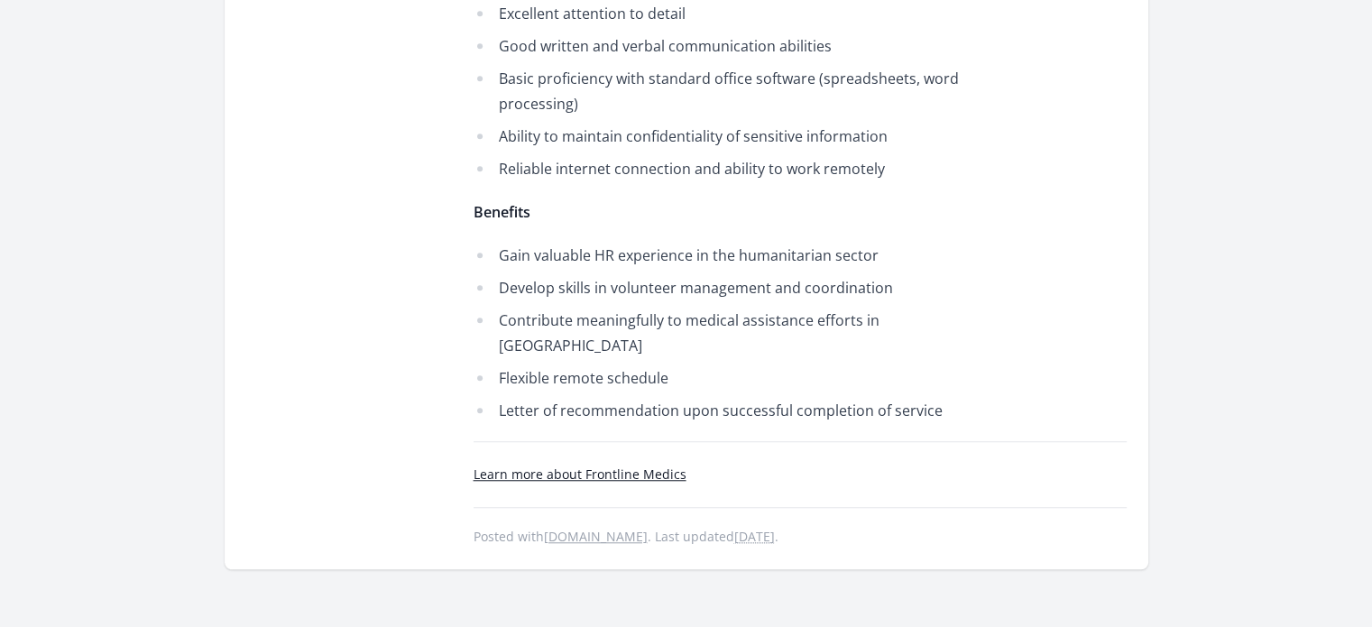
scroll to position [1404, 0]
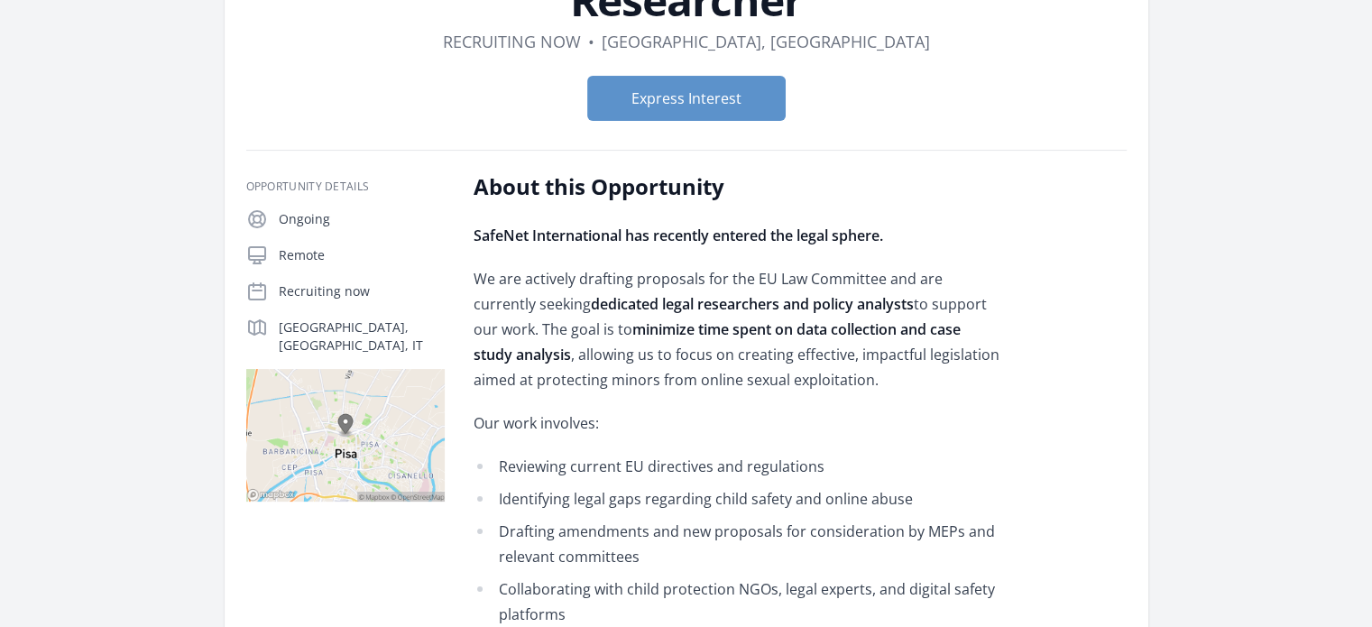
scroll to position [168, 0]
